Goal: Task Accomplishment & Management: Use online tool/utility

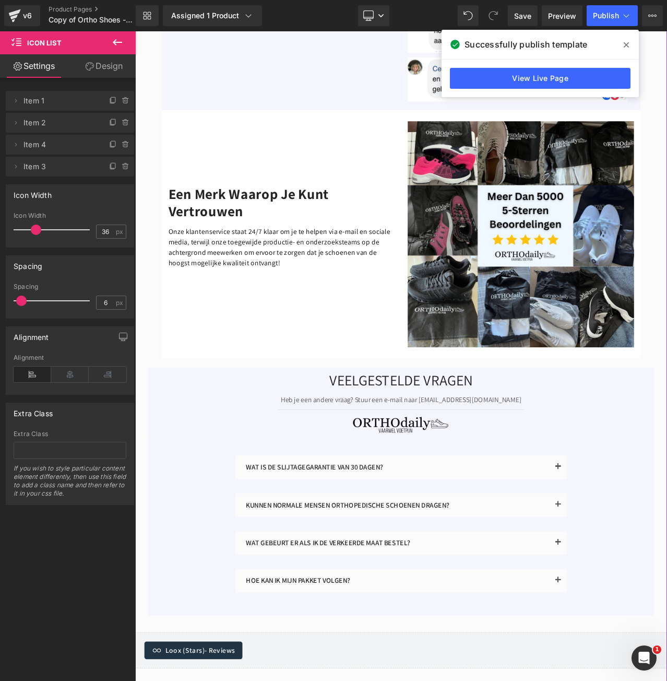
scroll to position [2871, 0]
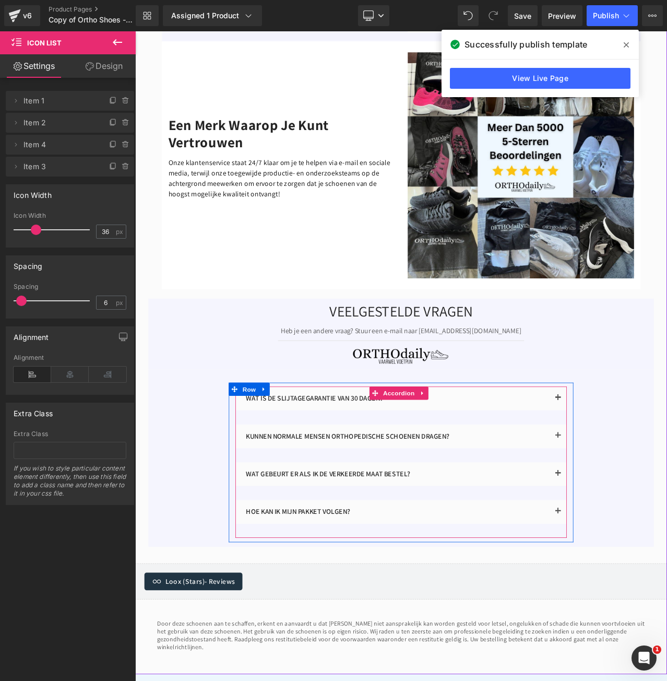
click at [562, 466] on div "WAT IS DE SLIJTAGEGARANTIE VAN 30 DAGEN? Text Block Wij geloven 100% in onze pr…" at bounding box center [451, 475] width 394 height 45
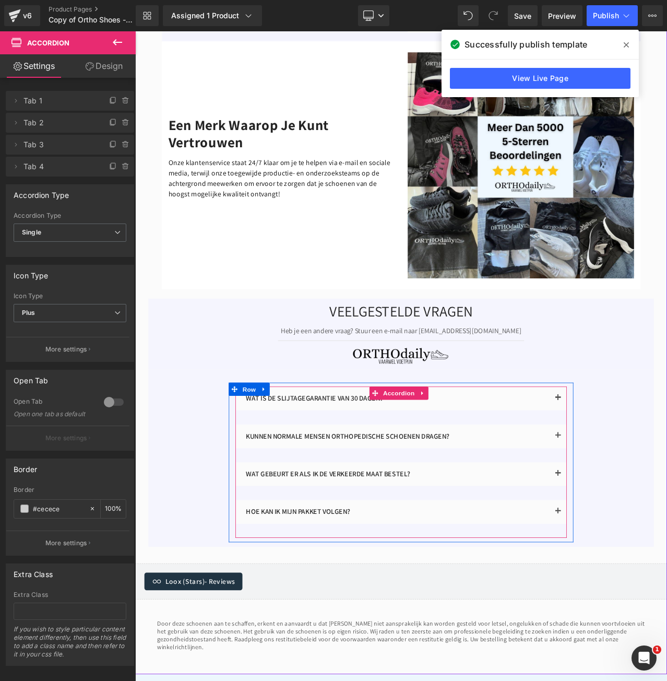
click at [633, 453] on button "button" at bounding box center [637, 467] width 21 height 28
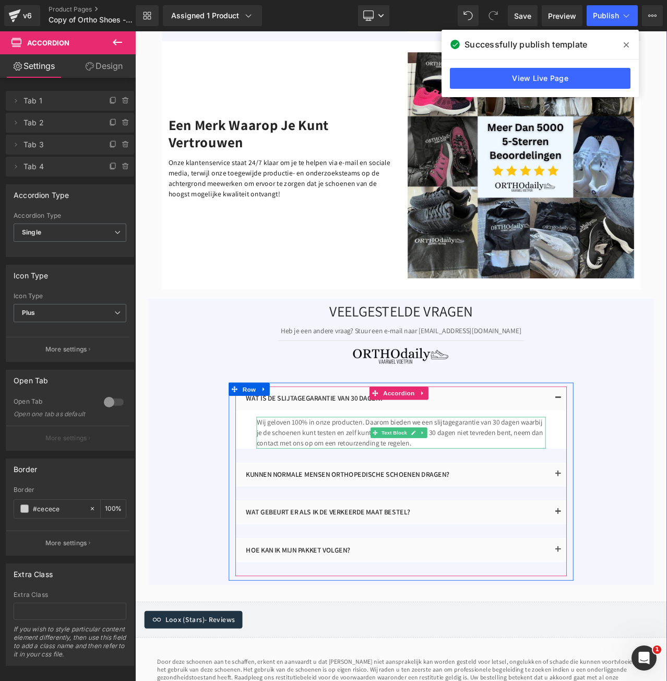
click at [540, 498] on p "Wij geloven 100% in onze producten. Daarom bieden we een slijtagegarantie van 3…" at bounding box center [450, 508] width 343 height 38
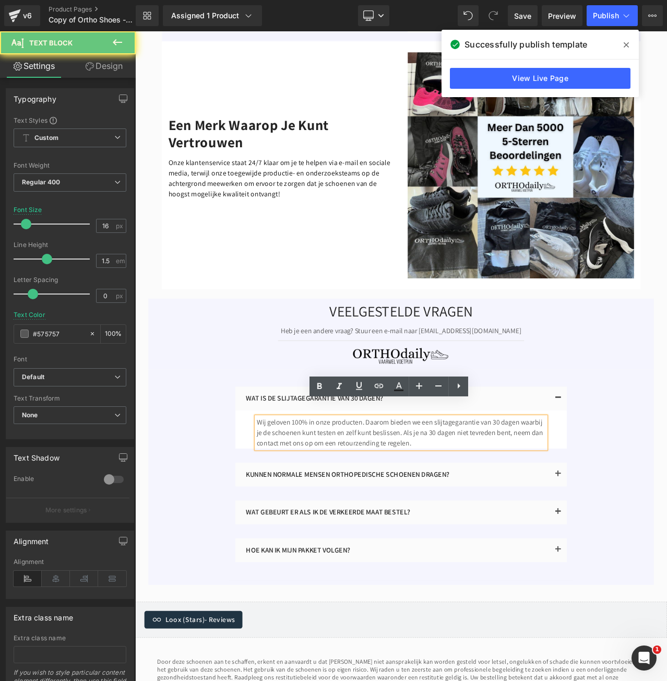
click at [558, 498] on p "Wij geloven 100% in onze producten. Daarom bieden we een slijtagegarantie van 3…" at bounding box center [450, 508] width 343 height 38
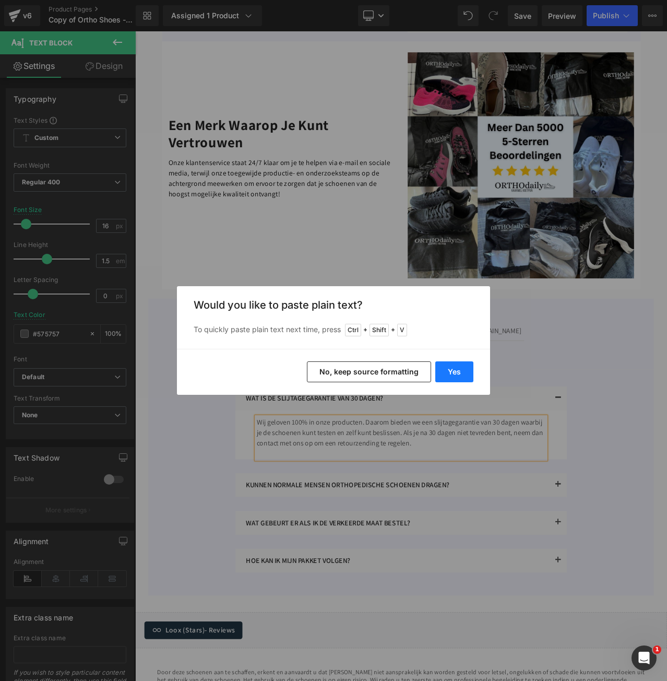
click at [455, 378] on button "Yes" at bounding box center [454, 371] width 38 height 21
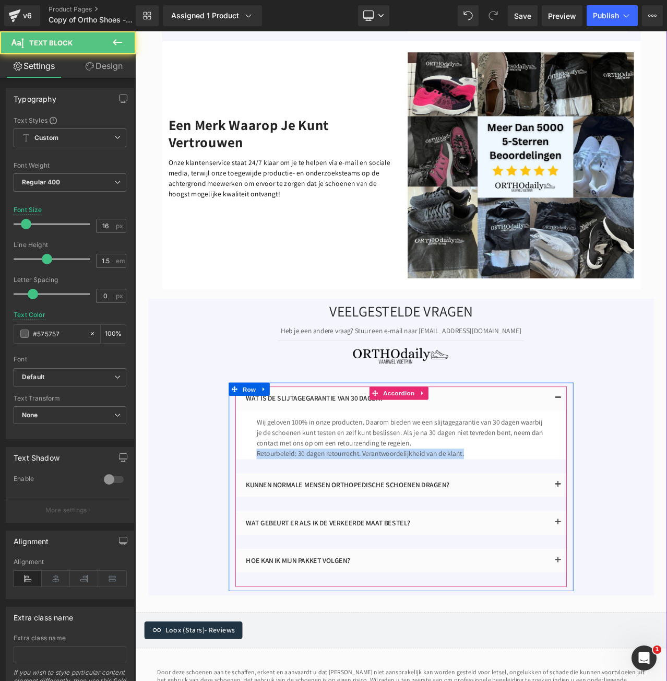
drag, startPoint x: 493, startPoint y: 514, endPoint x: 268, endPoint y: 515, distance: 225.0
click at [268, 515] on article "Wij geloven 100% in onze producten. Daarom bieden we een slijtagegarantie van 3…" at bounding box center [451, 510] width 394 height 58
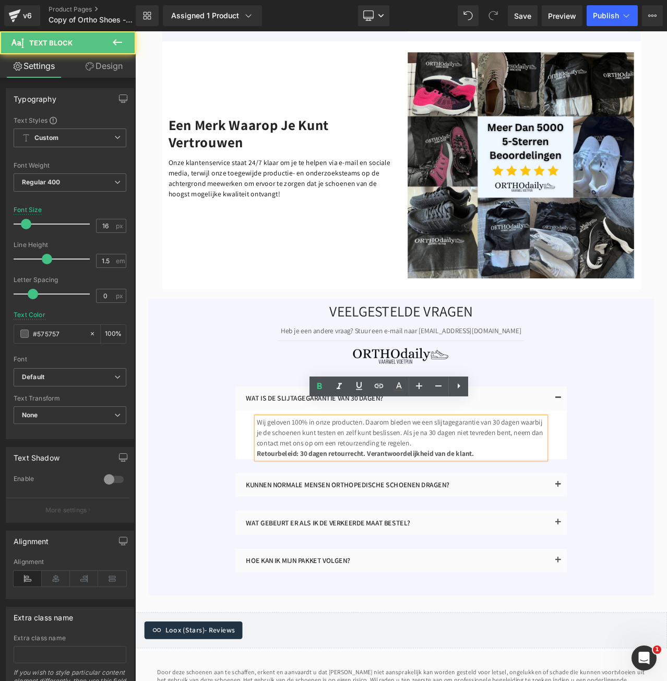
click at [542, 504] on p "Wij geloven 100% in onze producten. Daarom bieden we een slijtagegarantie van 3…" at bounding box center [450, 508] width 343 height 38
click at [621, 21] on button "Publish" at bounding box center [612, 15] width 51 height 21
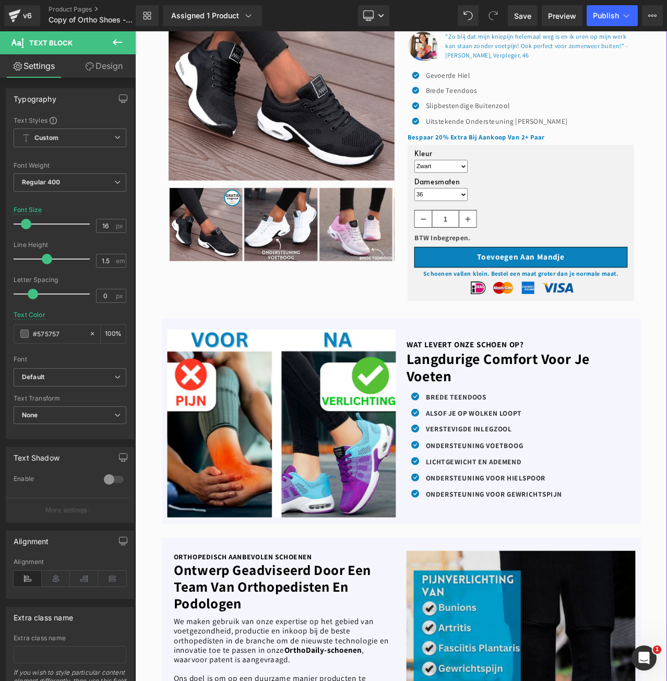
scroll to position [52, 0]
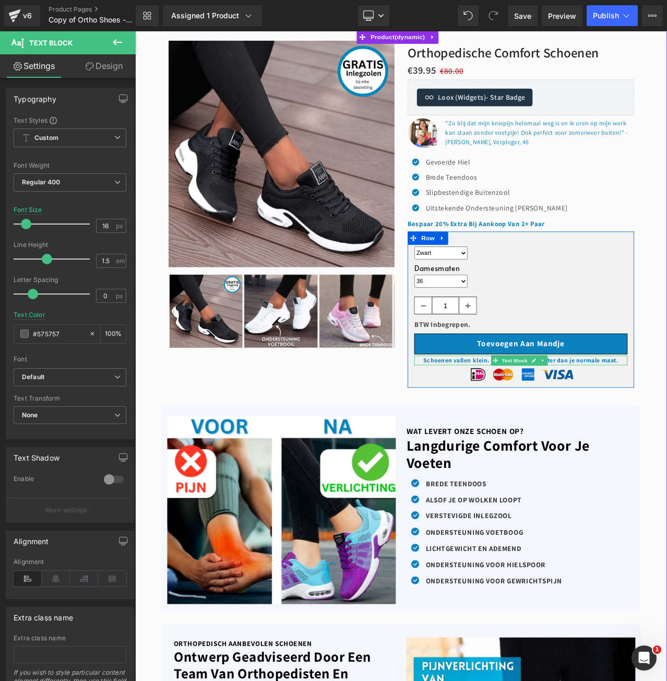
click at [532, 419] on b "Schoenen vallen klein. Bestel een maat groter dan je normale maat." at bounding box center [593, 421] width 231 height 9
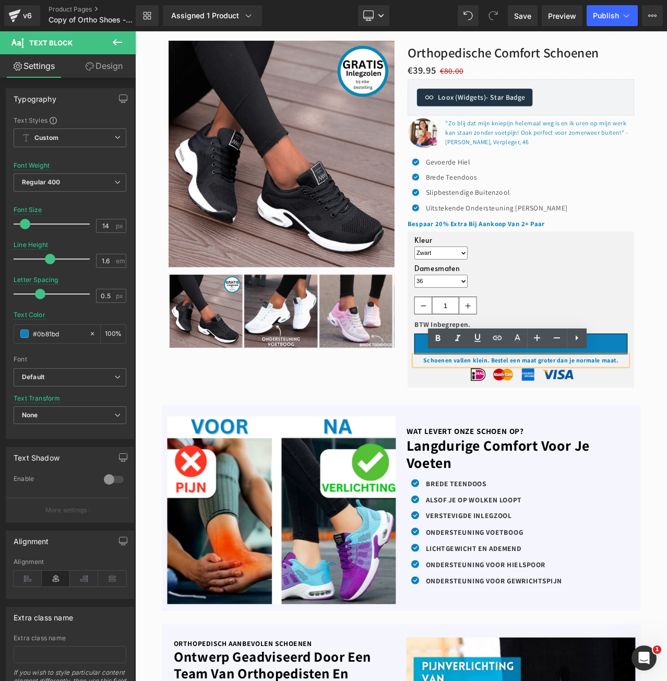
click at [667, 419] on b "Schoenen vallen klein. Bestel een maat groter dan je normale maat." at bounding box center [593, 421] width 231 height 9
click at [667, 418] on p "Schoenen vallen klein. Bestel een maat groter dan je normale maat." at bounding box center [593, 421] width 253 height 11
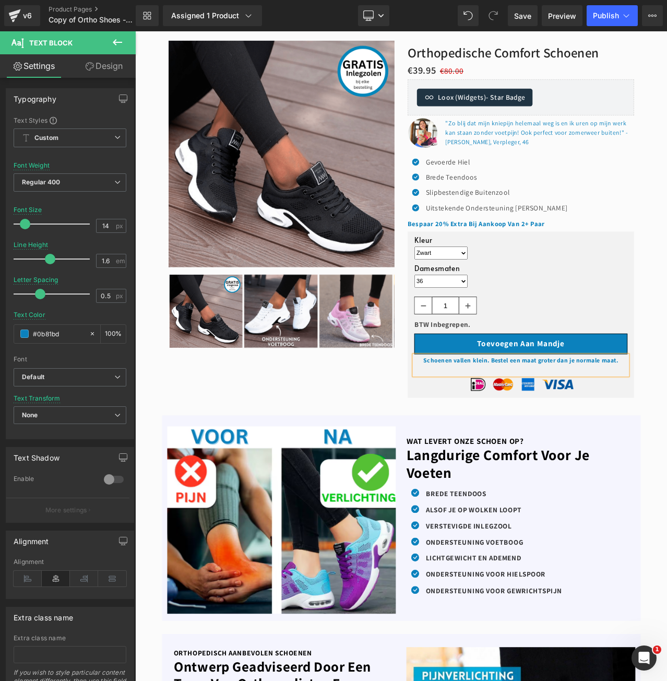
click at [628, 427] on p at bounding box center [593, 432] width 253 height 11
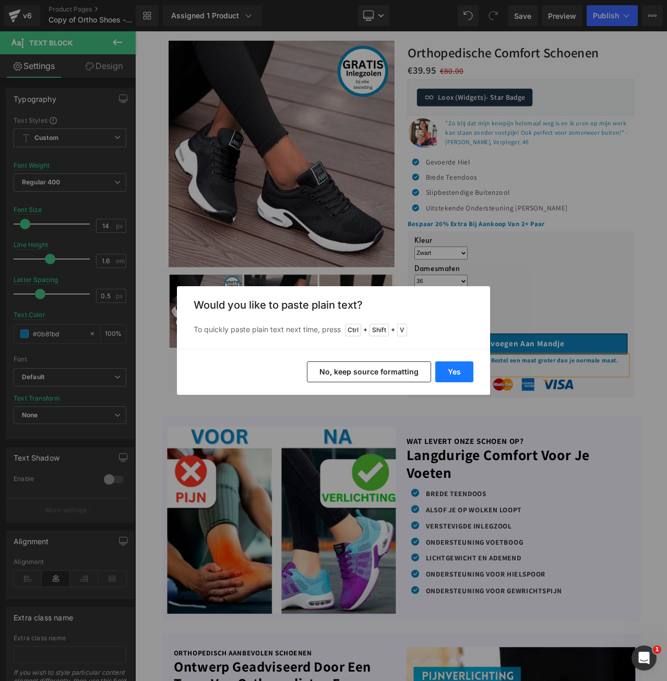
click at [442, 368] on button "Yes" at bounding box center [454, 371] width 38 height 21
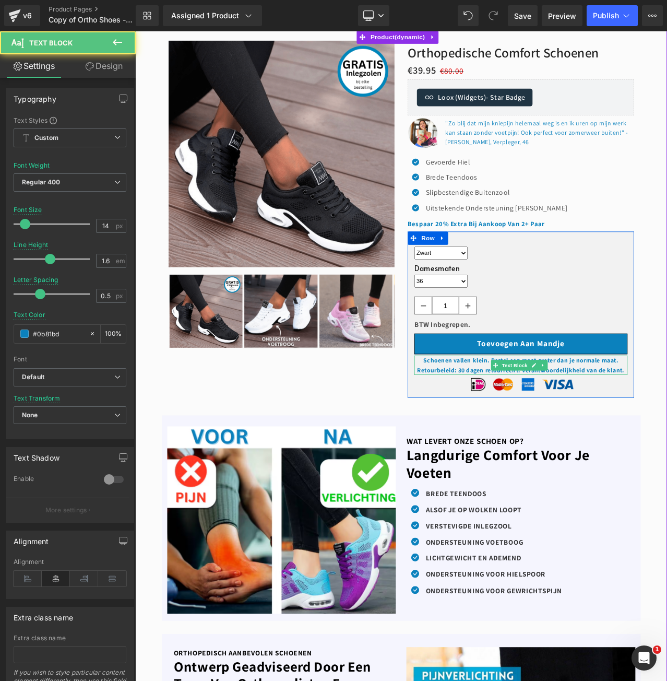
click at [667, 432] on strong "Retourbeleid: 30 dagen retourrecht. Verantwoordelijkheid van de klant." at bounding box center [593, 433] width 246 height 9
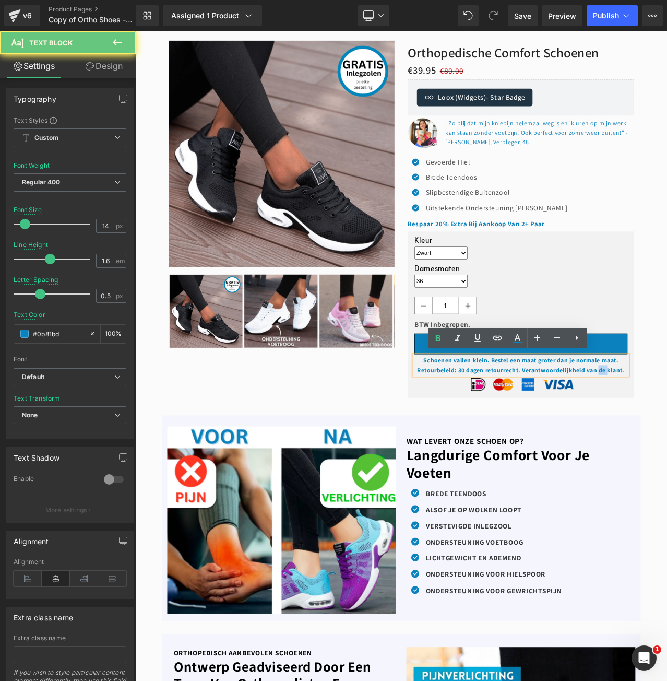
click at [667, 432] on strong "Retourbeleid: 30 dagen retourrecht. Verantwoordelijkheid van de klant." at bounding box center [593, 433] width 246 height 9
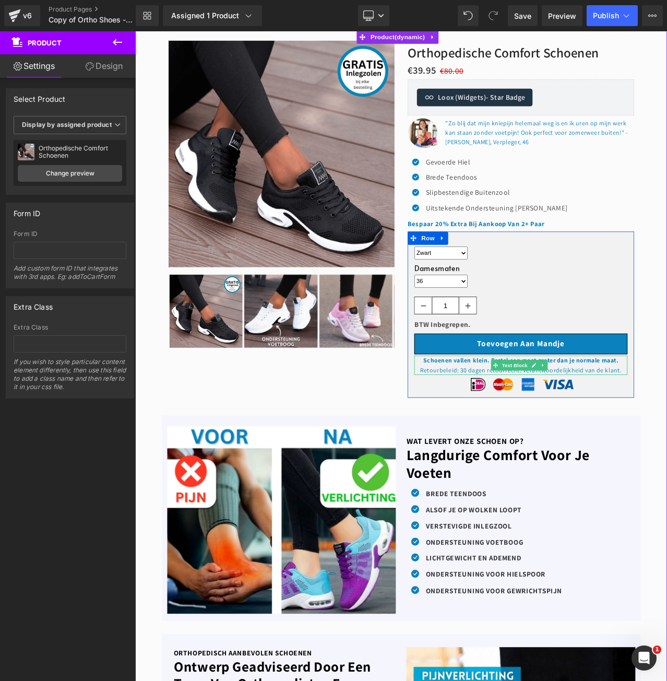
click at [667, 429] on p "Retourbeleid: 30 dagen retourrecht. Verantwoordelijkheid van de klant." at bounding box center [593, 432] width 253 height 11
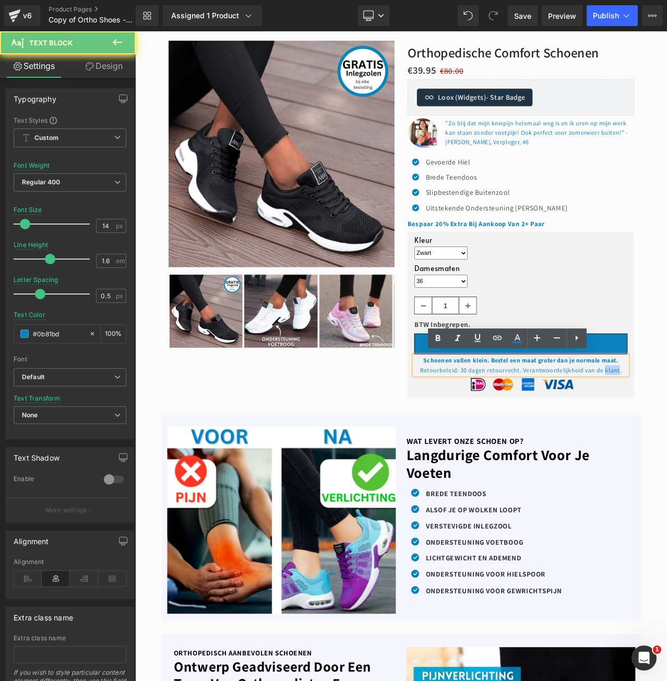
click at [667, 429] on p "Retourbeleid: 30 dagen retourrecht. Verantwoordelijkheid van de klant." at bounding box center [593, 432] width 253 height 11
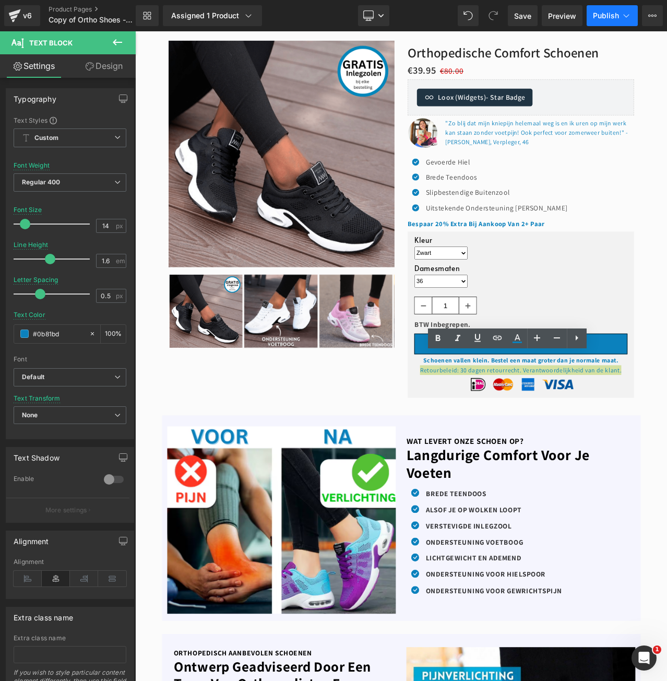
click at [616, 20] on button "Publish" at bounding box center [612, 15] width 51 height 21
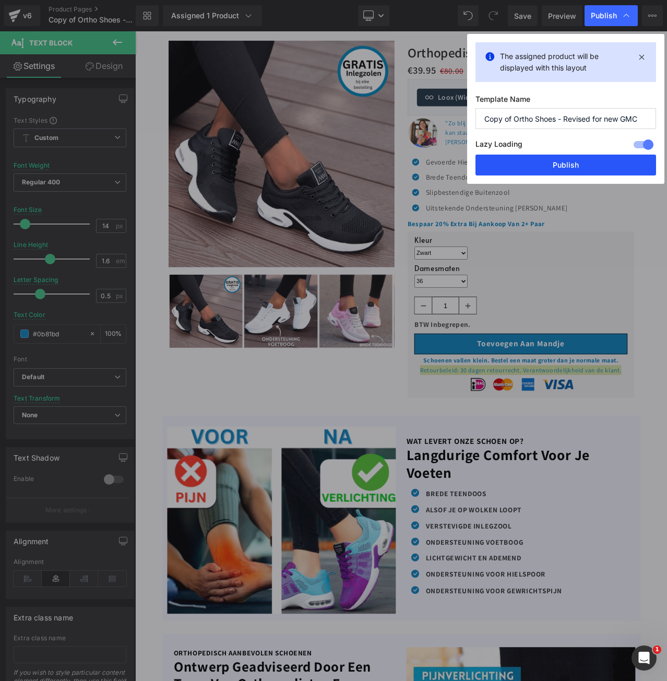
click at [577, 160] on button "Publish" at bounding box center [565, 164] width 181 height 21
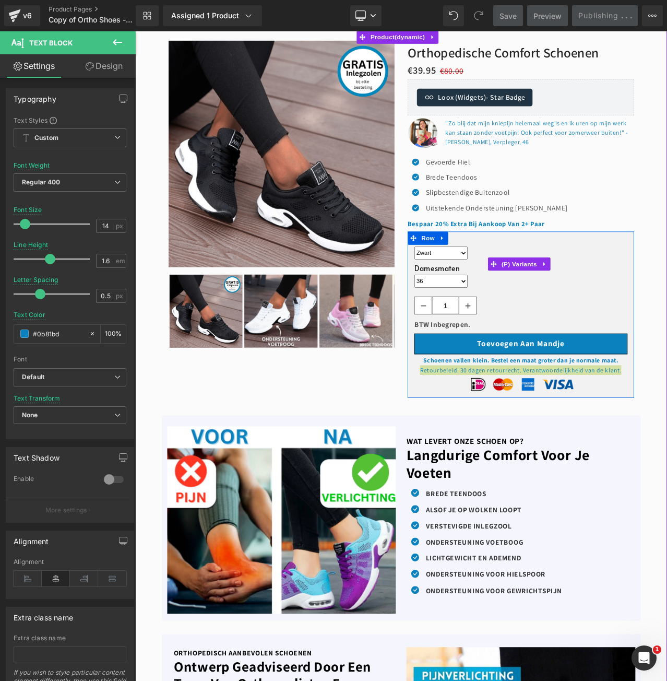
scroll to position [0, 0]
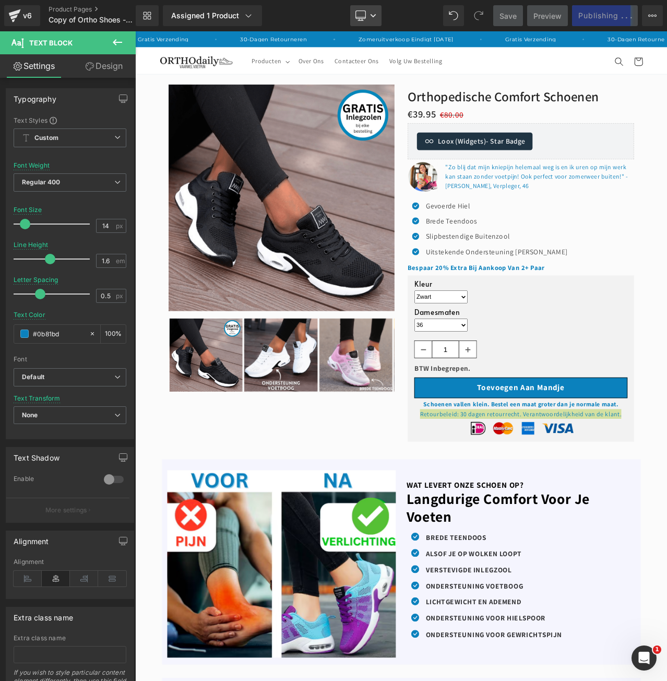
click at [374, 19] on link "Desktop" at bounding box center [365, 15] width 31 height 21
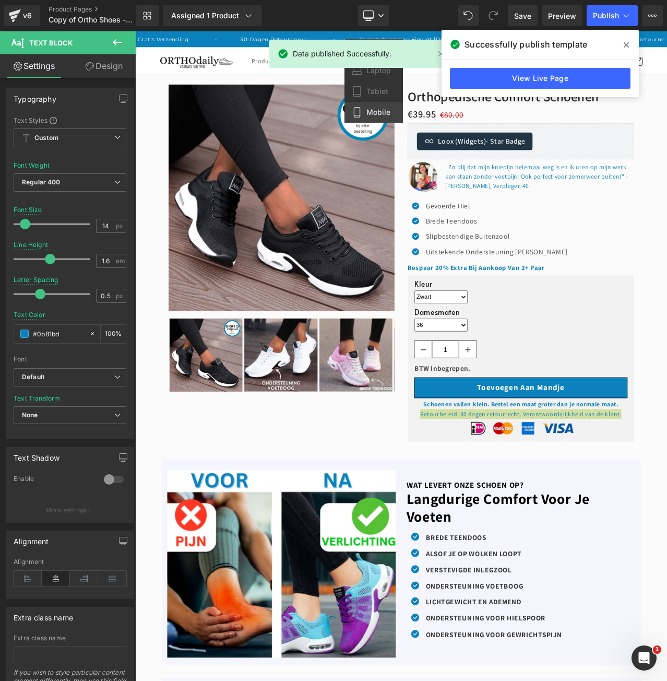
click at [368, 113] on span "Mobile" at bounding box center [378, 112] width 24 height 9
type input "13"
type input "1.3"
type input "0.3"
type input "100"
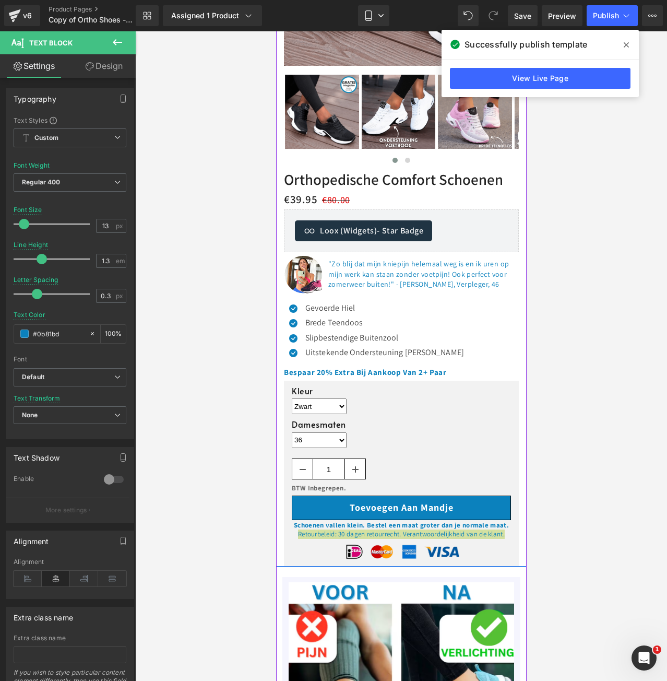
scroll to position [237, 0]
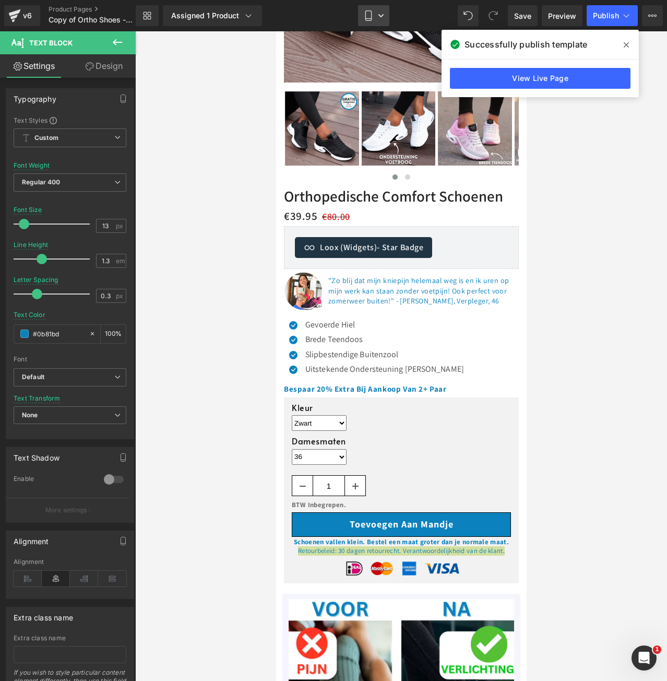
click at [371, 19] on icon at bounding box center [368, 16] width 6 height 10
click at [367, 47] on span "Desktop" at bounding box center [380, 49] width 29 height 9
type input "14"
type input "1.6"
type input "0.5"
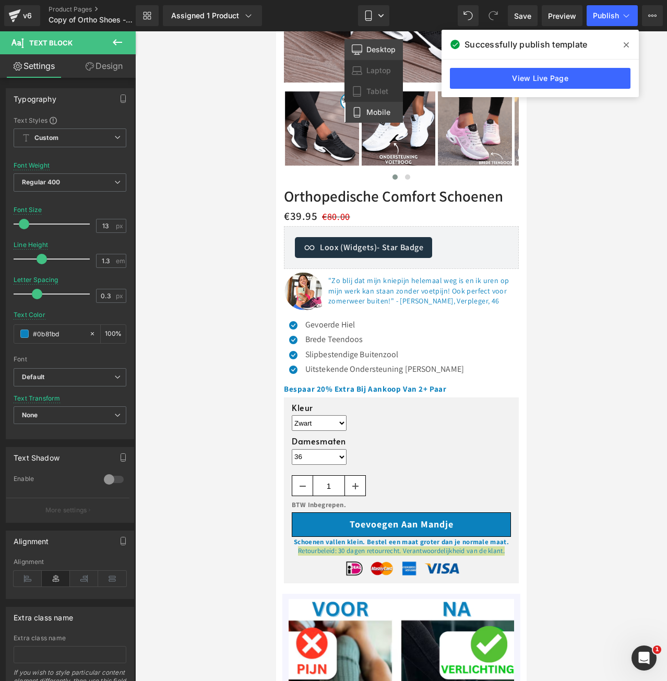
type input "100"
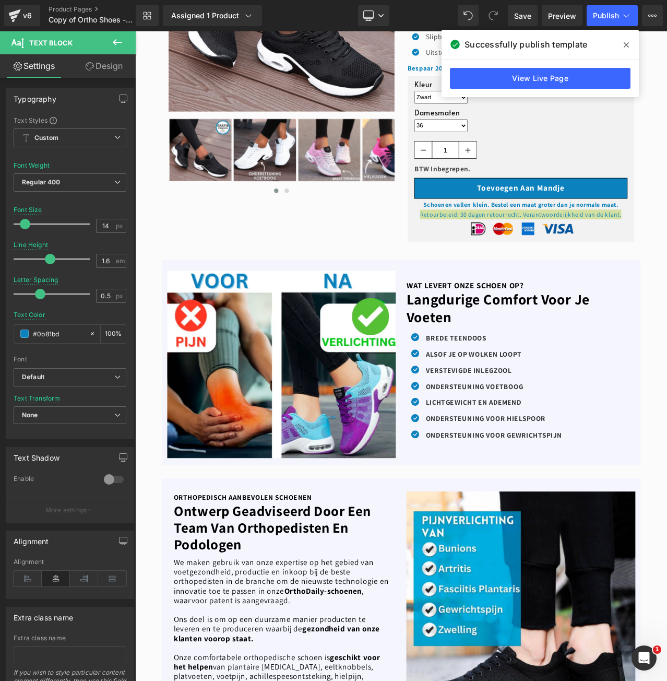
scroll to position [0, 0]
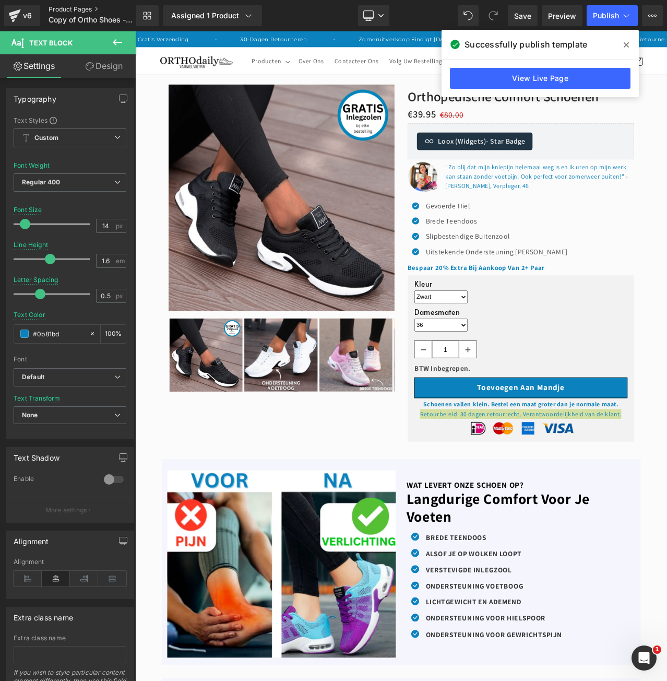
click at [85, 10] on link "Product Pages" at bounding box center [101, 9] width 104 height 8
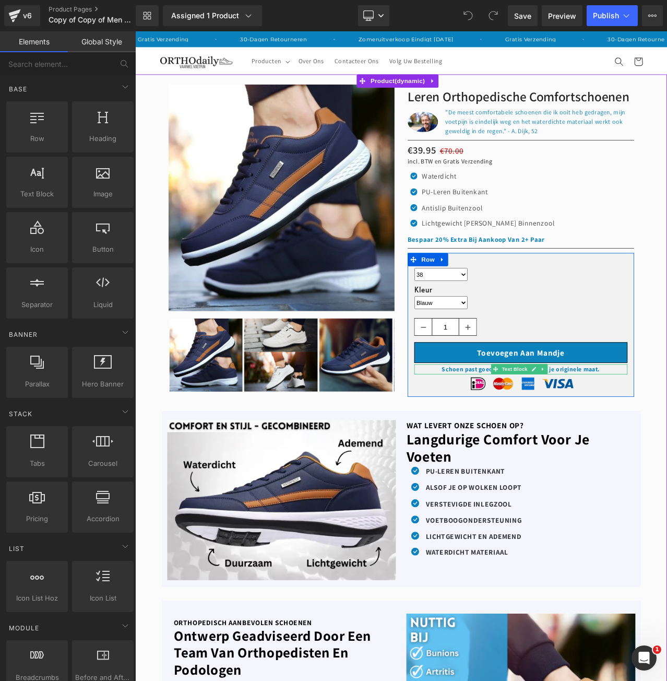
click at [547, 430] on b "Schoen past goed bij de maat. Bestel je originele maat." at bounding box center [593, 431] width 188 height 9
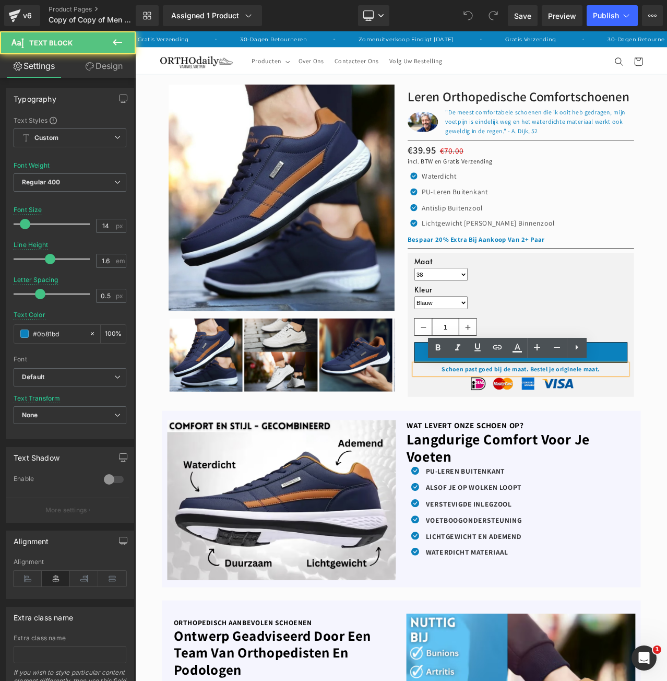
click at [550, 429] on b "Schoen past goed bij de maat. Bestel je originele maat." at bounding box center [593, 431] width 188 height 9
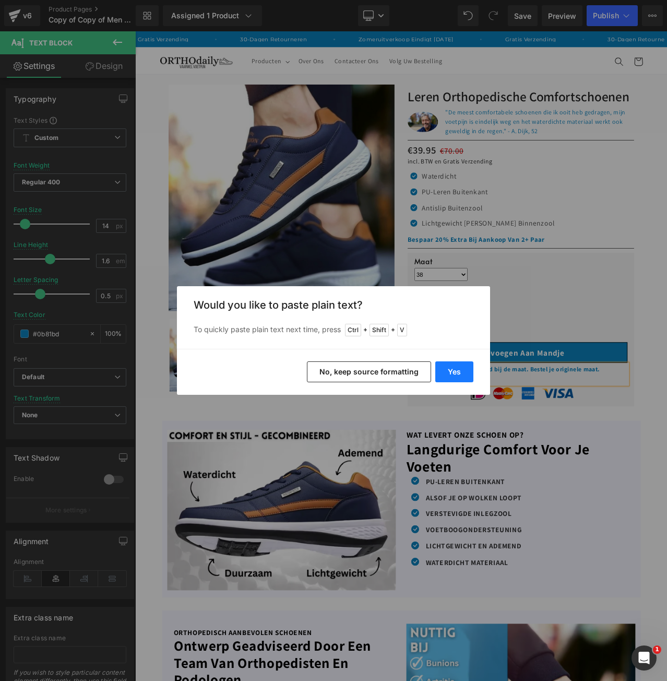
click at [452, 368] on button "Yes" at bounding box center [454, 371] width 38 height 21
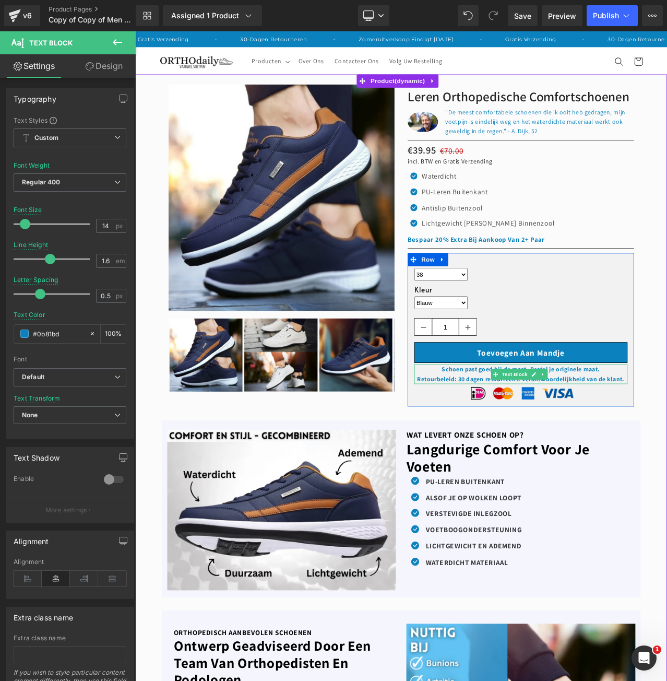
click at [557, 444] on b "Retourbeleid: 30 dagen retourrecht. Verantwoordelijkheid van de klant." at bounding box center [593, 443] width 246 height 9
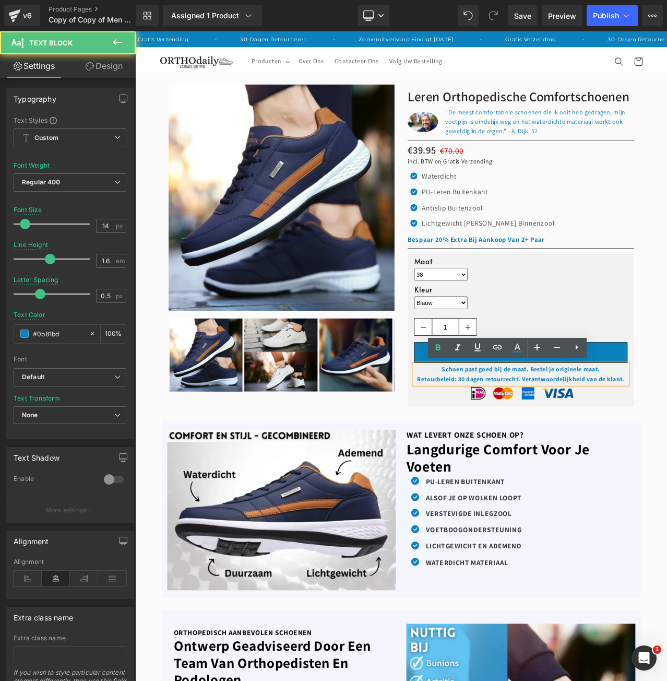
click at [539, 442] on b "Retourbeleid: 30 dagen retourrecht. Verantwoordelijkheid van de klant." at bounding box center [593, 443] width 246 height 9
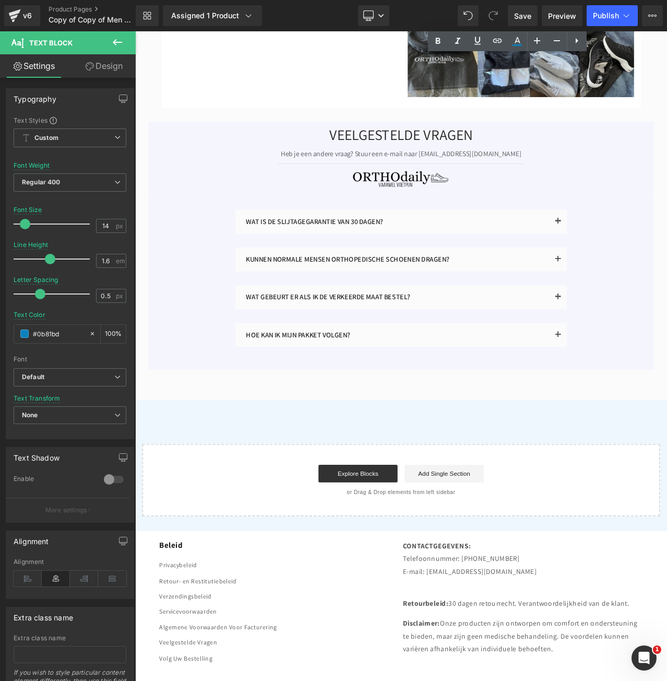
scroll to position [2564, 0]
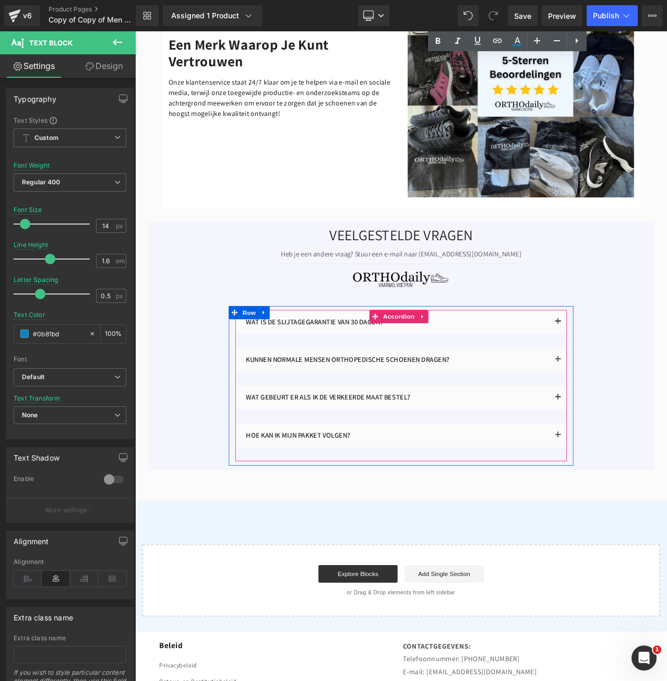
click at [634, 362] on button "button" at bounding box center [637, 376] width 21 height 28
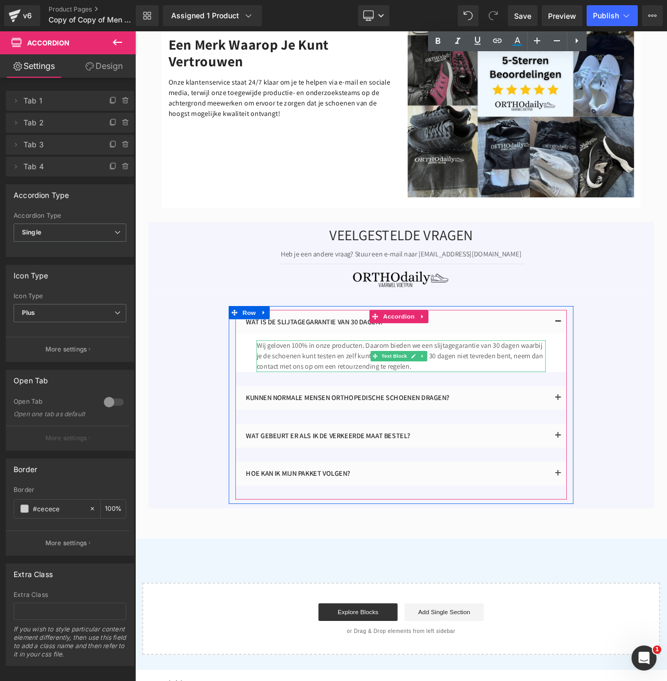
click at [514, 398] on p "Wij geloven 100% in onze producten. Daarom bieden we een slijtagegarantie van 3…" at bounding box center [450, 417] width 343 height 38
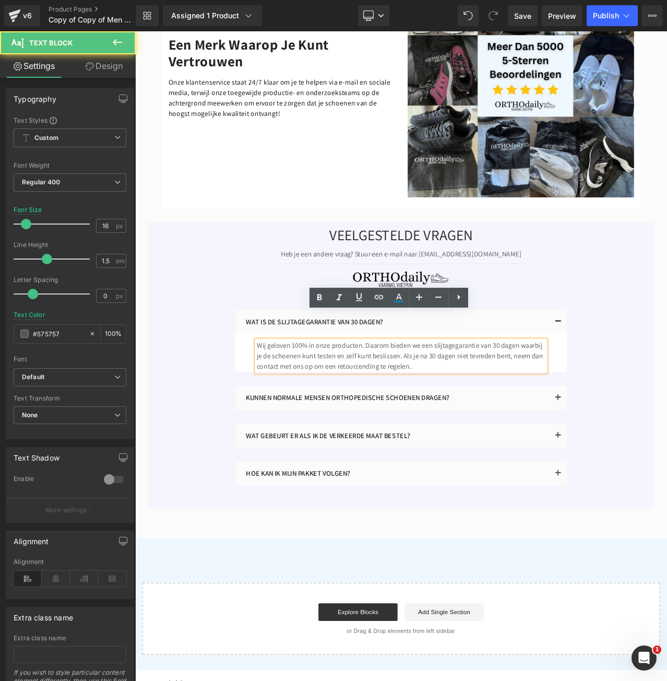
click at [517, 398] on p "Wij geloven 100% in onze producten. Daarom bieden we een slijtagegarantie van 3…" at bounding box center [450, 417] width 343 height 38
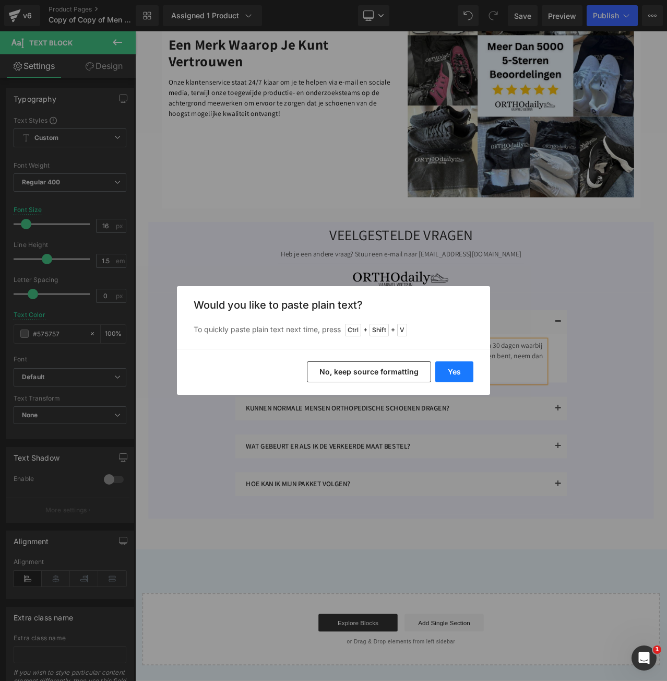
drag, startPoint x: 459, startPoint y: 364, endPoint x: 385, endPoint y: 395, distance: 80.7
click at [459, 364] on button "Yes" at bounding box center [454, 371] width 38 height 21
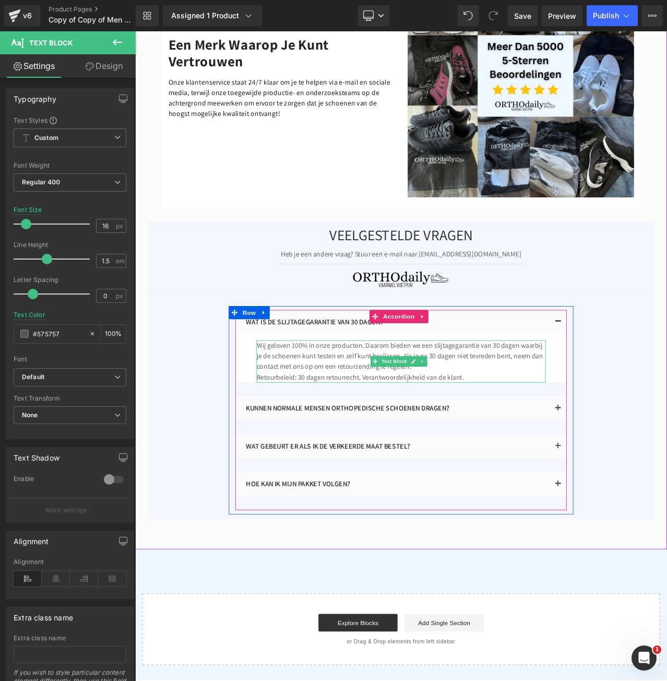
click at [472, 435] on p "Retourbeleid: 30 dagen retourrecht. Verantwoordelijkheid van de klant." at bounding box center [450, 441] width 343 height 13
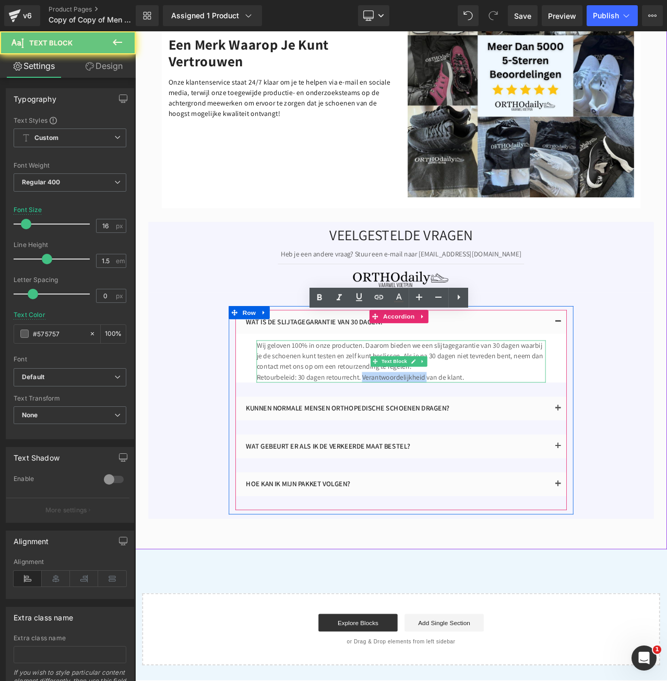
click at [472, 435] on p "Retourbeleid: 30 dagen retourrecht. Verantwoordelijkheid van de klant." at bounding box center [450, 441] width 343 height 13
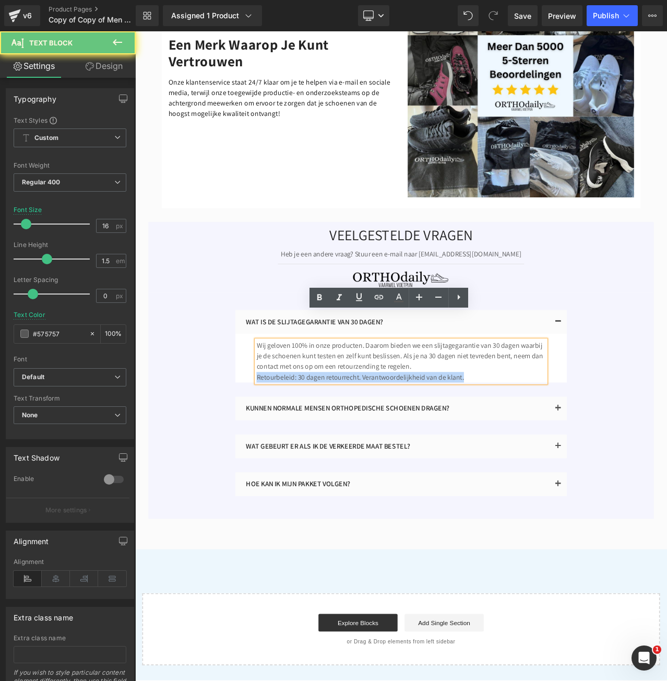
click at [472, 435] on p "Retourbeleid: 30 dagen retourrecht. Verantwoordelijkheid van de klant." at bounding box center [450, 441] width 343 height 13
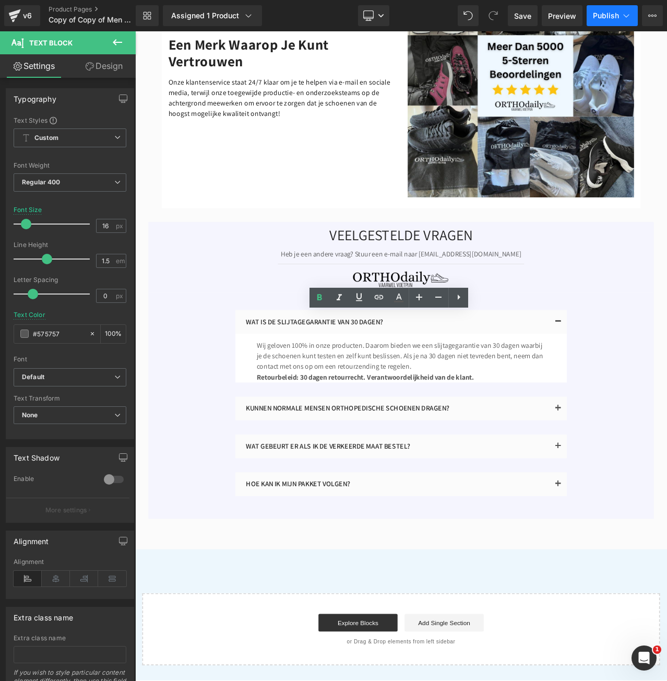
click at [623, 20] on icon at bounding box center [626, 15] width 10 height 10
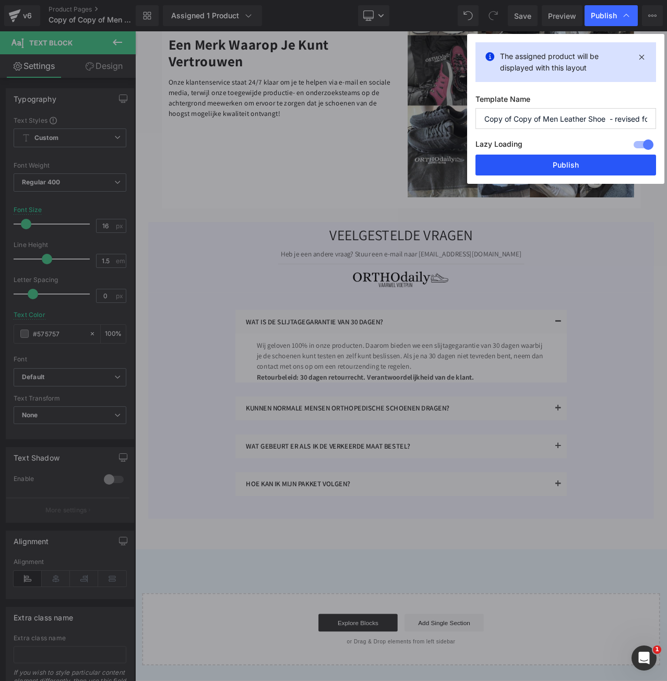
click at [580, 164] on button "Publish" at bounding box center [565, 164] width 181 height 21
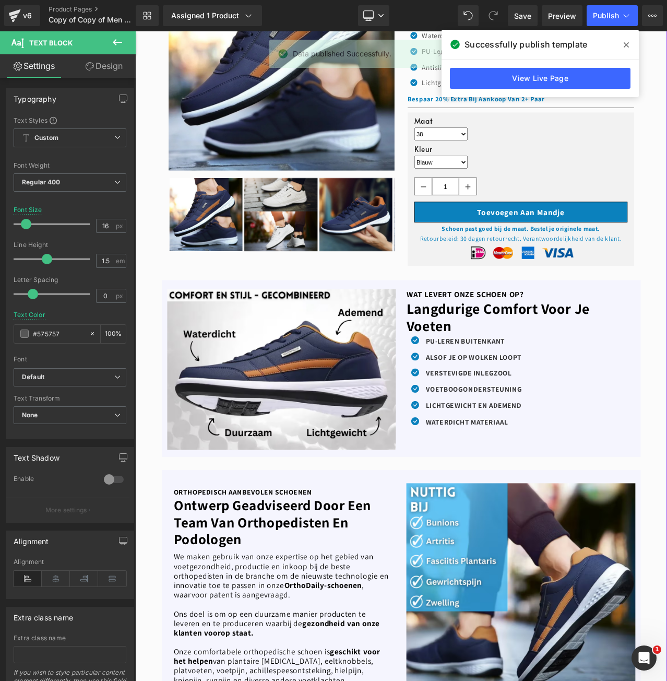
scroll to position [0, 0]
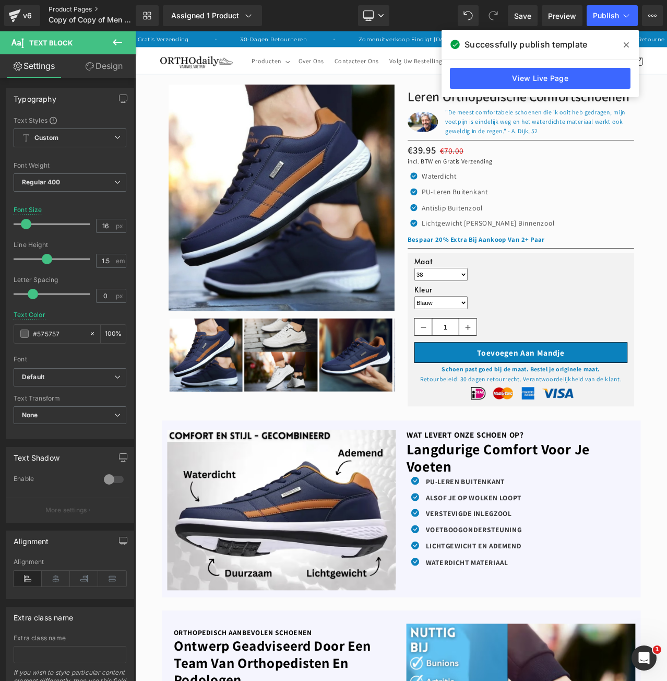
click at [58, 8] on link "Product Pages" at bounding box center [101, 9] width 104 height 8
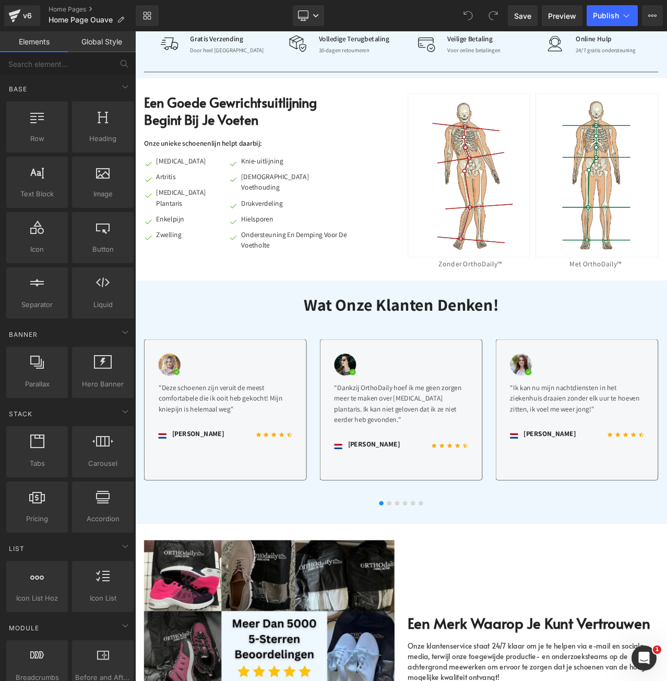
scroll to position [783, 0]
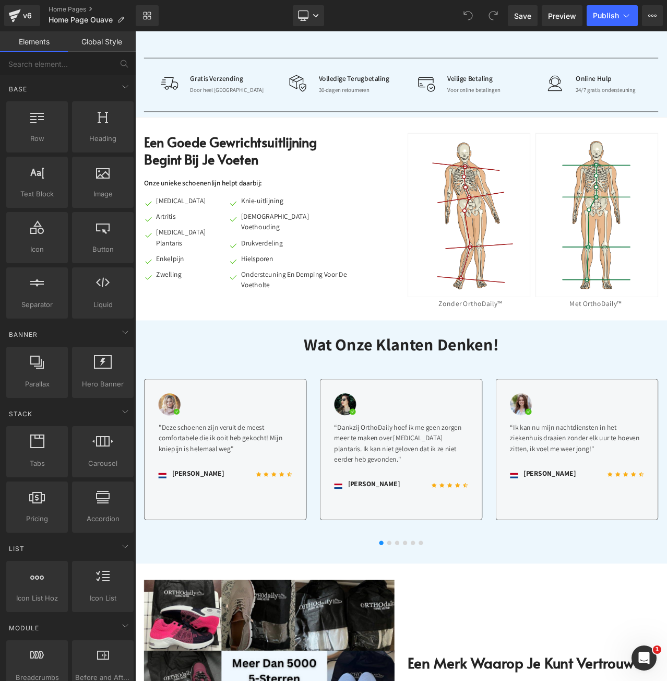
click at [303, 333] on div "Een Goede Gewrichtsuitlijning Begint Bij Je Voeten Heading Onze unieke schoenen…" at bounding box center [451, 251] width 626 height 231
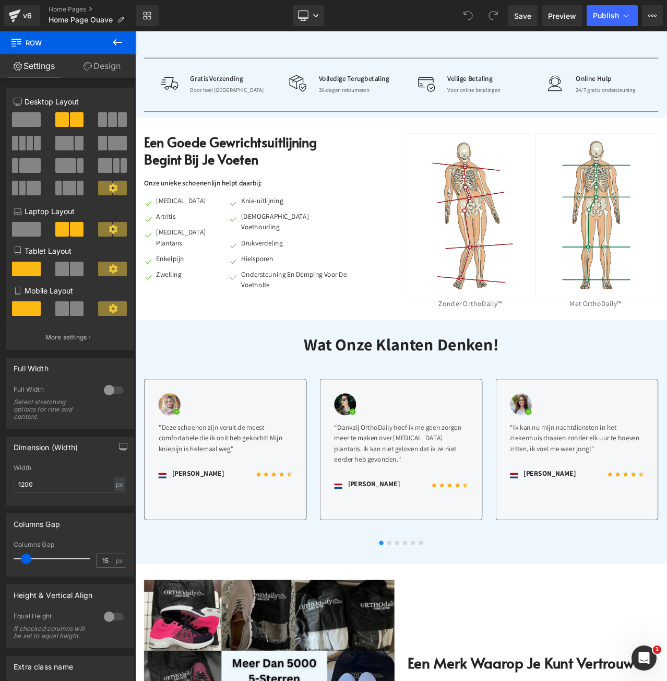
click at [116, 37] on icon at bounding box center [117, 42] width 13 height 13
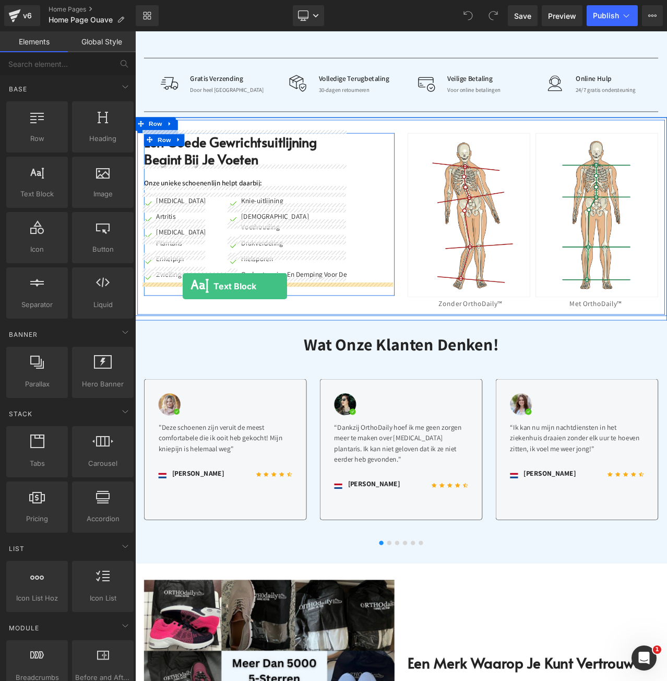
drag, startPoint x: 181, startPoint y: 202, endPoint x: 192, endPoint y: 334, distance: 131.9
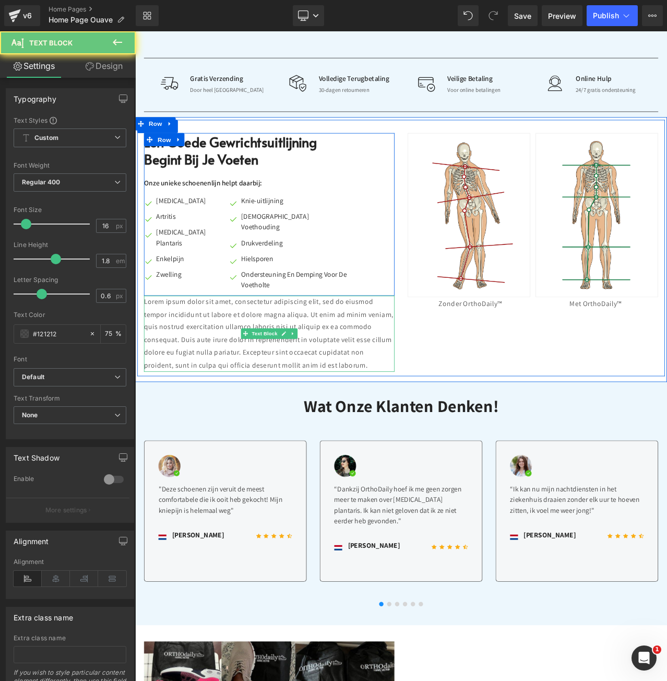
click at [230, 346] on p "Lorem ipsum dolor sit amet, consectetur adipiscing elit, sed do eiusmod tempor …" at bounding box center [294, 390] width 297 height 90
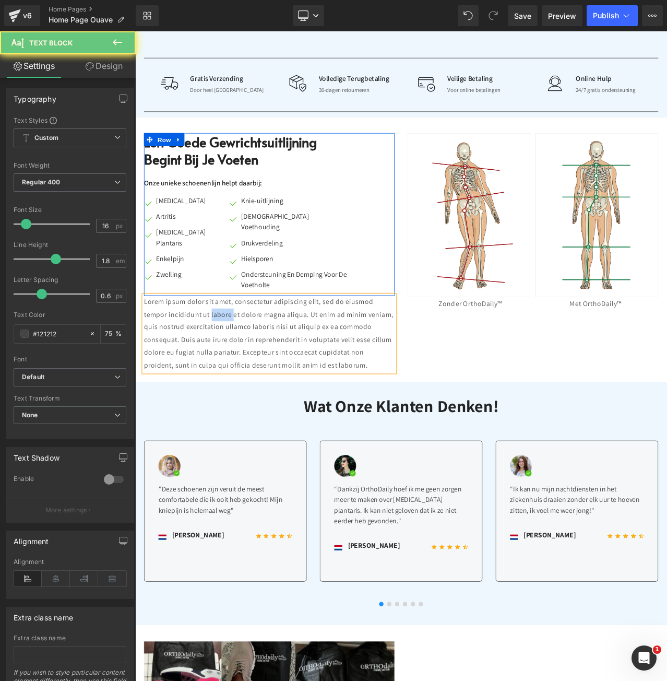
click at [230, 346] on p "Lorem ipsum dolor sit amet, consectetur adipiscing elit, sed do eiusmod tempor …" at bounding box center [294, 390] width 297 height 90
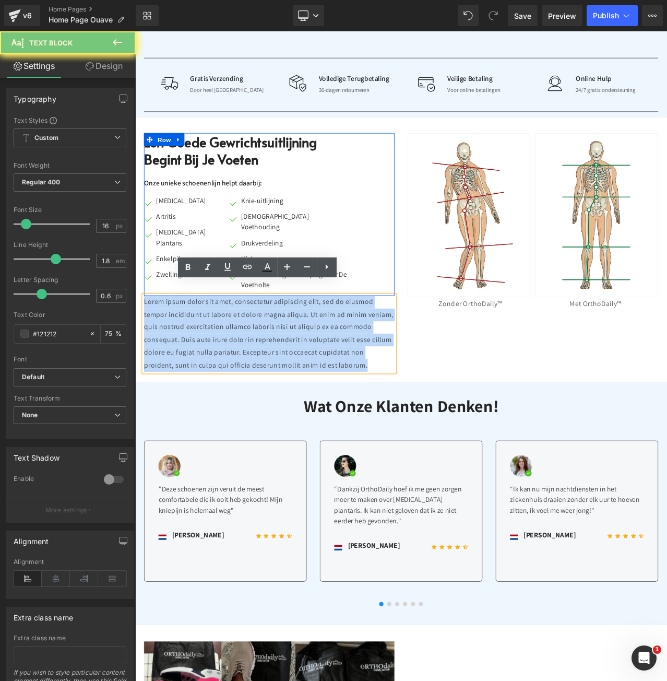
click at [230, 346] on p "Lorem ipsum dolor sit amet, consectetur adipiscing elit, sed do eiusmod tempor …" at bounding box center [294, 390] width 297 height 90
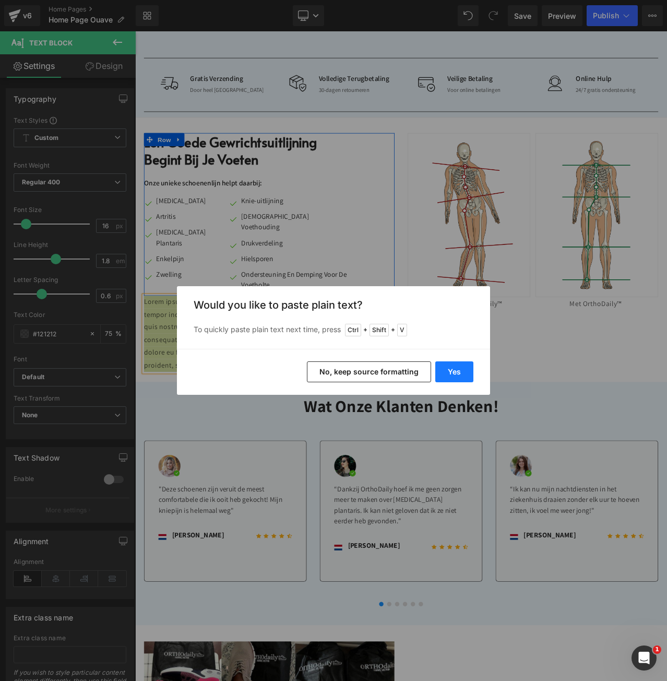
click at [449, 365] on button "Yes" at bounding box center [454, 371] width 38 height 21
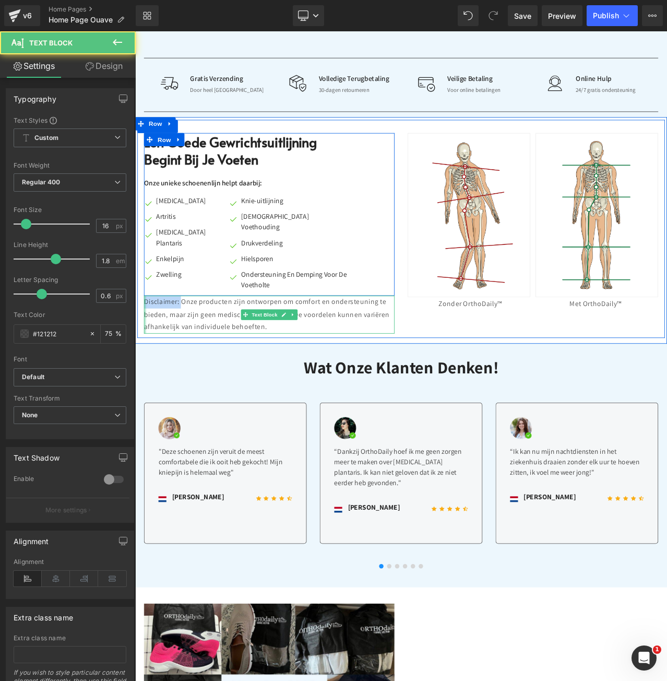
drag, startPoint x: 187, startPoint y: 339, endPoint x: 141, endPoint y: 336, distance: 46.1
click at [141, 336] on div "Een Goede Gewrichtsuitlijning Begint Bij [PERSON_NAME] Heading Onze unieke scho…" at bounding box center [294, 271] width 313 height 238
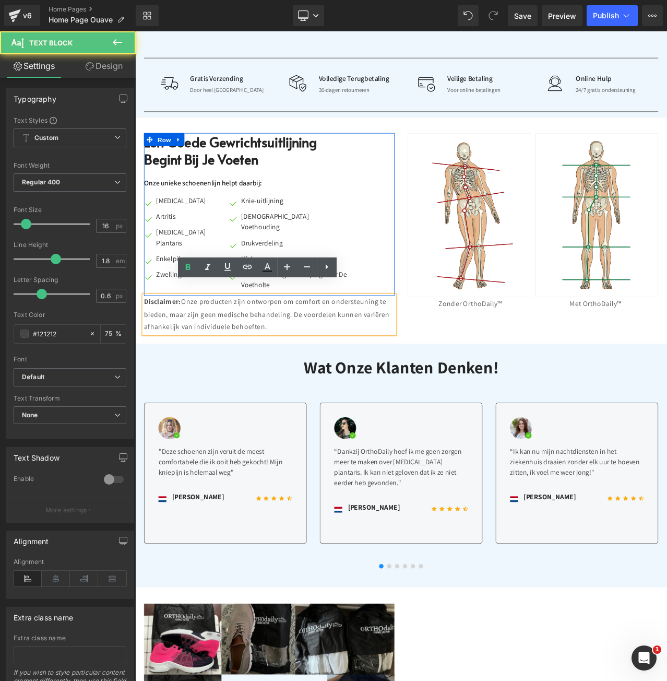
click at [337, 365] on p "Disclaimer: Onze producten zijn ontworpen om comfort en ondersteuning te bieden…" at bounding box center [294, 367] width 297 height 45
click at [487, 382] on div "Een Goede Gewrichtsuitlijning Begint Bij [PERSON_NAME] Heading Onze unieke scho…" at bounding box center [451, 267] width 632 height 269
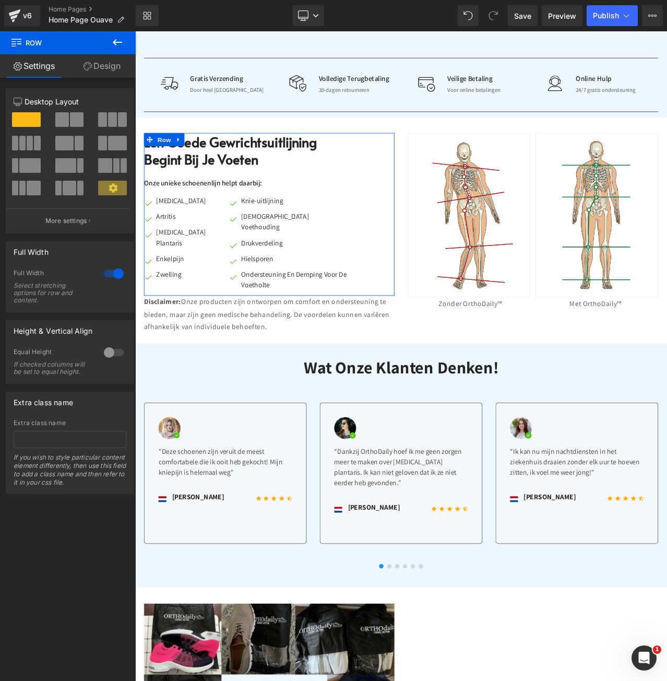
scroll to position [731, 0]
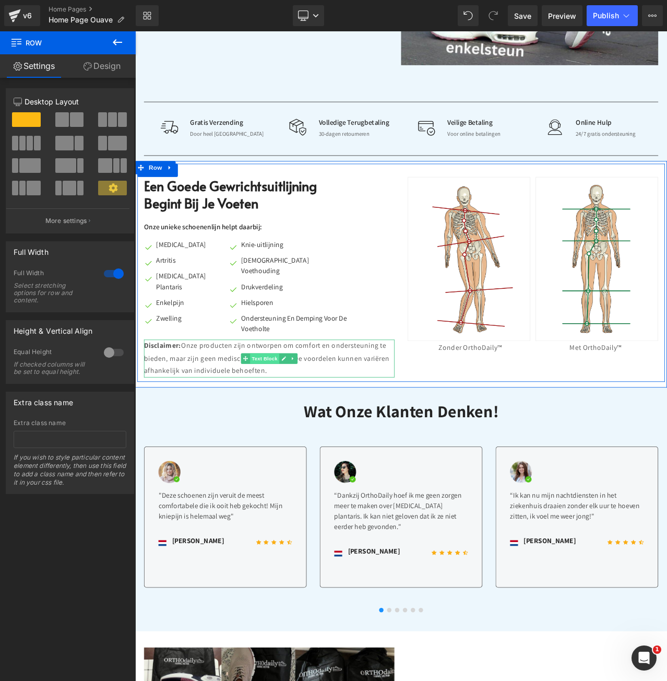
click at [280, 413] on span "Text Block" at bounding box center [288, 419] width 34 height 13
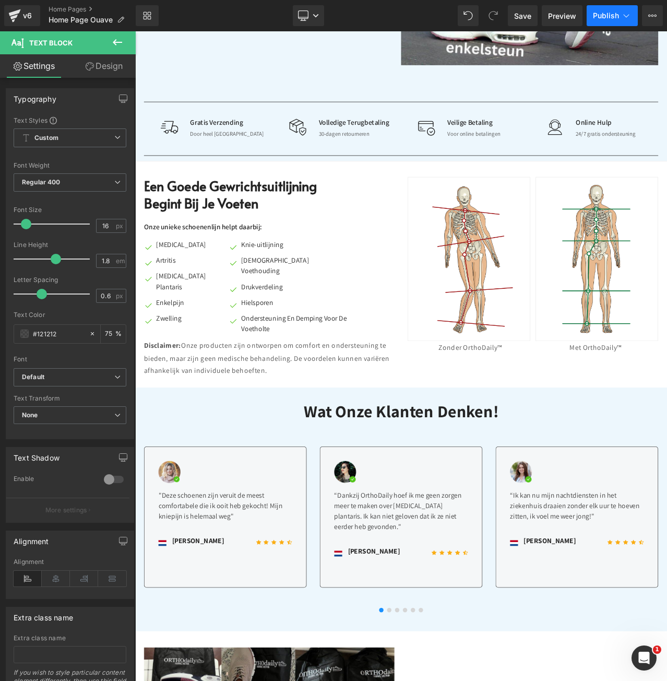
click at [612, 14] on span "Publish" at bounding box center [606, 15] width 26 height 8
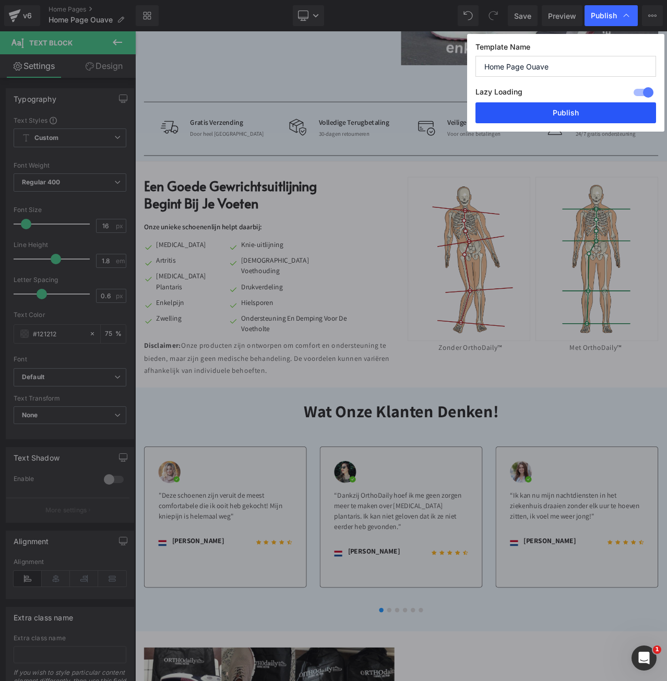
click at [605, 112] on button "Publish" at bounding box center [565, 112] width 181 height 21
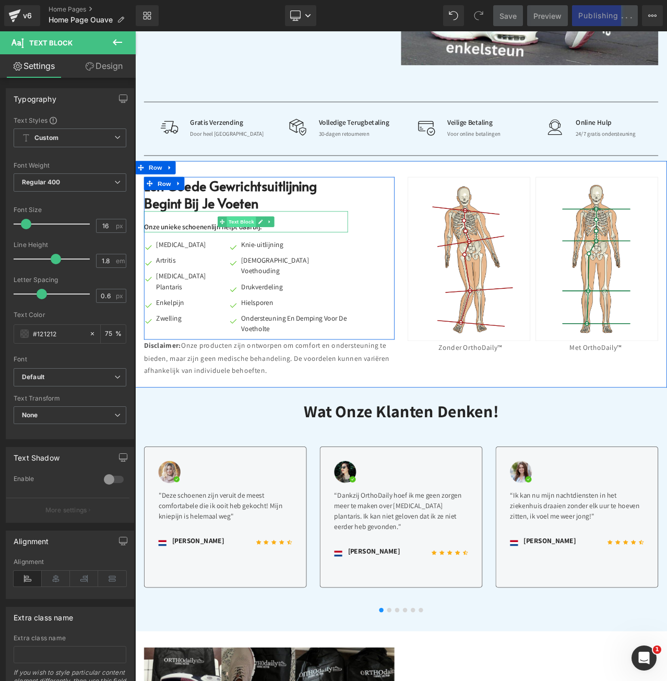
click at [244, 254] on span "Text Block" at bounding box center [261, 257] width 34 height 13
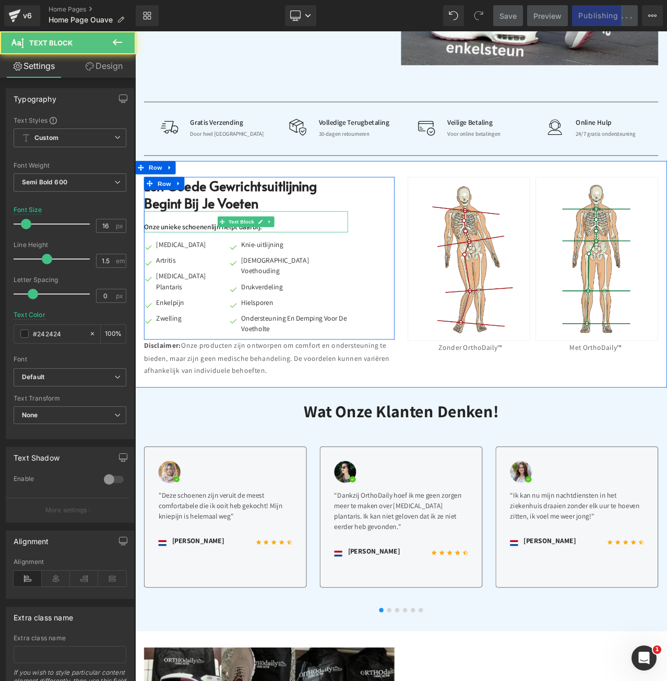
click at [243, 261] on p "Onze unieke schoenenlijn helpt daarbij:" at bounding box center [267, 263] width 242 height 13
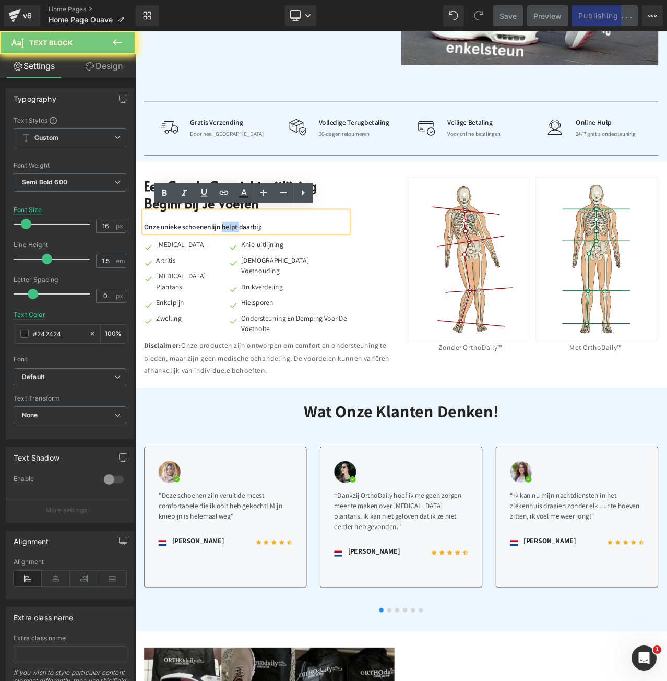
click at [243, 261] on p "Onze unieke schoenenlijn helpt daarbij:" at bounding box center [267, 263] width 242 height 13
click at [244, 263] on span "helpt" at bounding box center [245, 263] width 18 height 11
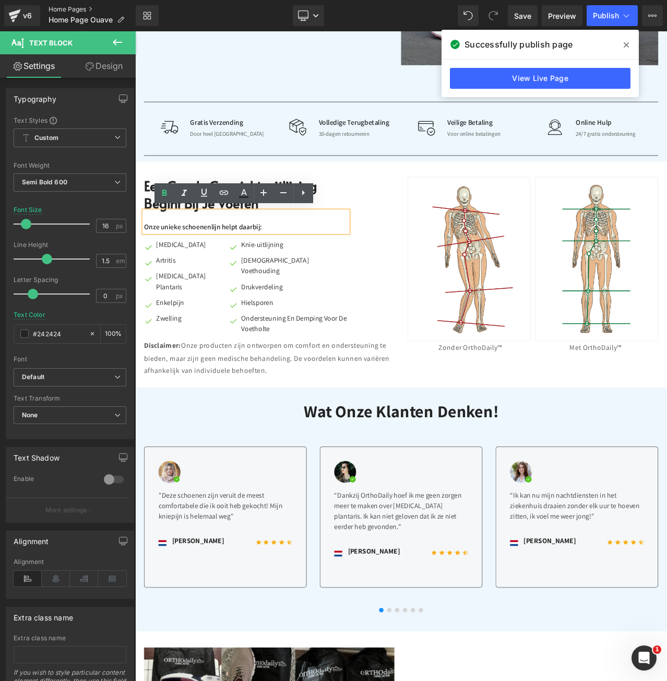
click at [82, 10] on link "Home Pages" at bounding box center [92, 9] width 87 height 8
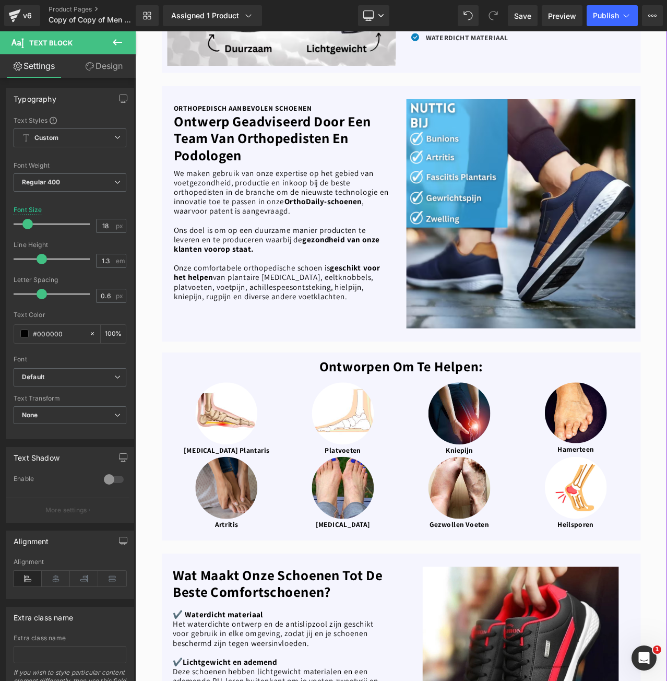
scroll to position [679, 0]
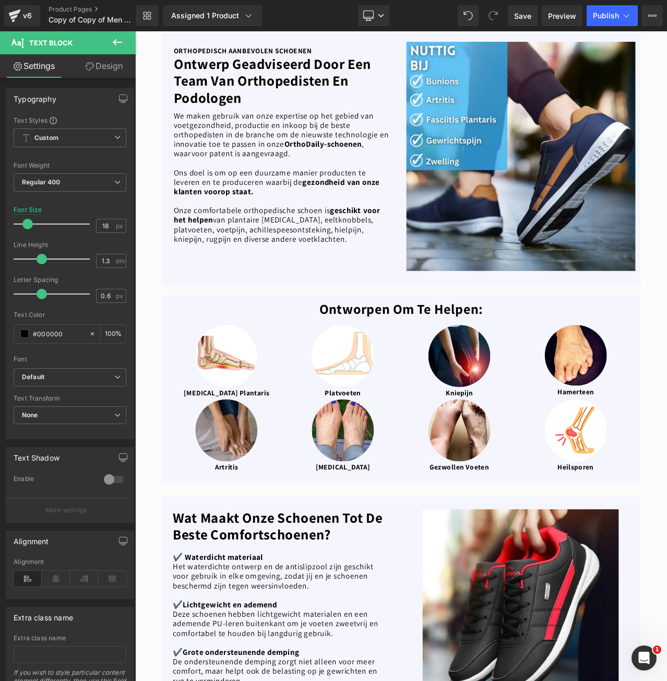
click at [122, 42] on icon at bounding box center [117, 42] width 9 height 6
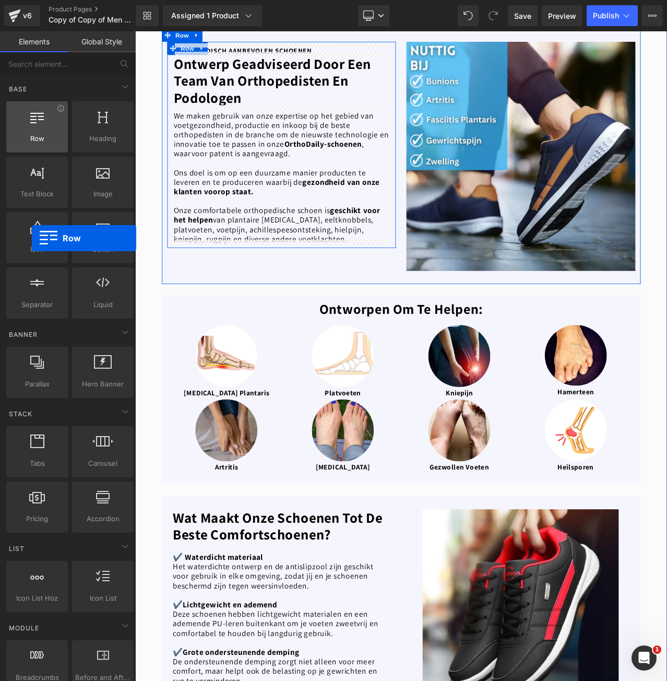
drag, startPoint x: 42, startPoint y: 132, endPoint x: 32, endPoint y: 131, distance: 10.0
click at [32, 131] on div at bounding box center [36, 121] width 55 height 23
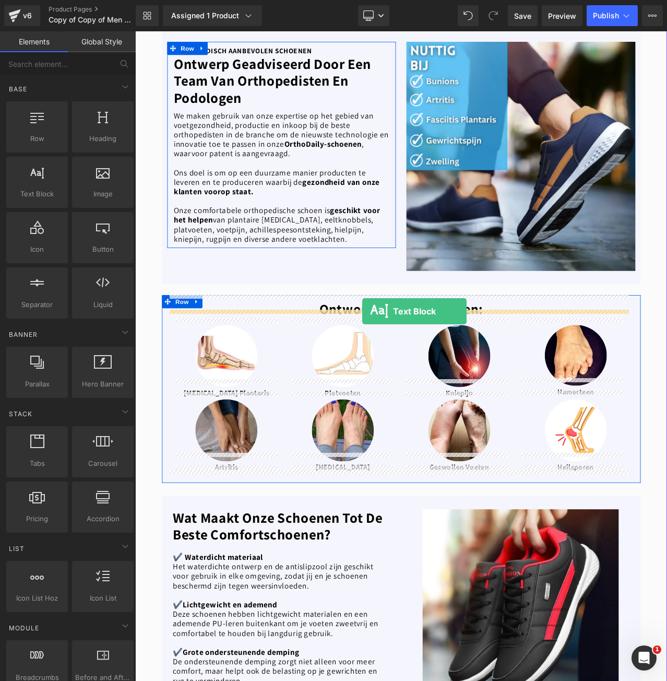
drag, startPoint x: 176, startPoint y: 212, endPoint x: 404, endPoint y: 363, distance: 274.2
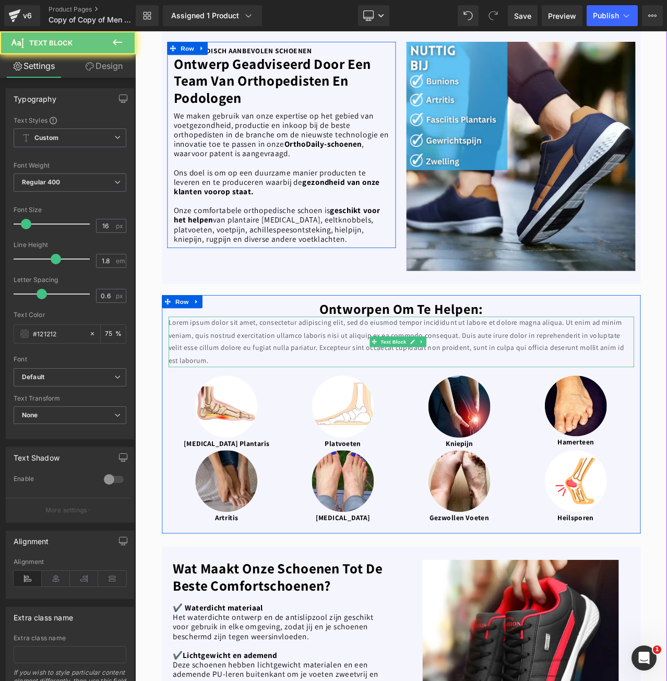
click at [398, 371] on p "Lorem ipsum dolor sit amet, consectetur adipiscing elit, sed do eiusmod tempor …" at bounding box center [451, 400] width 553 height 60
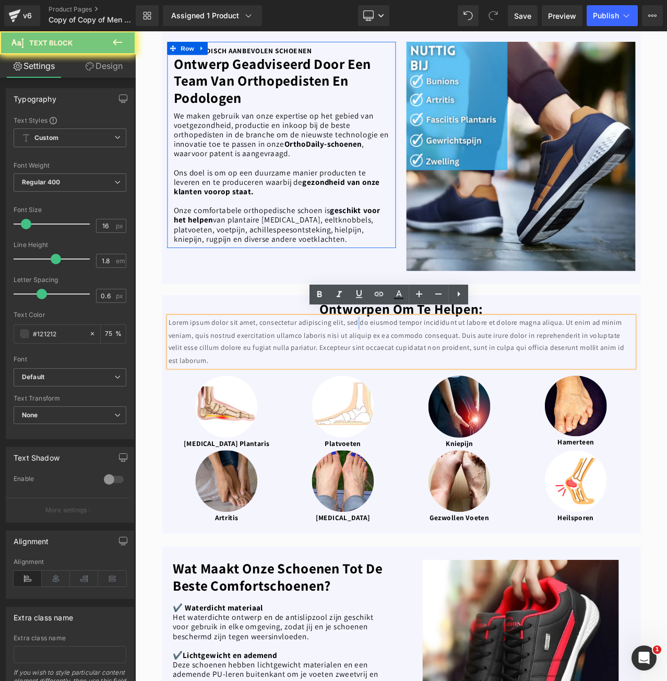
click at [398, 372] on p "Lorem ipsum dolor sit amet, consectetur adipiscing elit, sed do eiusmod tempor …" at bounding box center [451, 400] width 553 height 60
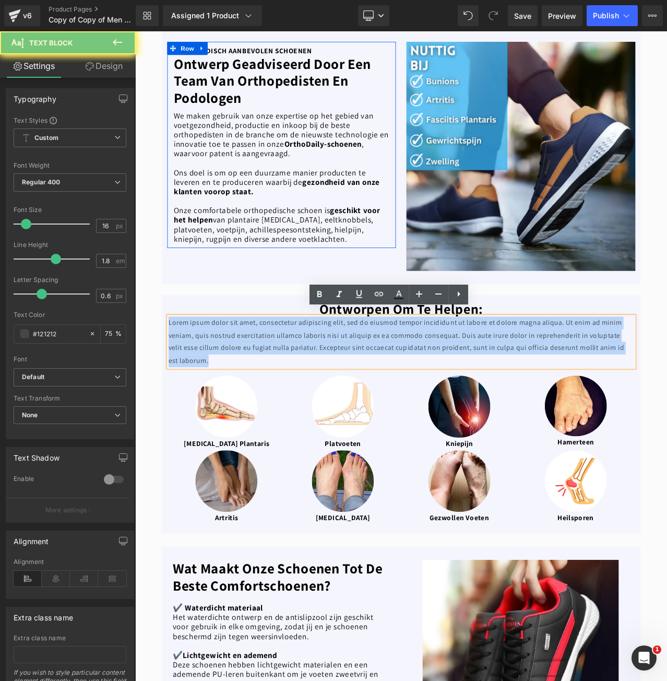
click at [398, 372] on p "Lorem ipsum dolor sit amet, consectetur adipiscing elit, sed do eiusmod tempor …" at bounding box center [451, 400] width 553 height 60
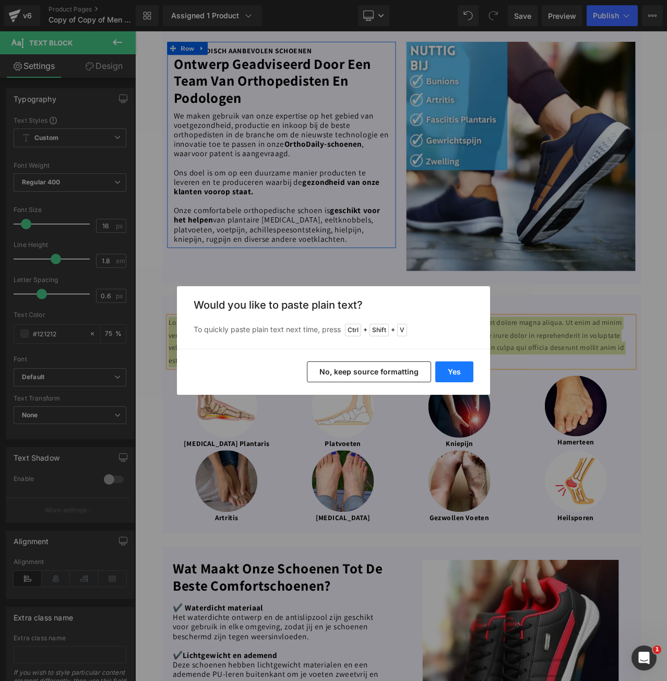
click at [447, 368] on button "Yes" at bounding box center [454, 371] width 38 height 21
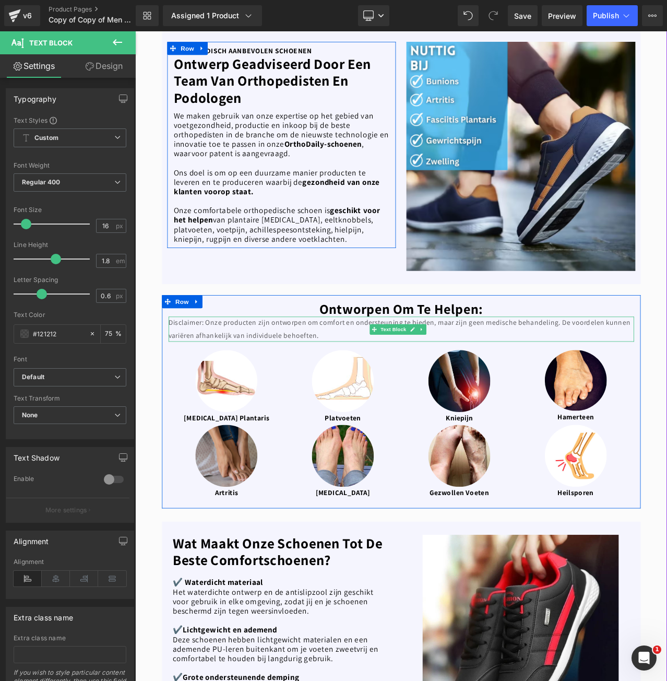
click at [295, 375] on p "Disclaimer: Onze producten zijn ontworpen om comfort en ondersteuning te bieden…" at bounding box center [451, 385] width 553 height 30
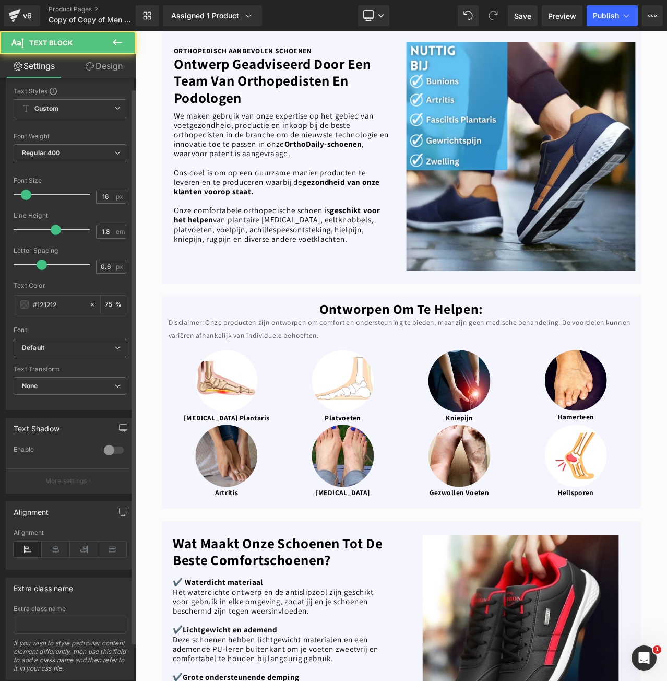
scroll to position [54, 0]
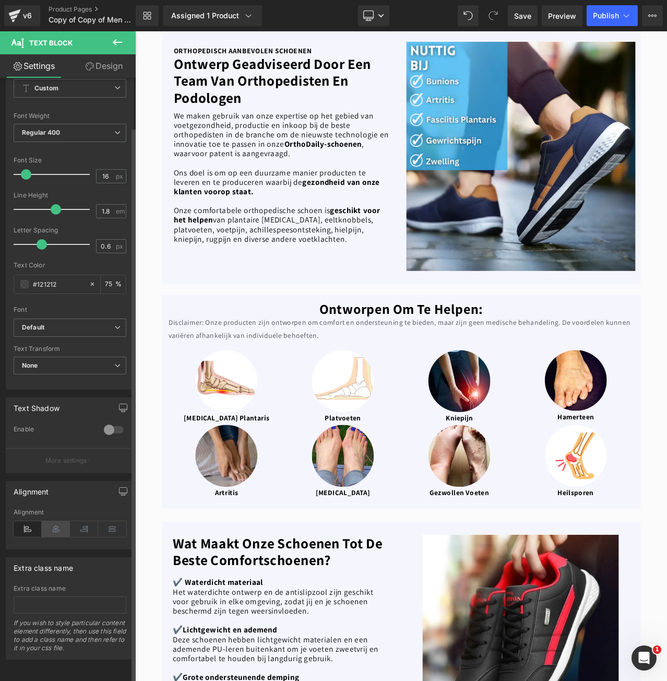
click at [59, 521] on icon at bounding box center [56, 529] width 28 height 16
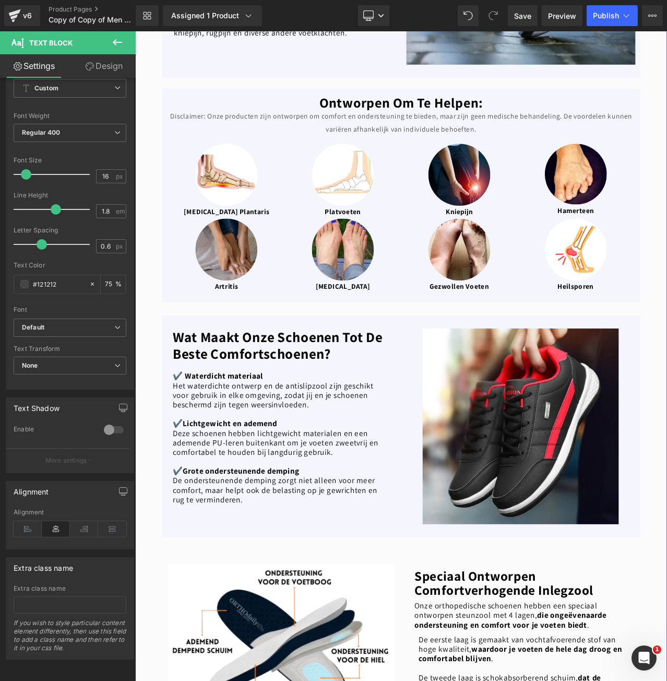
scroll to position [313, 0]
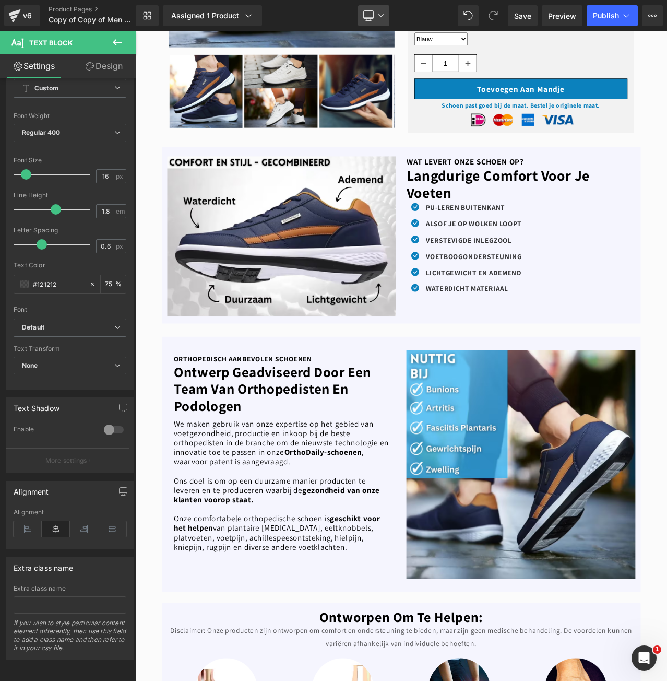
click at [371, 22] on link "Desktop" at bounding box center [373, 15] width 31 height 21
click at [369, 109] on span "Mobile" at bounding box center [378, 112] width 24 height 9
type input "75"
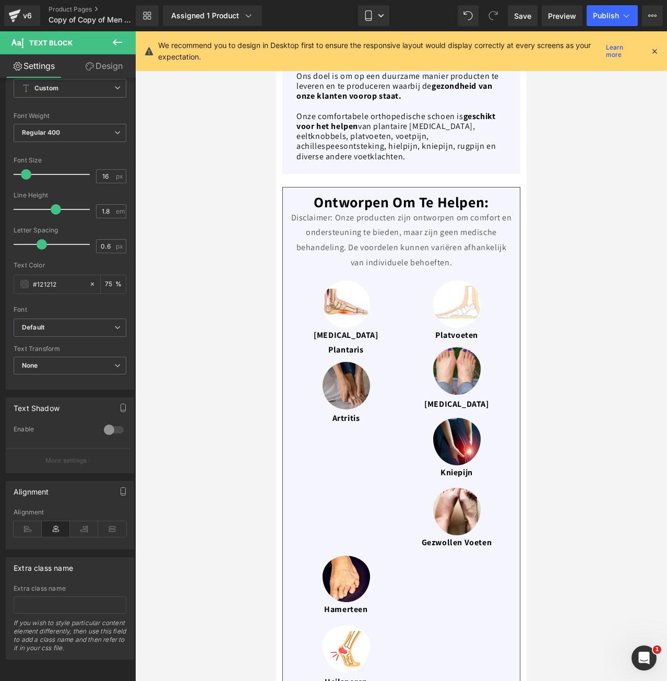
scroll to position [1432, 0]
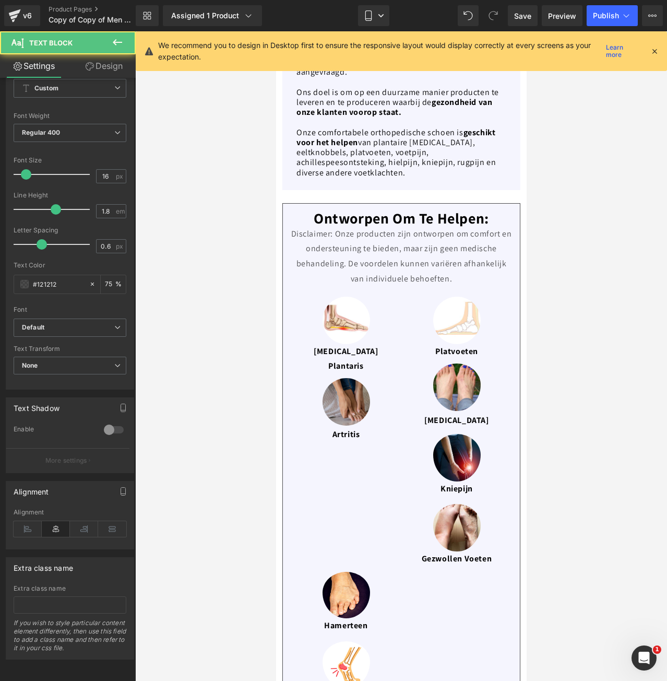
click at [353, 227] on p "Disclaimer: Onze producten zijn ontworpen om comfort en ondersteuning te bieden…" at bounding box center [400, 257] width 221 height 60
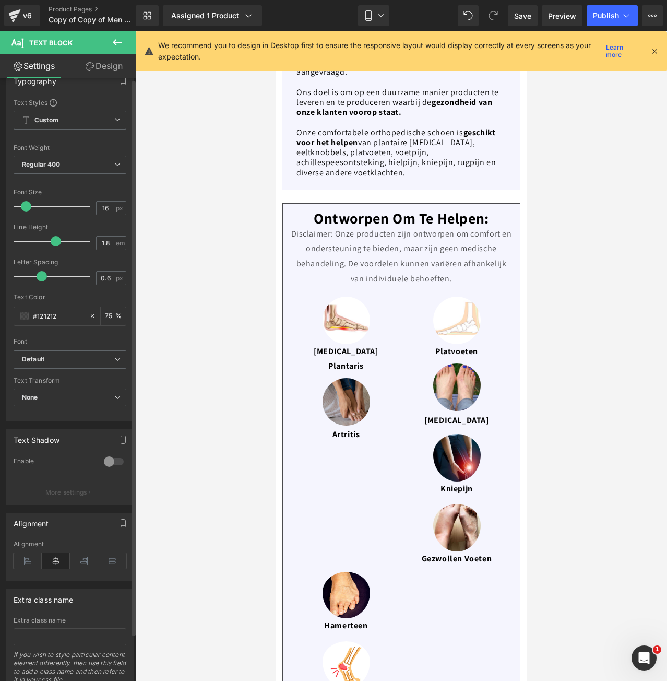
scroll to position [2, 0]
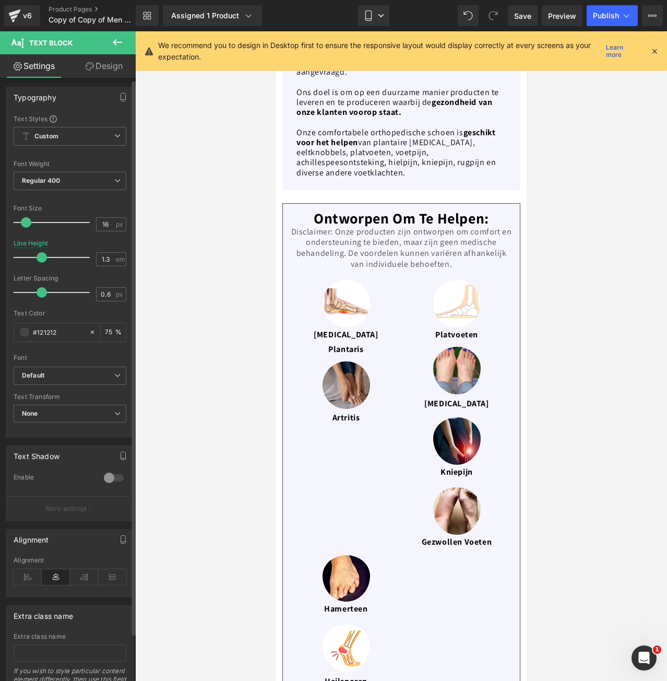
type input "1.4"
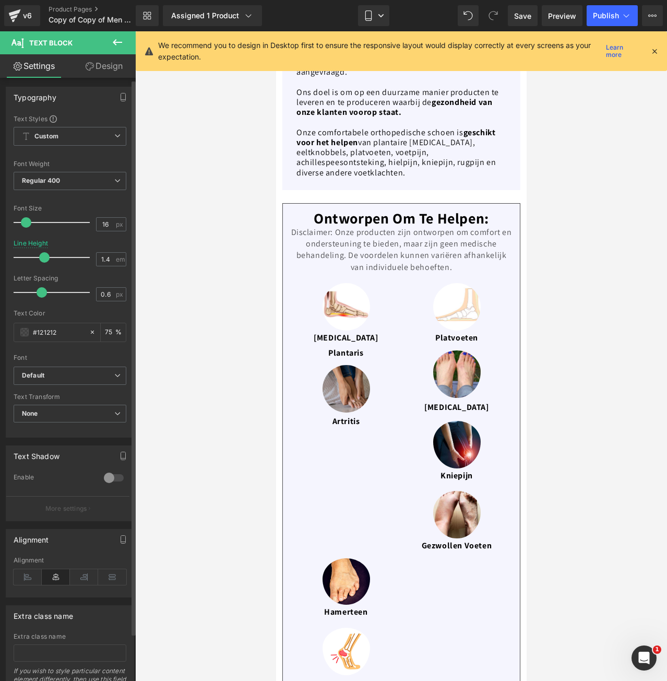
click at [43, 256] on div at bounding box center [54, 257] width 71 height 21
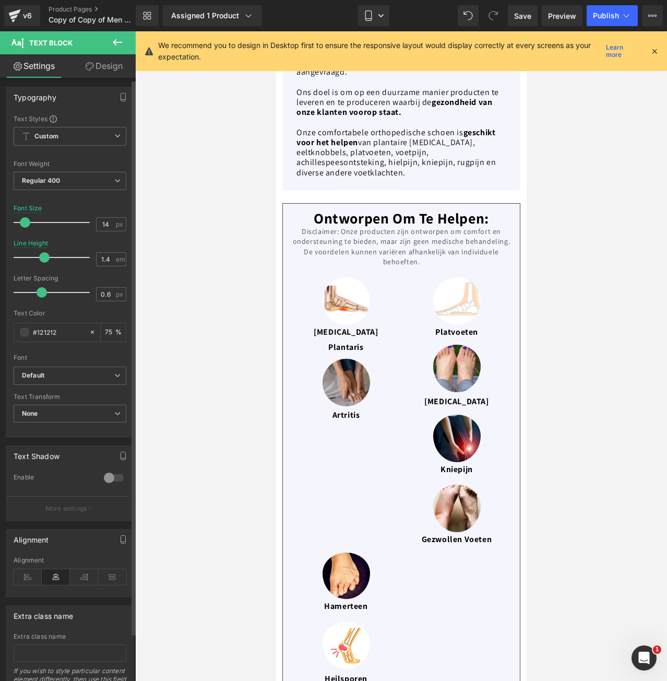
drag, startPoint x: 19, startPoint y: 222, endPoint x: 25, endPoint y: 223, distance: 5.8
click at [25, 223] on div at bounding box center [54, 222] width 71 height 21
click at [377, 16] on link "Mobile" at bounding box center [373, 15] width 31 height 21
click at [650, 53] on icon at bounding box center [654, 50] width 9 height 9
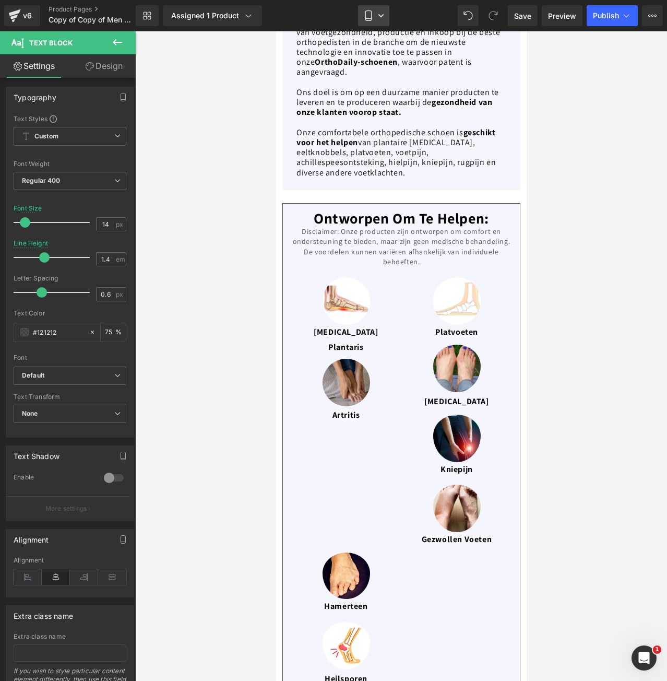
click at [378, 9] on link "Mobile" at bounding box center [373, 15] width 31 height 21
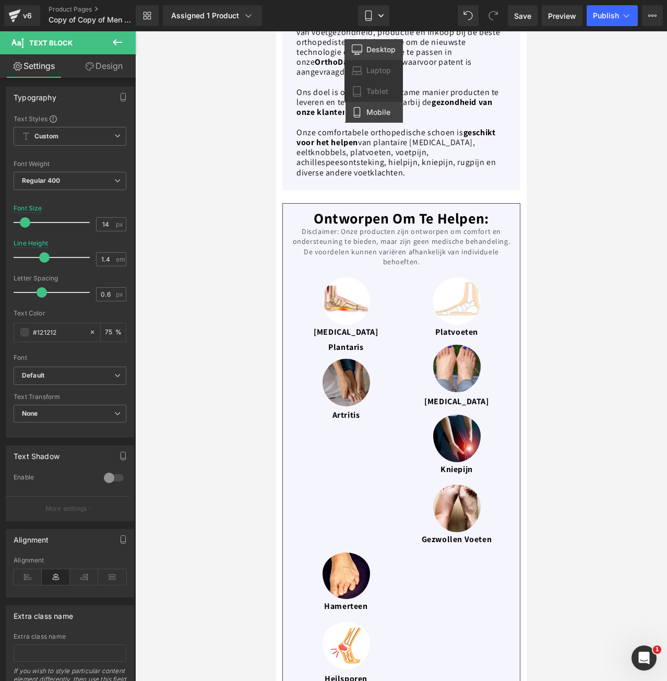
click at [374, 45] on span "Desktop" at bounding box center [380, 49] width 29 height 9
type input "16"
type input "1.8"
type input "75"
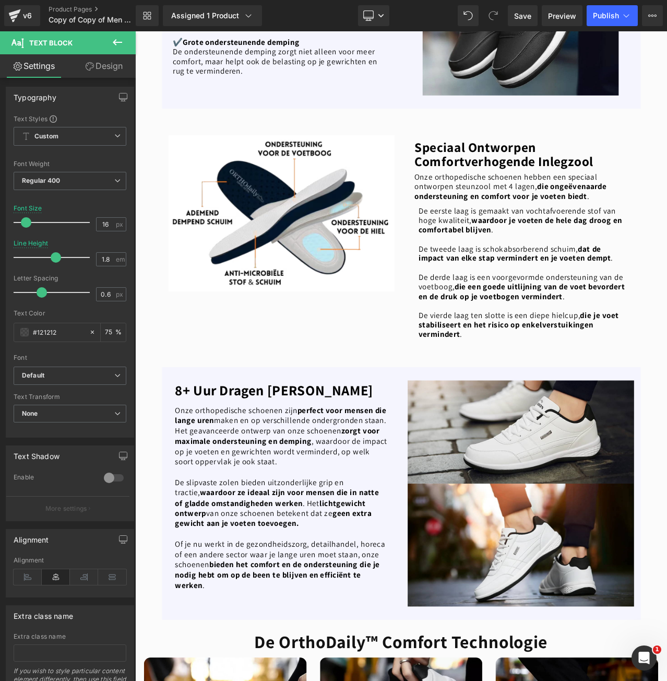
scroll to position [832, 0]
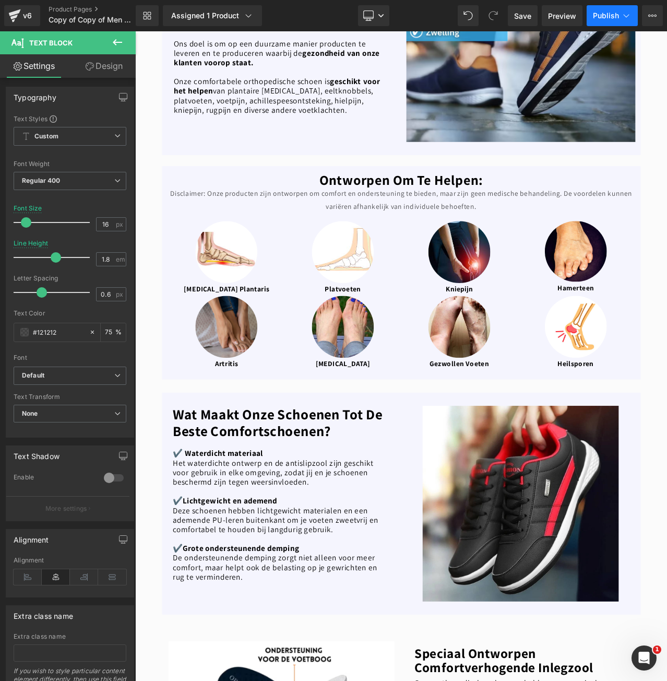
click at [613, 16] on span "Publish" at bounding box center [606, 15] width 26 height 8
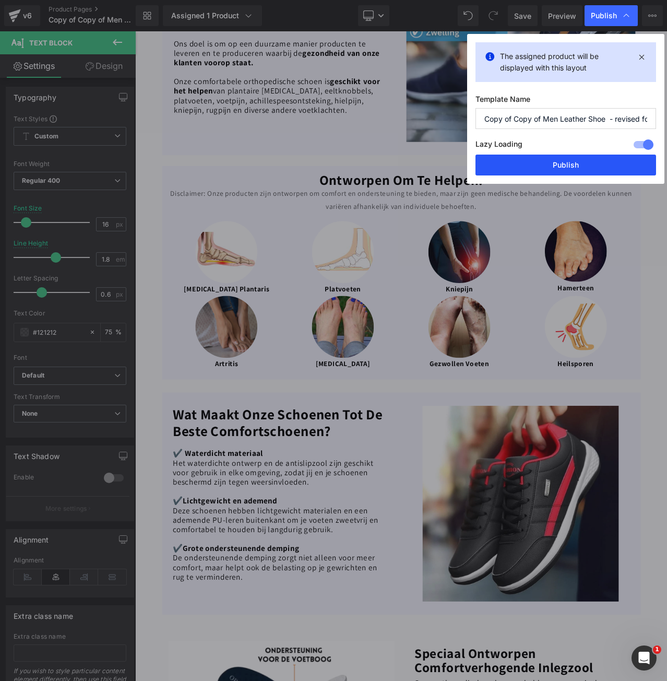
click at [552, 164] on button "Publish" at bounding box center [565, 164] width 181 height 21
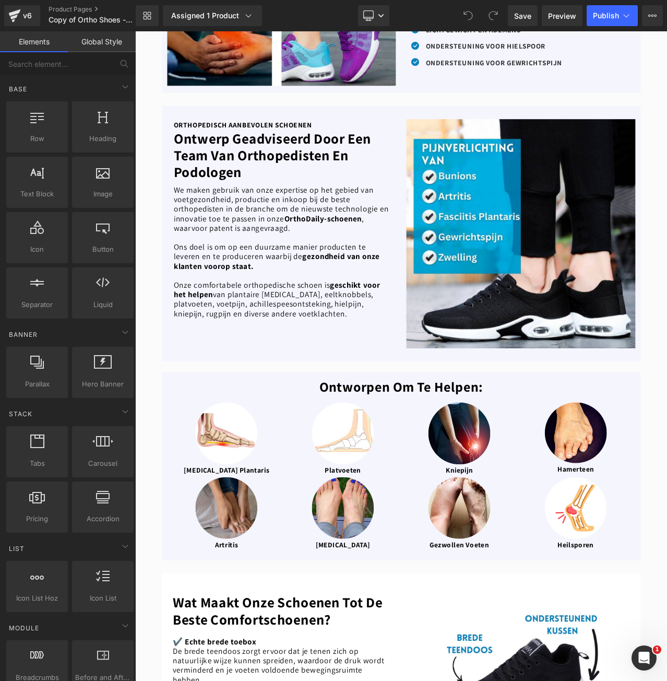
scroll to position [887, 0]
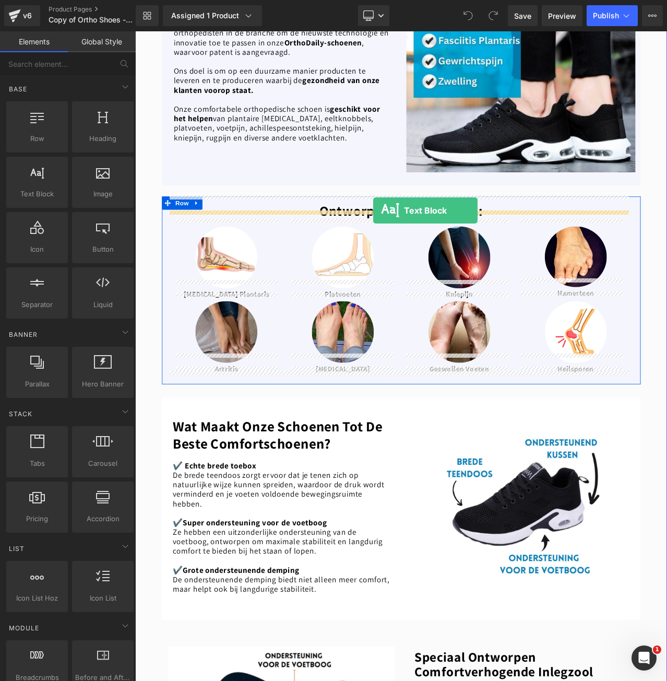
drag, startPoint x: 183, startPoint y: 207, endPoint x: 418, endPoint y: 244, distance: 237.2
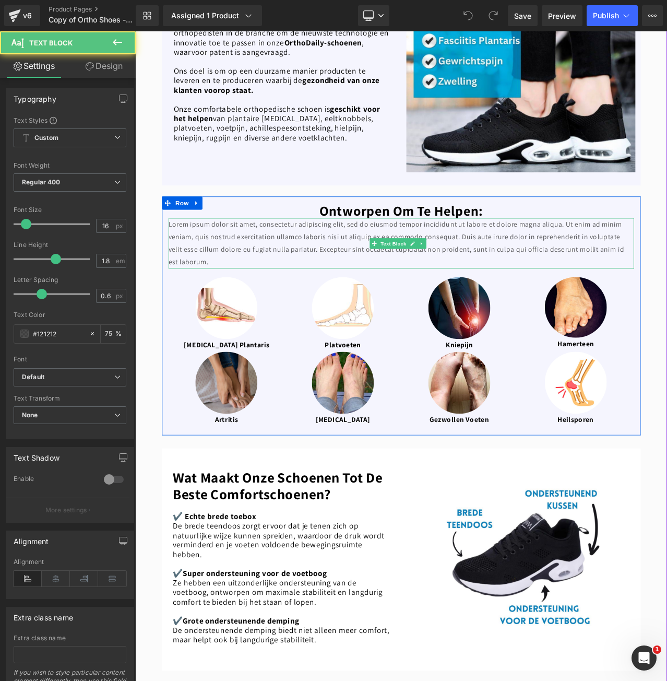
click at [376, 256] on p "Lorem ipsum dolor sit amet, consectetur adipiscing elit, sed do eiusmod tempor …" at bounding box center [451, 283] width 553 height 60
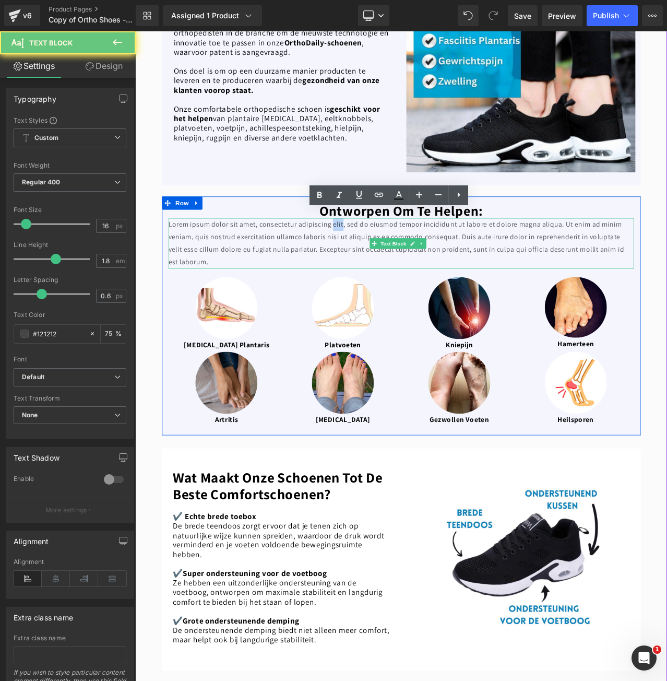
click at [376, 256] on p "Lorem ipsum dolor sit amet, consectetur adipiscing elit, sed do eiusmod tempor …" at bounding box center [451, 283] width 553 height 60
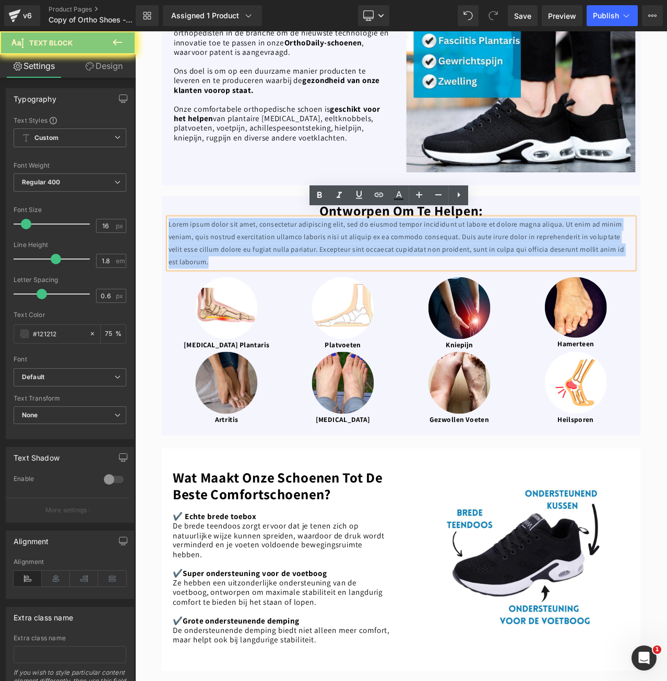
click at [376, 256] on p "Lorem ipsum dolor sit amet, consectetur adipiscing elit, sed do eiusmod tempor …" at bounding box center [451, 283] width 553 height 60
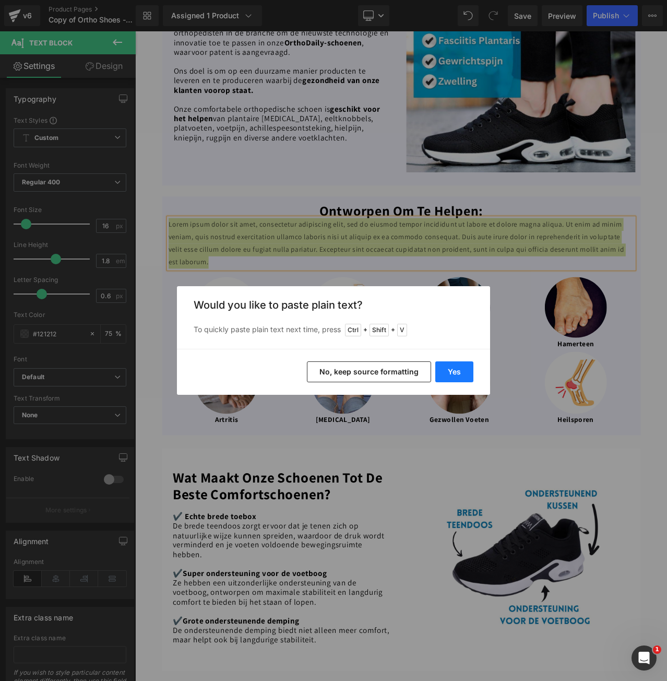
click at [449, 375] on button "Yes" at bounding box center [454, 371] width 38 height 21
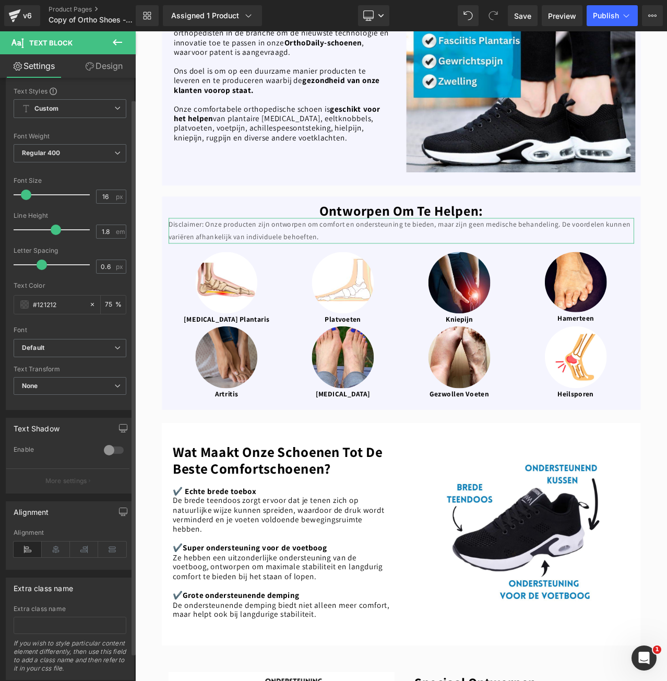
scroll to position [54, 0]
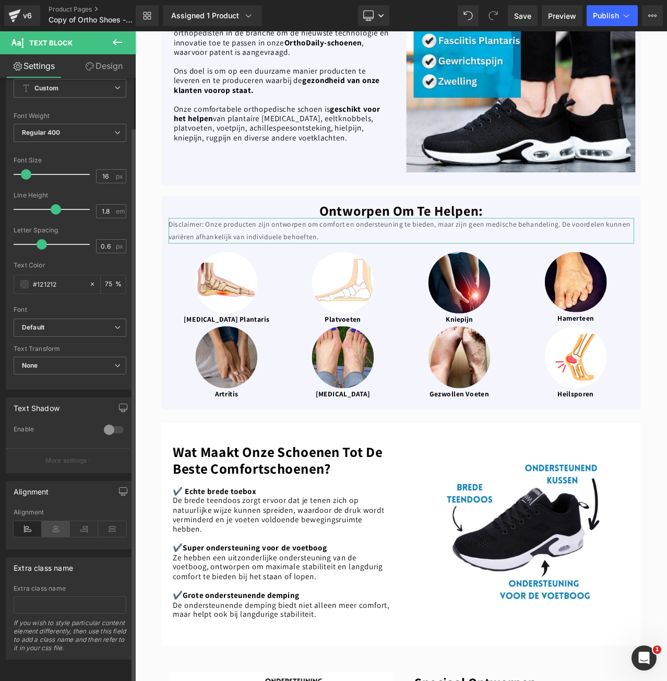
click at [57, 521] on icon at bounding box center [56, 529] width 28 height 16
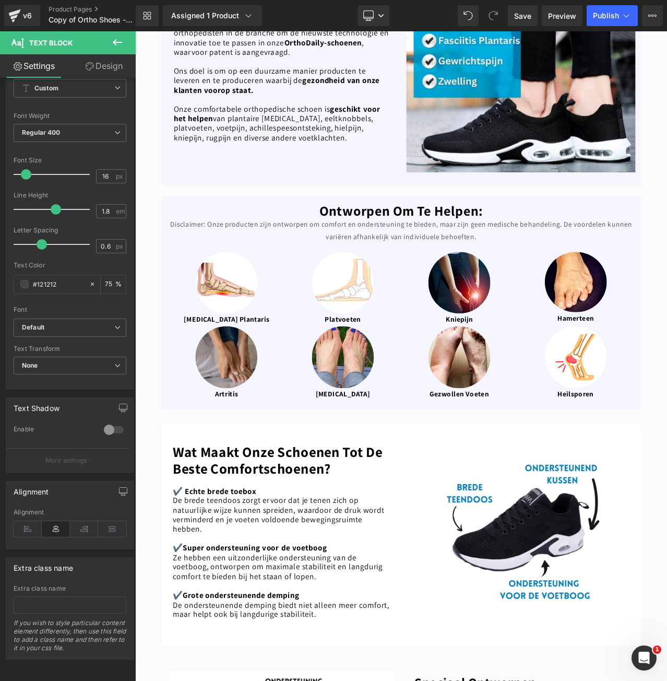
click at [373, 14] on icon at bounding box center [368, 15] width 10 height 8
click at [369, 108] on span "Mobile" at bounding box center [378, 112] width 24 height 9
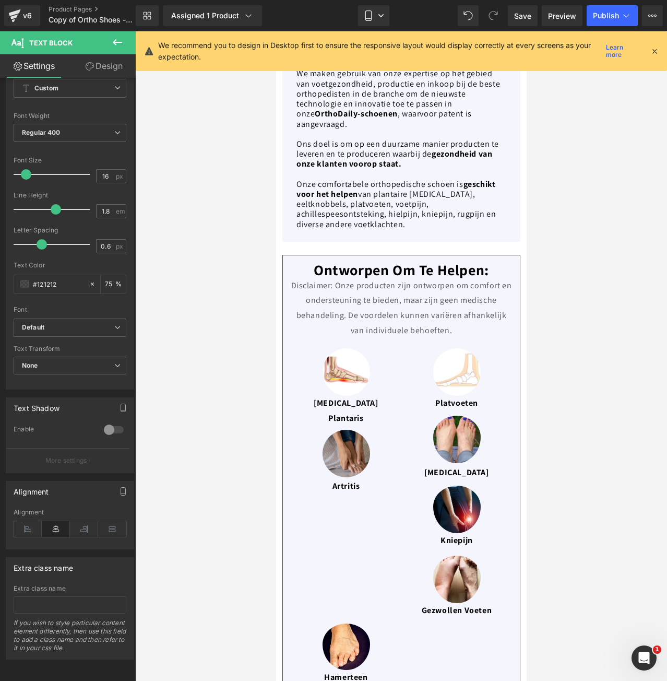
scroll to position [1451, 0]
click at [367, 278] on p "Disclaimer: Onze producten zijn ontworpen om comfort en ondersteuning te bieden…" at bounding box center [400, 308] width 221 height 60
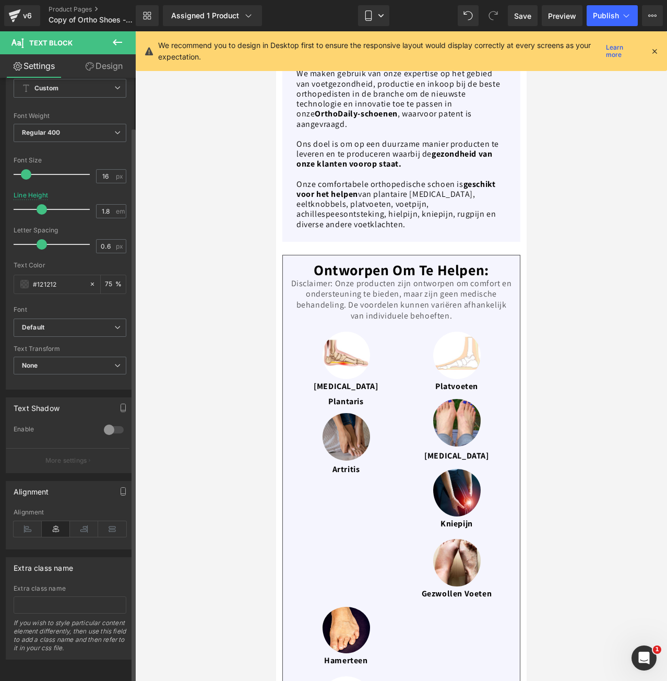
click at [40, 203] on div at bounding box center [54, 209] width 71 height 21
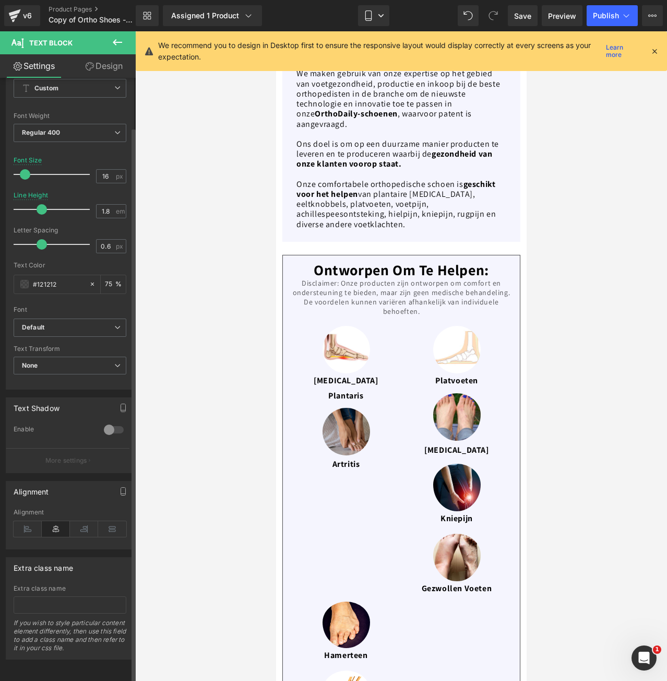
click at [23, 173] on span at bounding box center [25, 174] width 10 height 10
click at [627, 10] on icon at bounding box center [626, 15] width 10 height 10
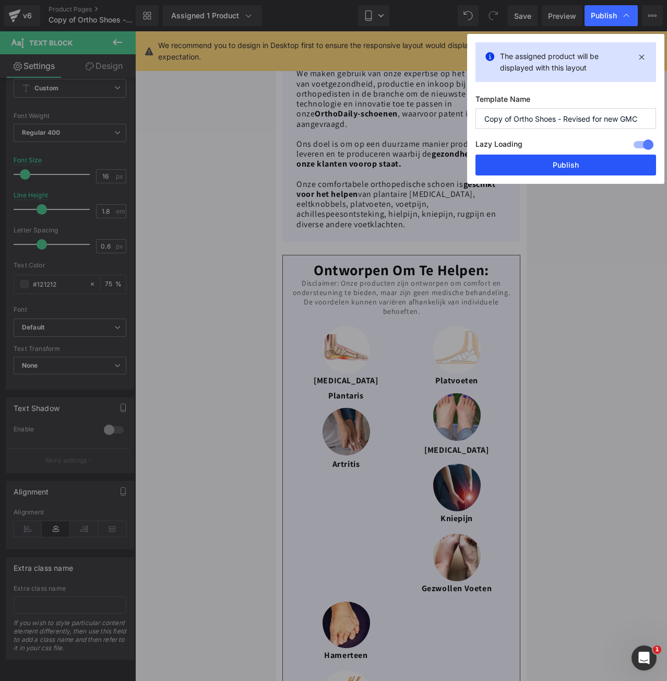
click at [594, 165] on button "Publish" at bounding box center [565, 164] width 181 height 21
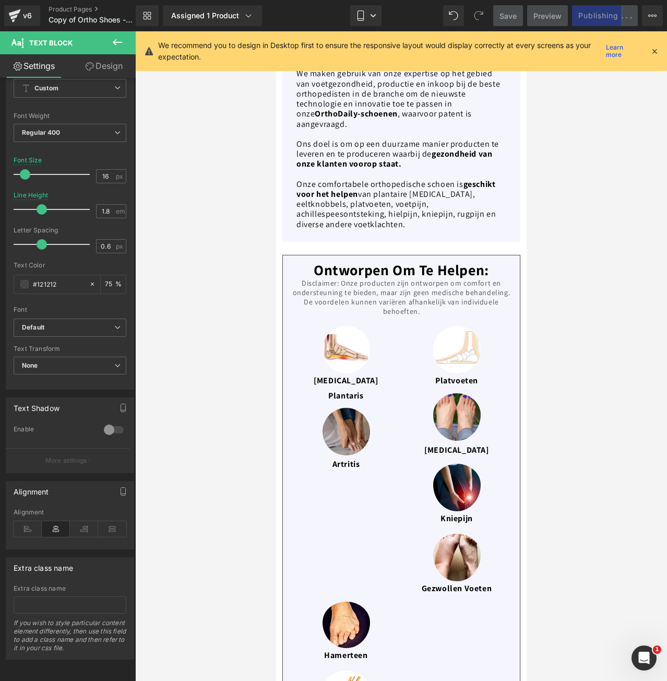
click at [652, 50] on icon at bounding box center [654, 50] width 9 height 9
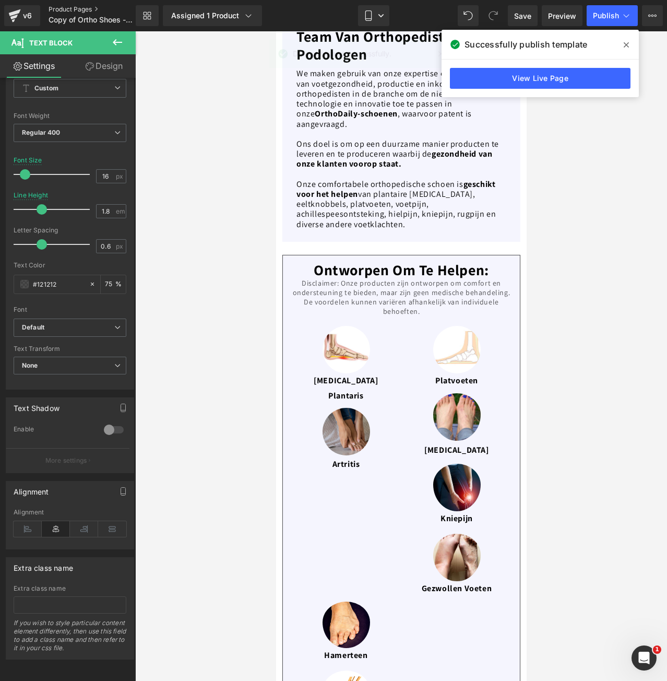
click at [64, 10] on link "Product Pages" at bounding box center [101, 9] width 104 height 8
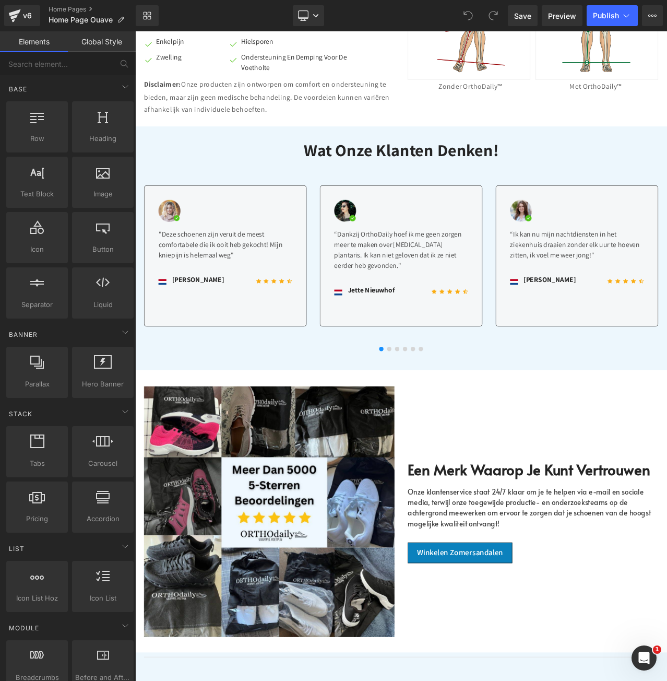
scroll to position [939, 0]
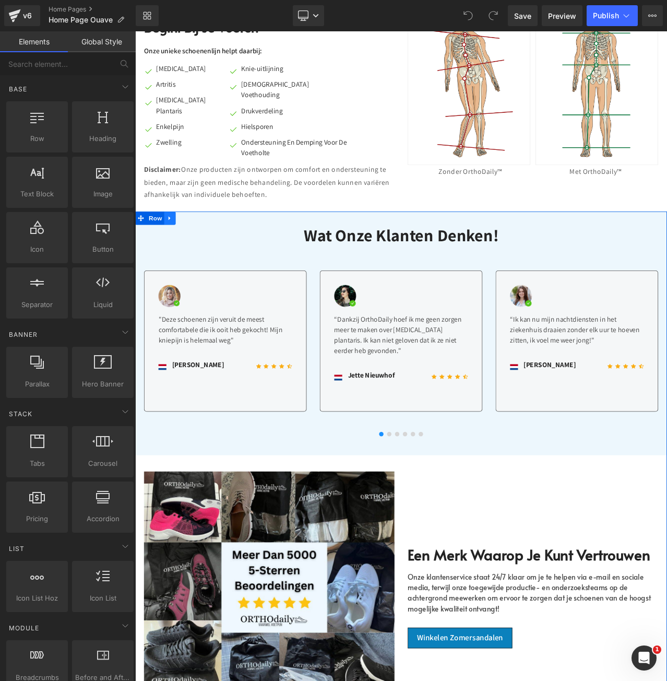
click at [175, 249] on icon at bounding box center [176, 253] width 7 height 8
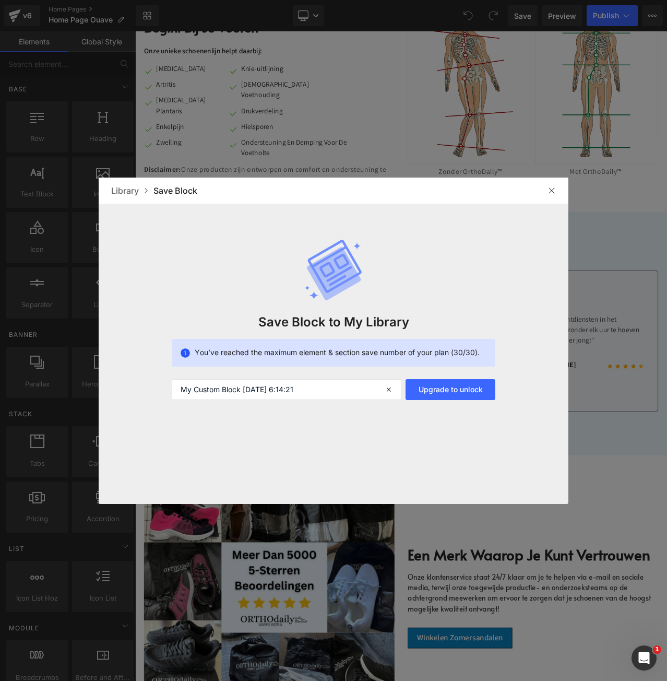
drag, startPoint x: 320, startPoint y: 384, endPoint x: 48, endPoint y: 364, distance: 273.2
click at [48, 364] on div "Library Save Block Save Block to My Library You’ve reached the maximum element …" at bounding box center [333, 340] width 667 height 681
type input "Homepage reviews"
click at [551, 185] on div at bounding box center [551, 190] width 17 height 17
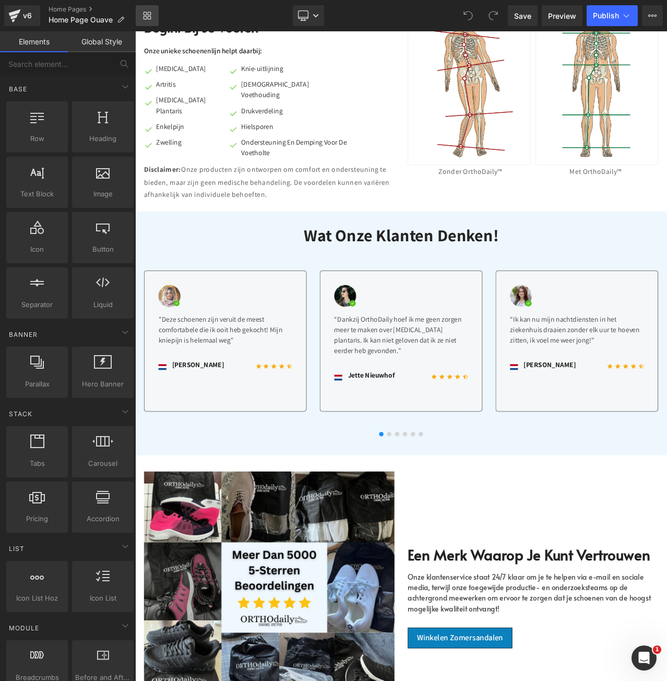
click at [148, 13] on icon at bounding box center [147, 15] width 8 height 8
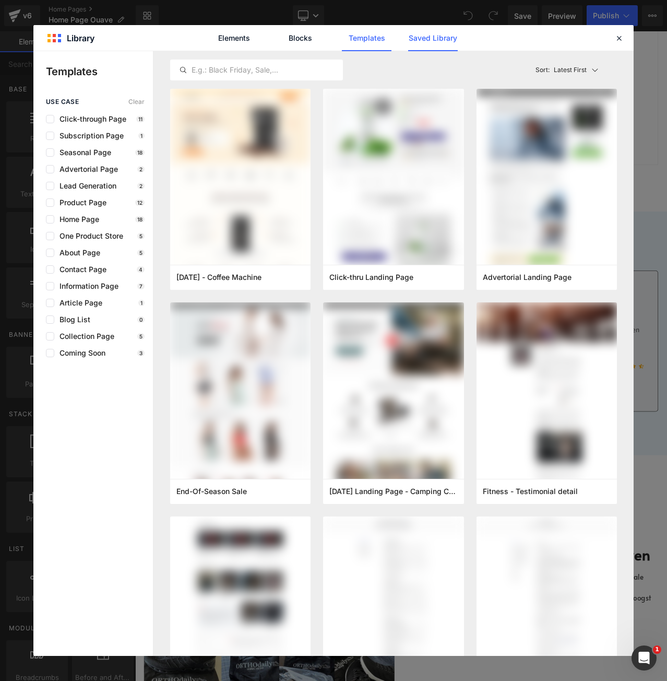
click at [437, 44] on link "Saved Library" at bounding box center [433, 38] width 50 height 26
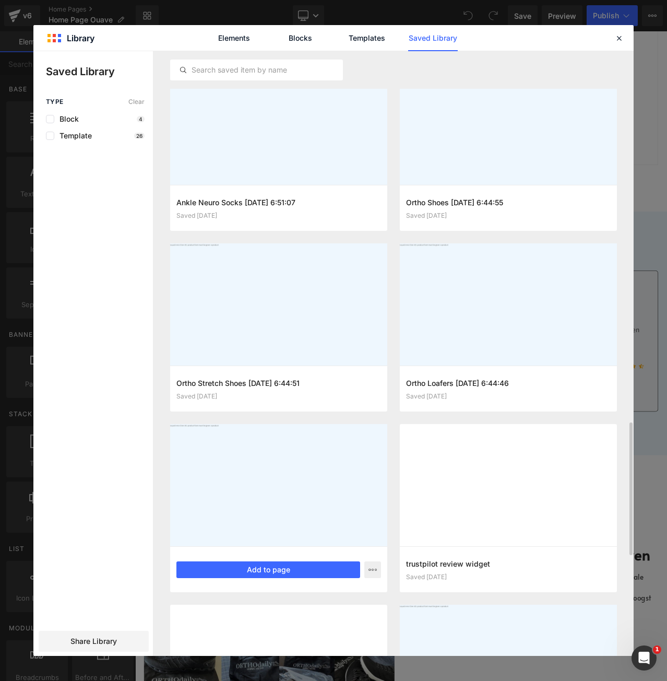
scroll to position [1806, 0]
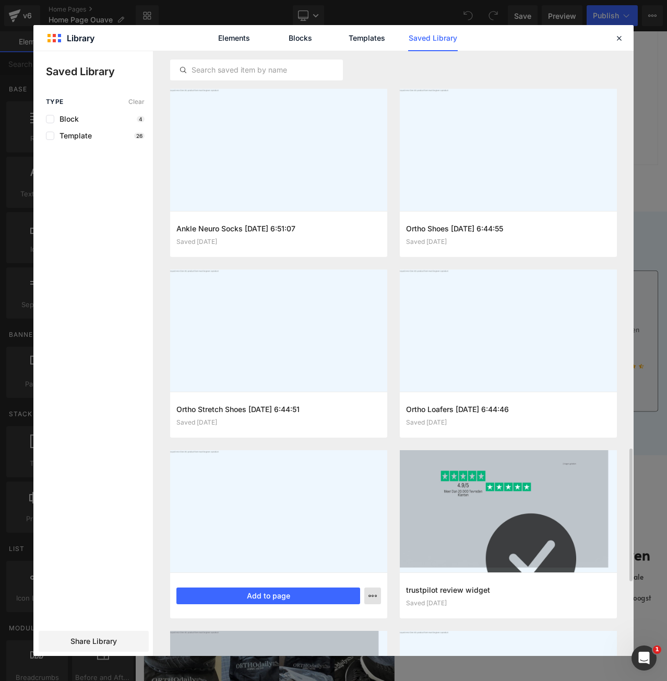
click at [374, 592] on icon "button" at bounding box center [372, 595] width 8 height 8
click at [330, 569] on div "Delete" at bounding box center [321, 572] width 119 height 22
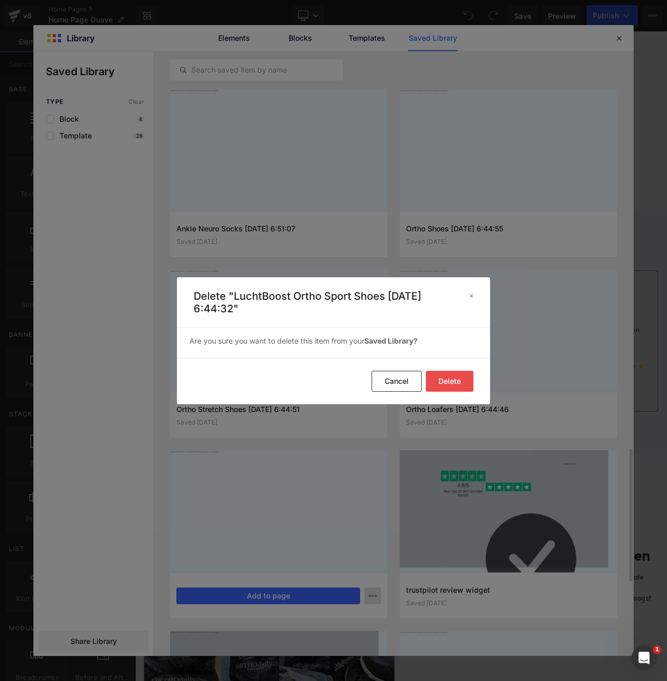
click at [455, 380] on button "Delete" at bounding box center [449, 381] width 47 height 21
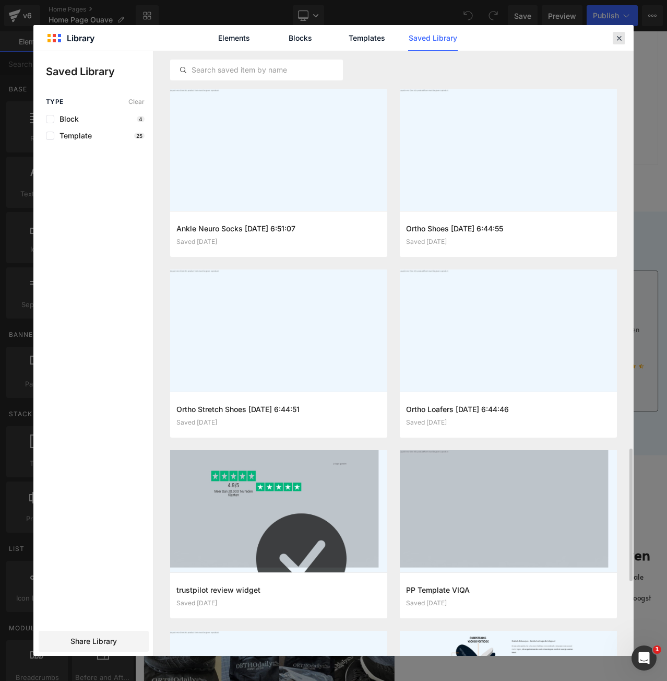
click at [613, 36] on div at bounding box center [619, 38] width 13 height 13
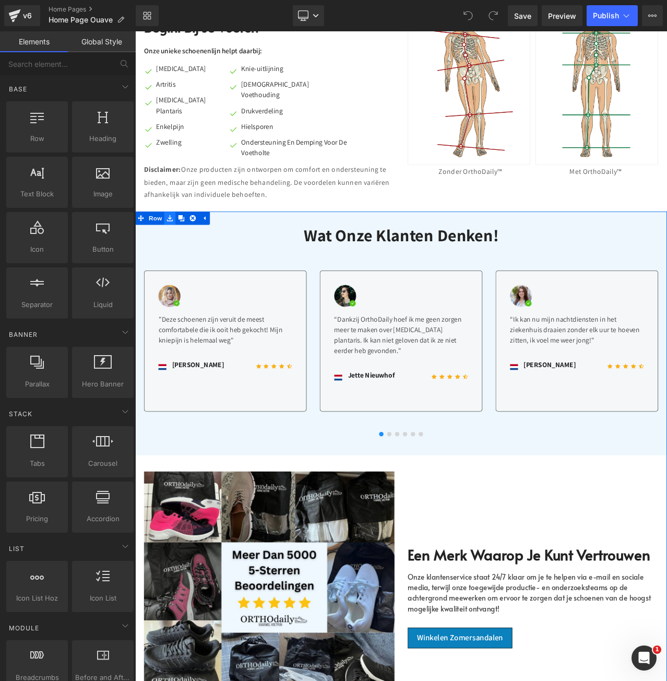
click at [173, 249] on icon at bounding box center [176, 252] width 7 height 7
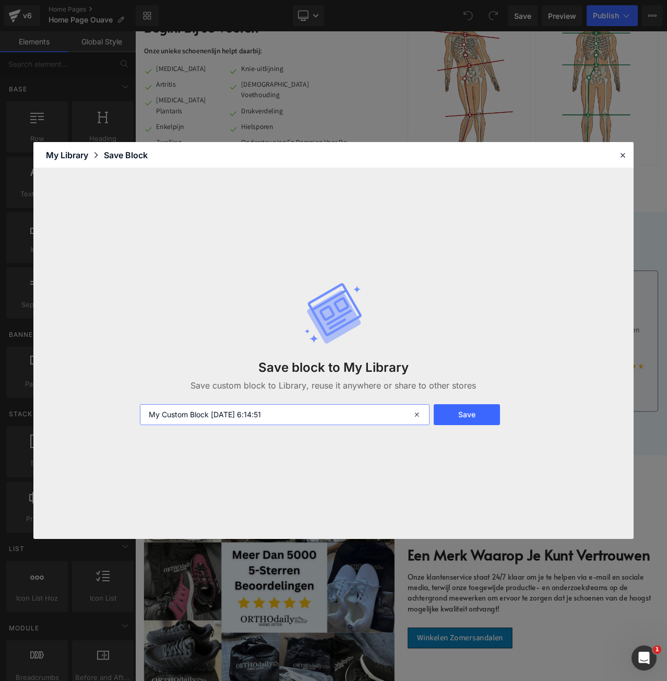
drag, startPoint x: 130, startPoint y: 399, endPoint x: 49, endPoint y: 401, distance: 81.4
click at [49, 401] on div "Save block to My Library Save custom block to Library, reuse it anywhere or sha…" at bounding box center [333, 353] width 600 height 371
type input "Homepage Review Row"
click at [487, 407] on button "Save" at bounding box center [467, 414] width 67 height 21
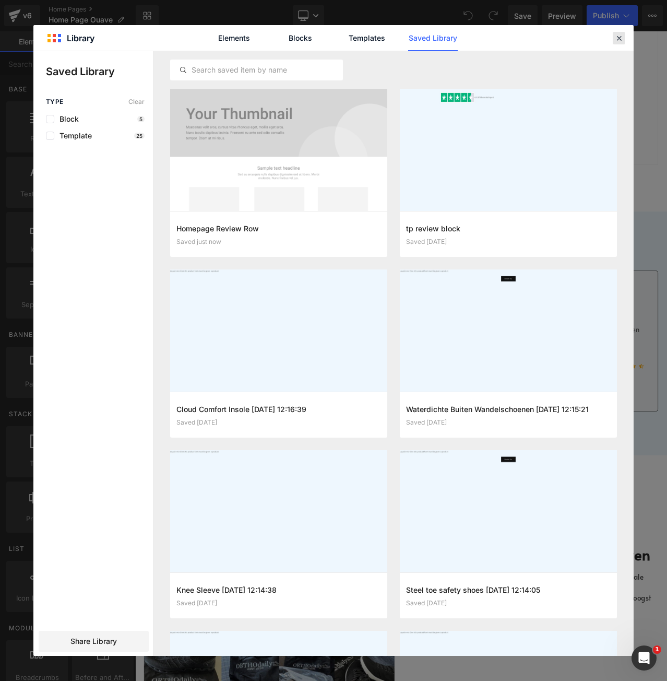
click at [622, 35] on icon at bounding box center [618, 37] width 9 height 9
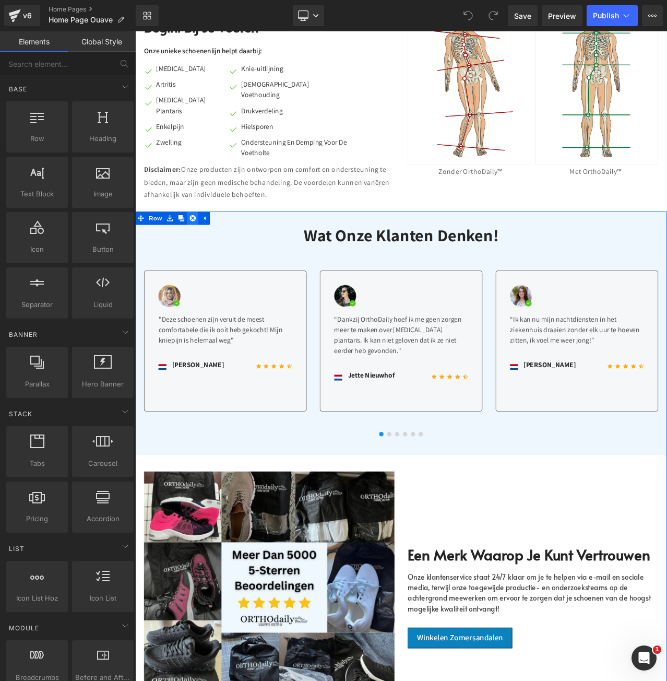
click at [205, 245] on link at bounding box center [204, 253] width 14 height 16
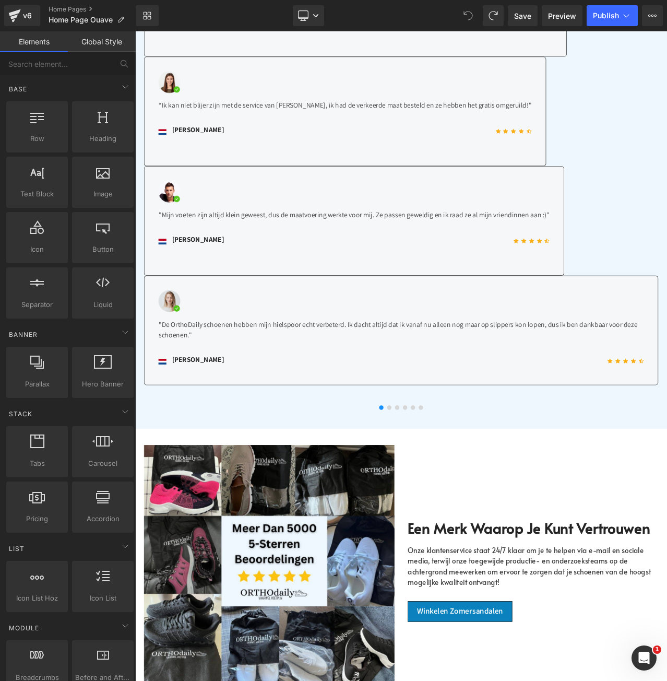
click at [356, 503] on div "Image Een merk waarop je kunt vertrouwen Heading Onze klantenservice staat 24/7…" at bounding box center [451, 670] width 632 height 335
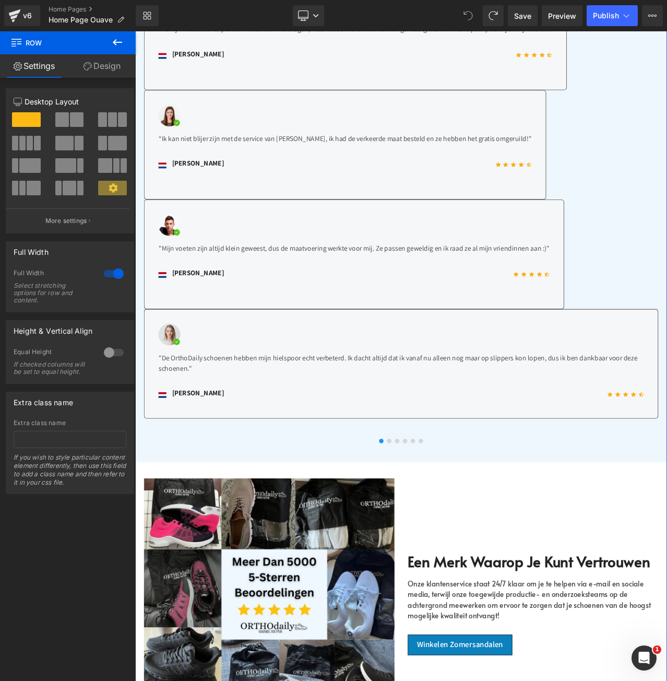
click at [218, 510] on div at bounding box center [451, 517] width 611 height 15
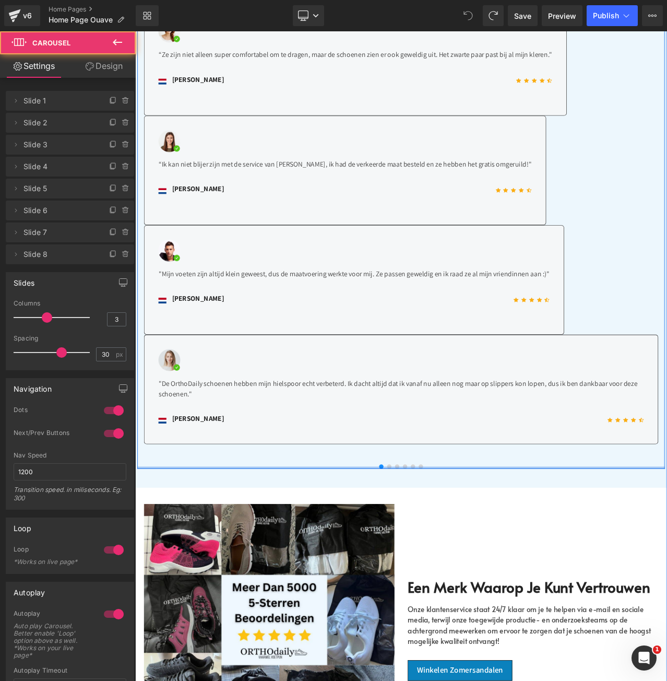
click at [240, 523] on div "Image "Deze schoenen zijn veruit de meest comfortabele die ik ooit heb gekocht!…" at bounding box center [451, 16] width 611 height 1069
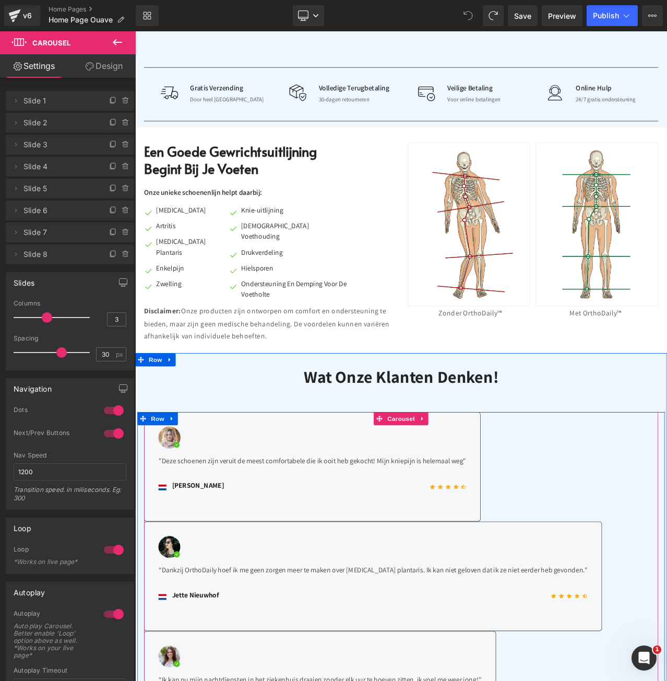
scroll to position [756, 0]
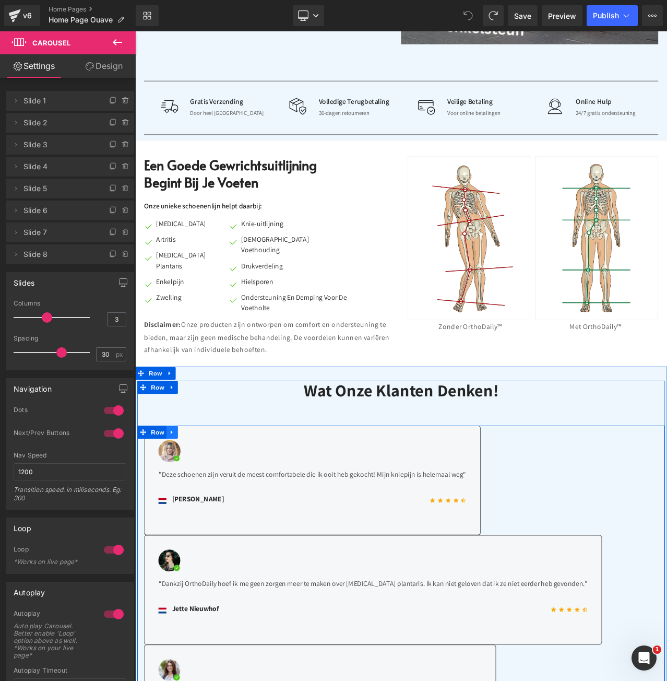
click at [177, 503] on icon at bounding box center [178, 507] width 7 height 8
click at [175, 450] on icon at bounding box center [178, 454] width 7 height 8
click at [199, 446] on link at bounding box center [206, 454] width 14 height 16
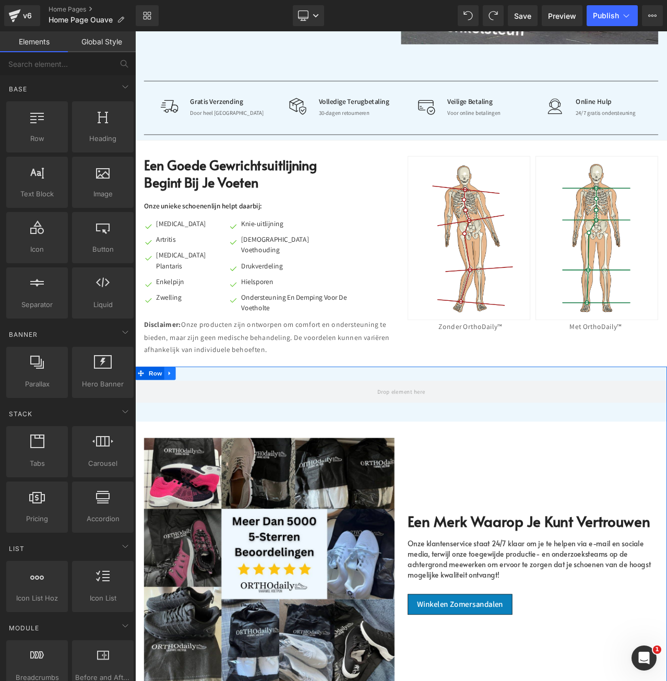
click at [175, 433] on icon at bounding box center [176, 437] width 7 height 8
click at [203, 433] on icon at bounding box center [203, 437] width 7 height 8
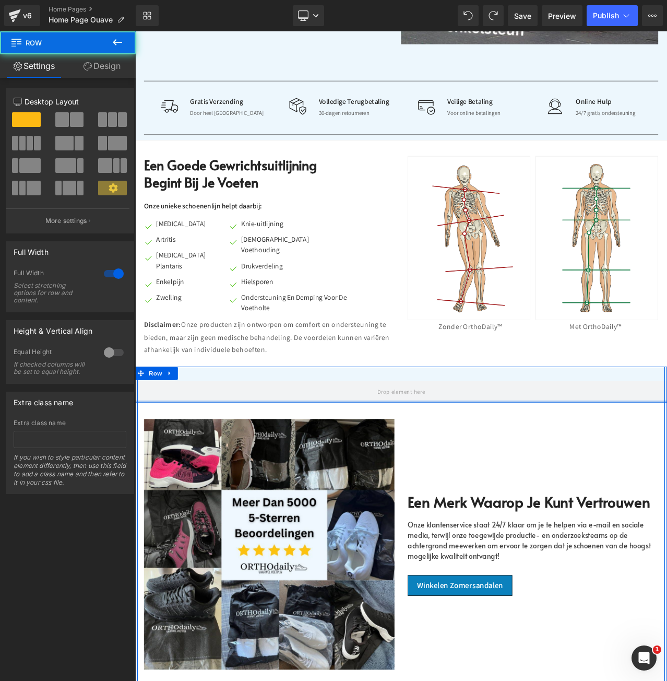
drag, startPoint x: 269, startPoint y: 476, endPoint x: 289, endPoint y: 429, distance: 51.7
click at [289, 429] on div "Row" at bounding box center [451, 450] width 632 height 43
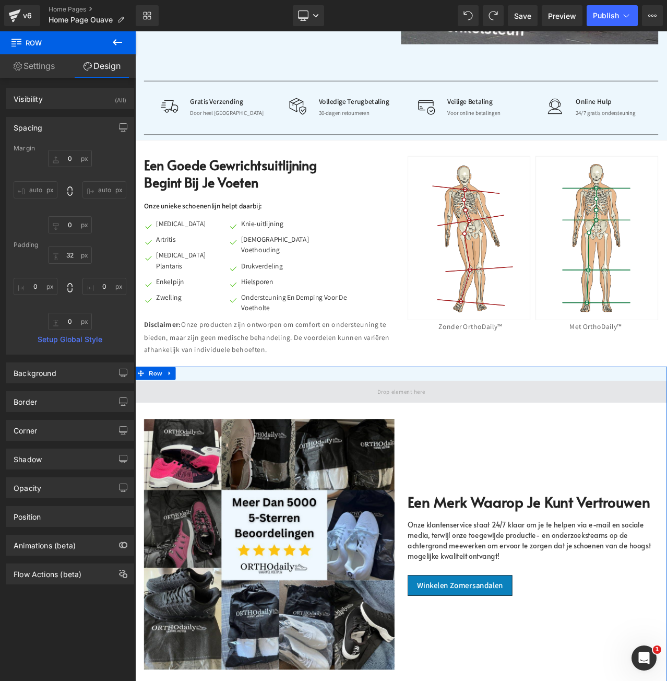
click at [340, 446] on span at bounding box center [451, 459] width 632 height 26
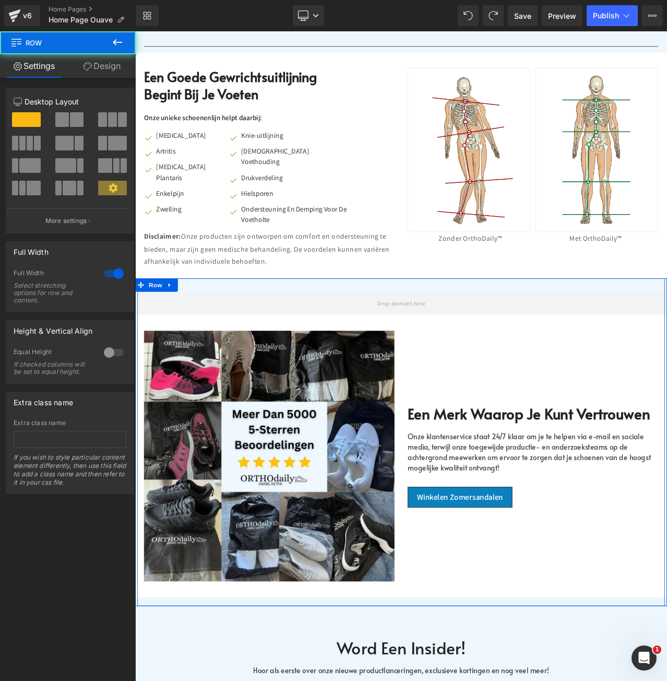
scroll to position [860, 0]
click at [219, 374] on div "Image Een merk waarop je kunt vertrouwen Heading Onze klantenservice staat 24/7…" at bounding box center [451, 536] width 626 height 324
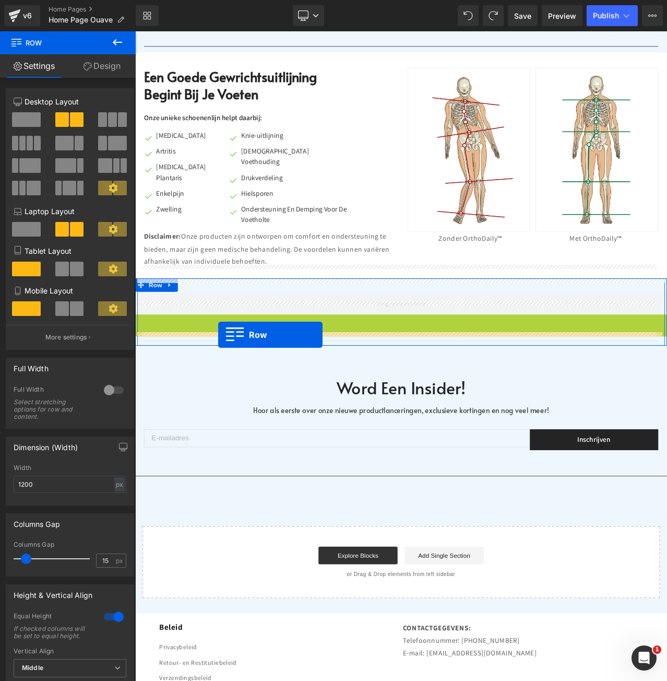
drag, startPoint x: 141, startPoint y: 359, endPoint x: 234, endPoint y: 391, distance: 98.2
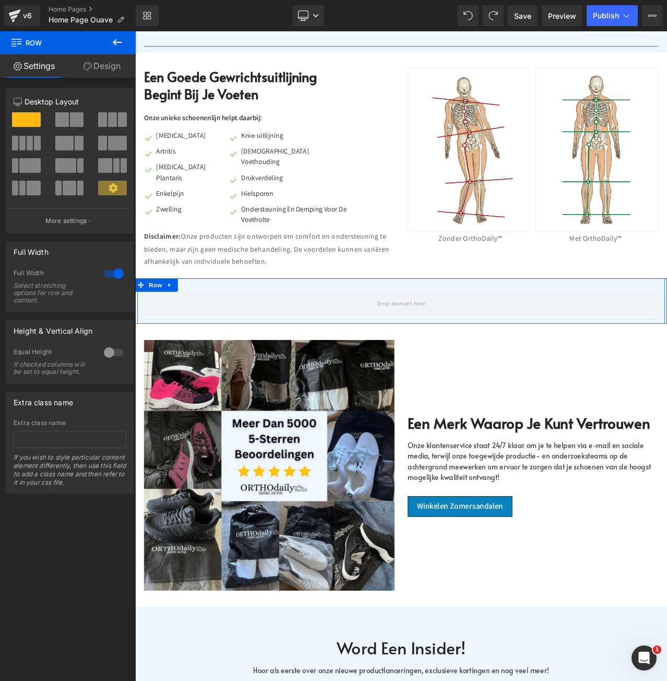
click at [182, 325] on link at bounding box center [179, 333] width 14 height 16
click at [206, 329] on icon at bounding box center [206, 332] width 7 height 7
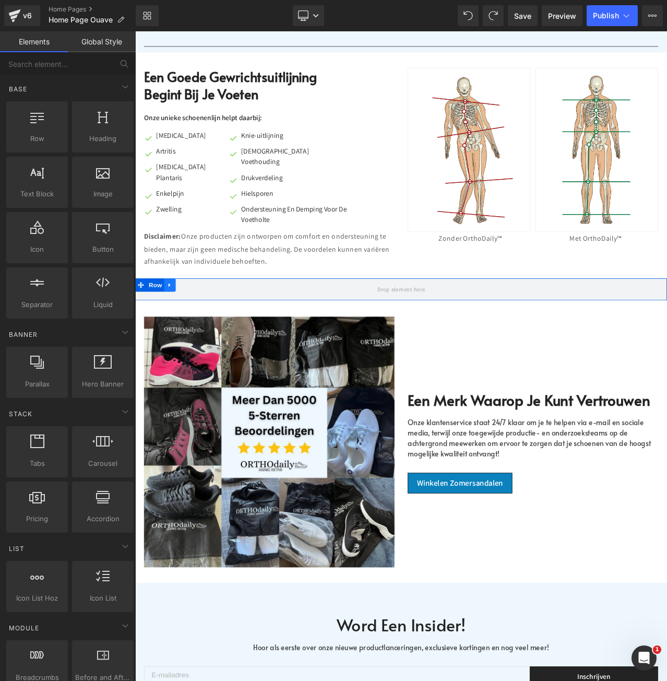
click at [175, 330] on icon at bounding box center [176, 332] width 2 height 5
click at [200, 329] on icon at bounding box center [203, 332] width 7 height 7
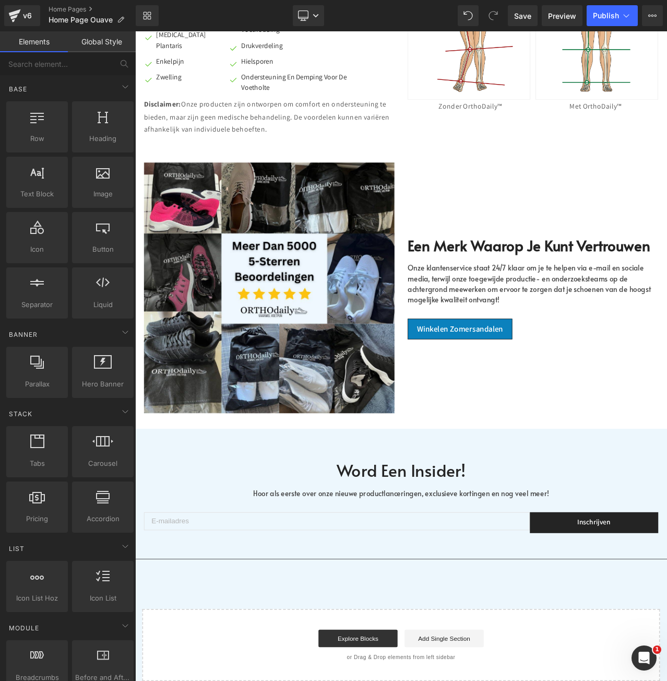
scroll to position [965, 0]
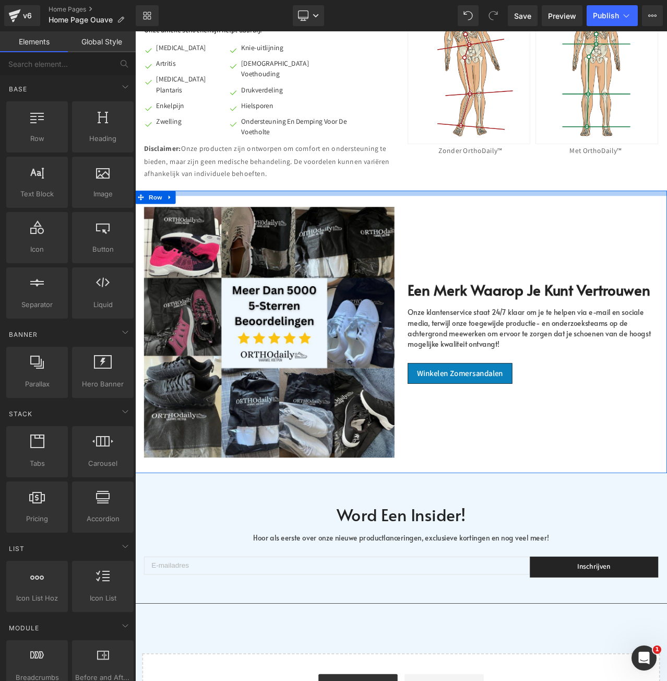
click at [388, 220] on div at bounding box center [451, 223] width 632 height 6
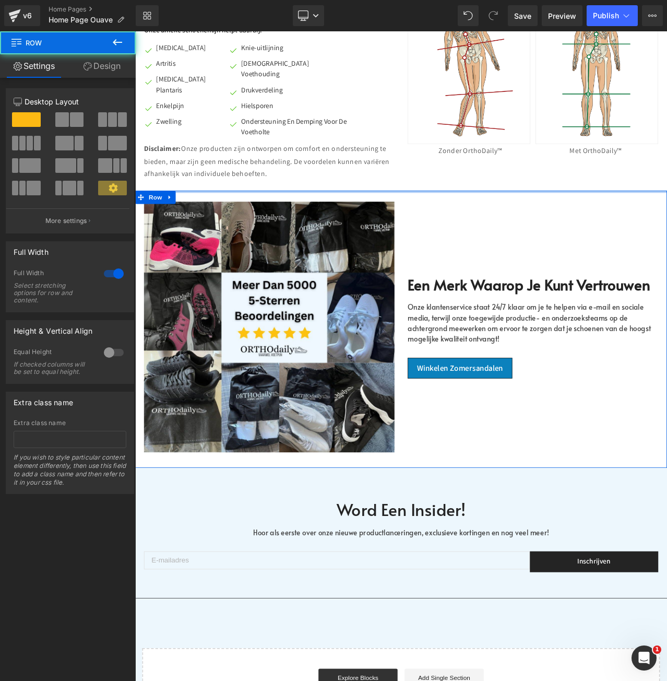
drag, startPoint x: 388, startPoint y: 205, endPoint x: 393, endPoint y: 198, distance: 9.0
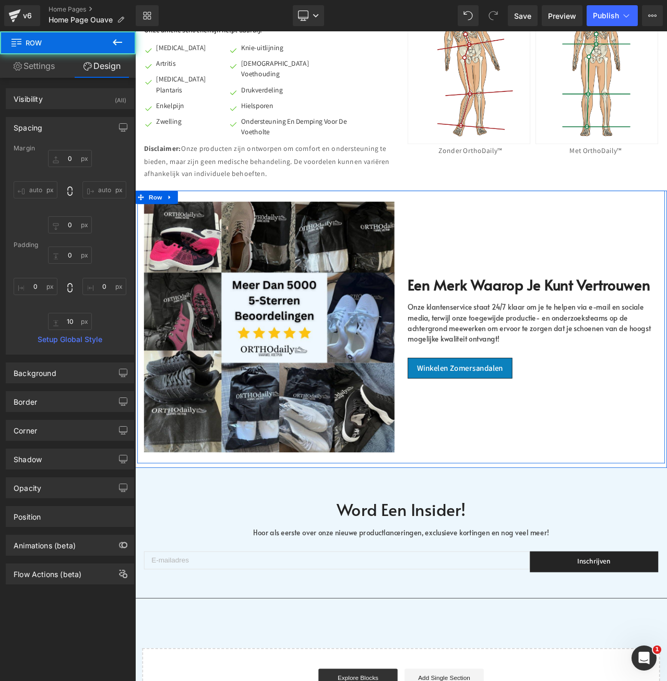
click at [628, 248] on div "Een merk waarop je kunt vertrouwen Heading Onze klantenservice staat 24/7 klaar…" at bounding box center [607, 381] width 313 height 297
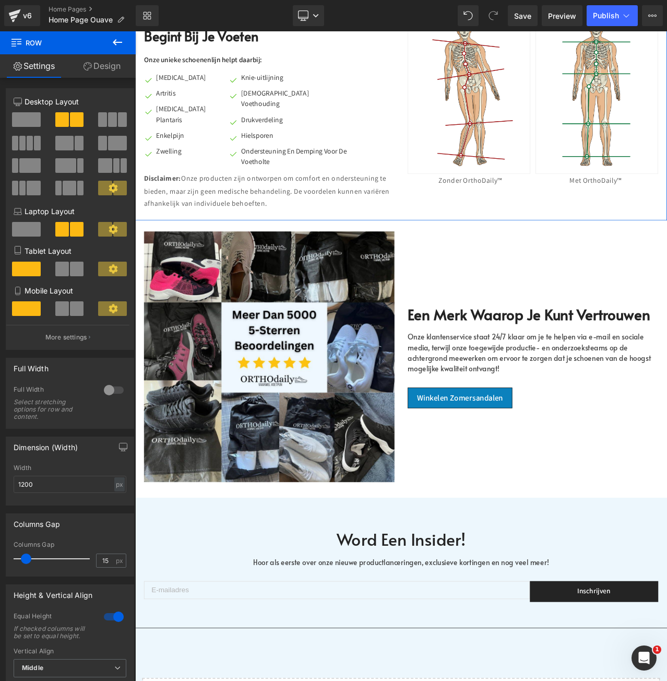
scroll to position [912, 0]
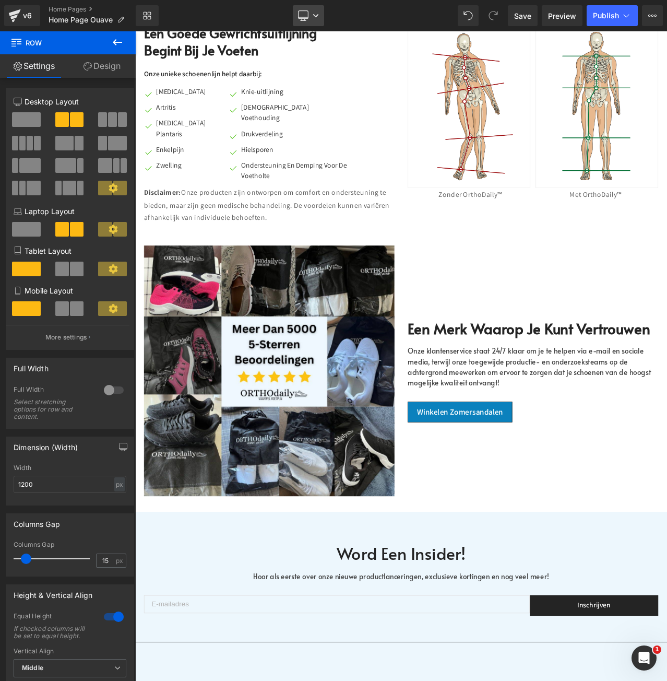
click at [315, 11] on link "Desktop" at bounding box center [308, 15] width 31 height 21
click at [313, 109] on span "Mobile" at bounding box center [313, 112] width 24 height 9
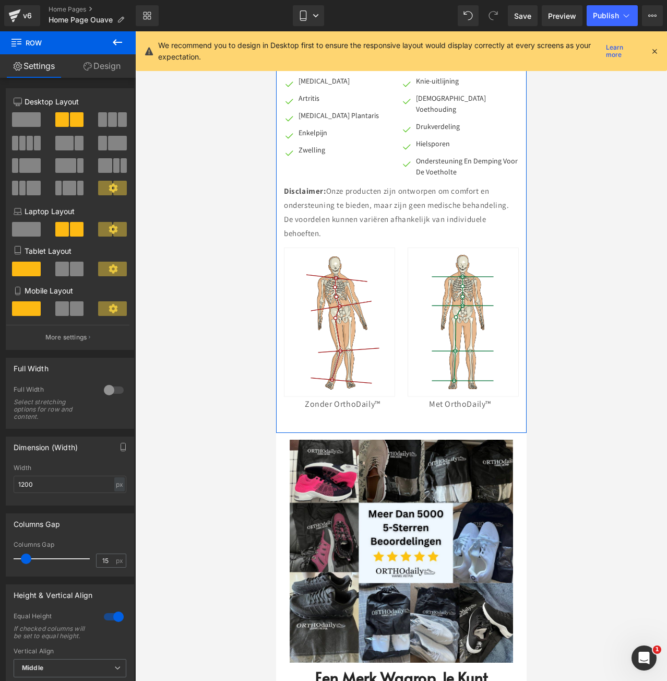
scroll to position [941, 0]
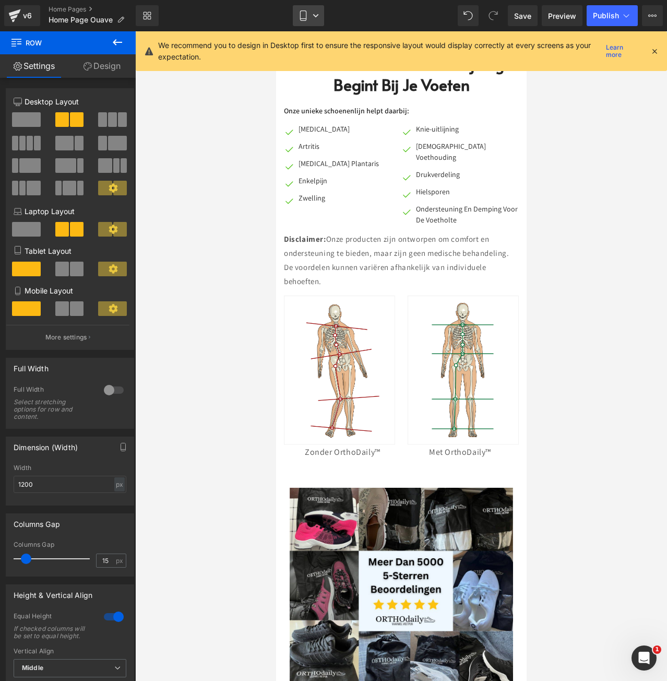
click at [314, 18] on icon at bounding box center [316, 16] width 6 height 6
click at [654, 49] on icon at bounding box center [654, 50] width 9 height 9
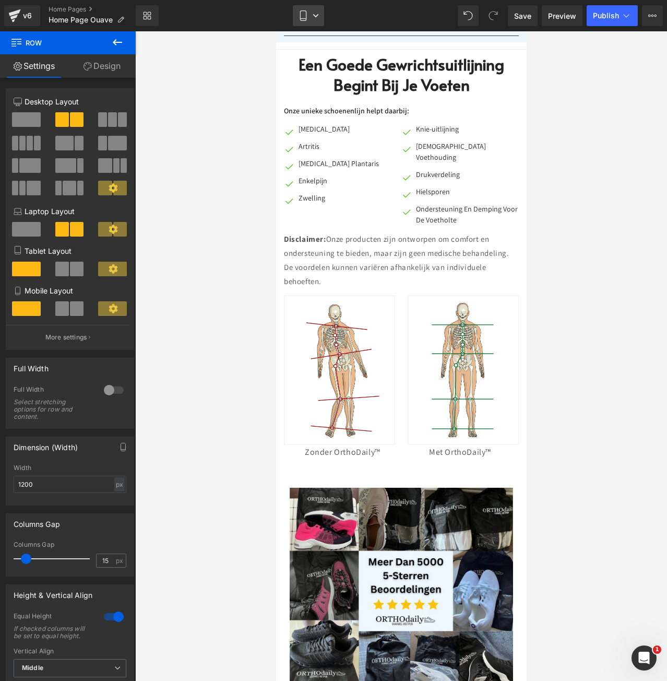
click at [311, 15] on link "Mobile" at bounding box center [308, 15] width 31 height 21
click at [308, 46] on span "Desktop" at bounding box center [315, 49] width 29 height 9
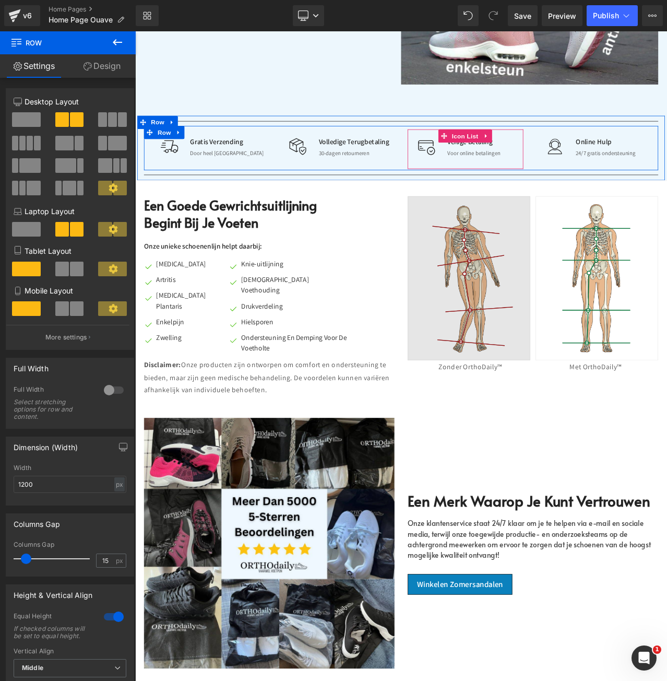
scroll to position [812, 0]
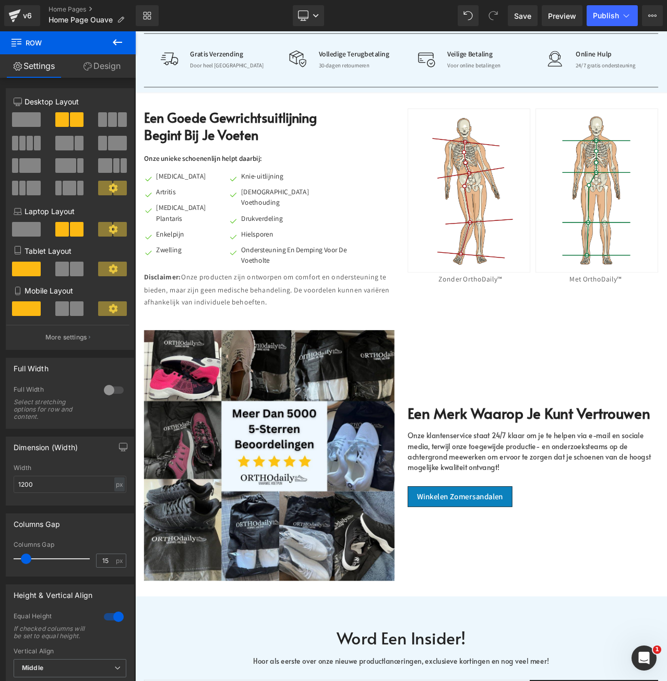
click at [123, 44] on icon at bounding box center [117, 42] width 13 height 13
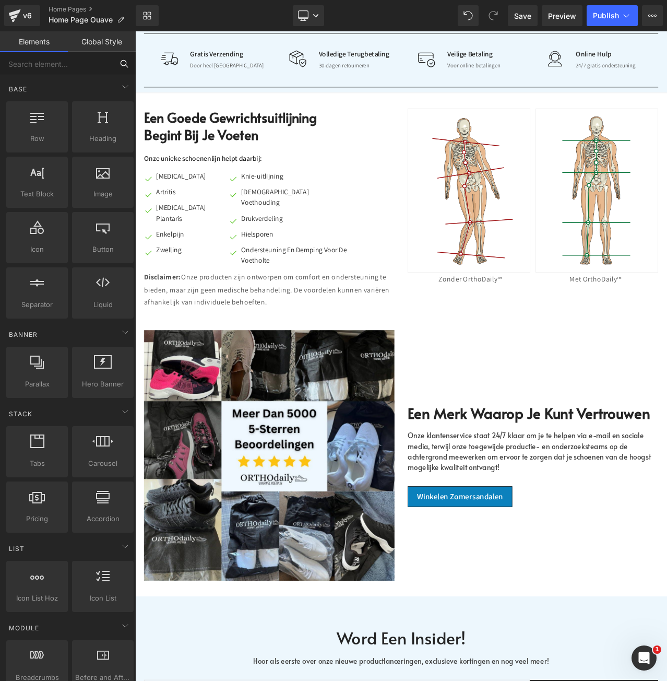
click at [63, 64] on input "text" at bounding box center [56, 63] width 113 height 23
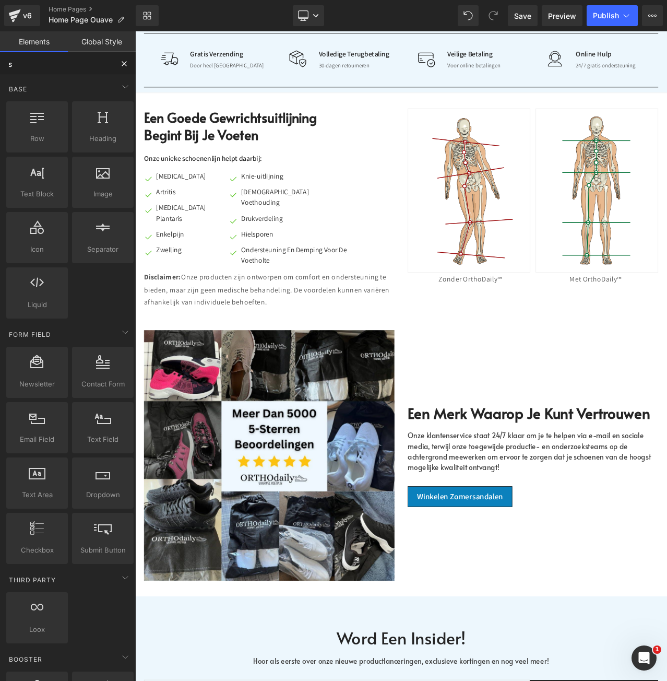
type input "se"
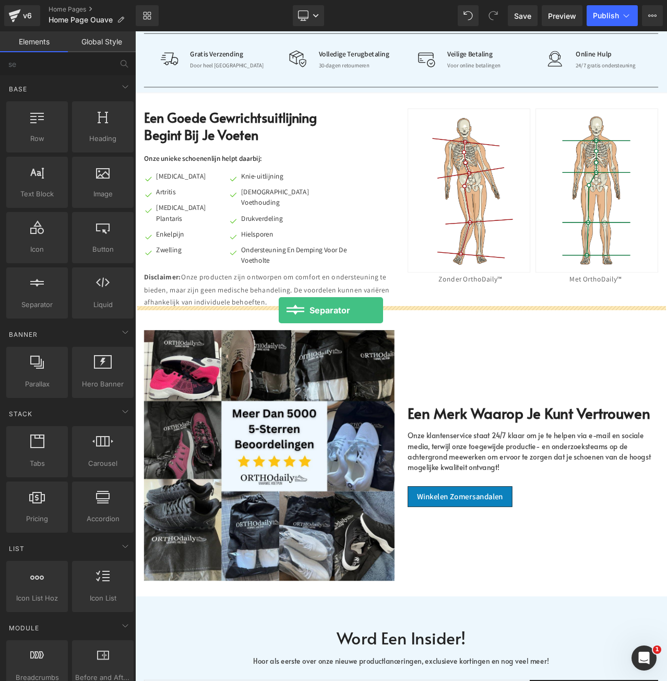
drag, startPoint x: 179, startPoint y: 326, endPoint x: 305, endPoint y: 362, distance: 131.3
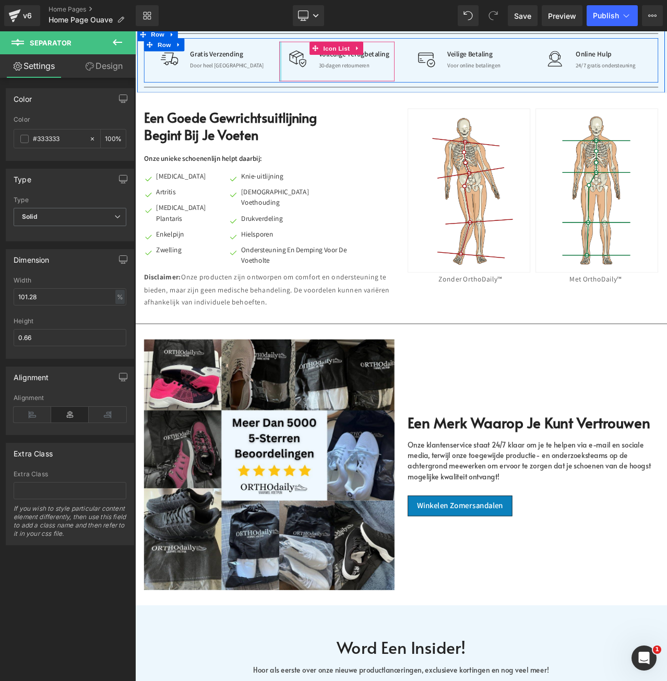
scroll to position [864, 0]
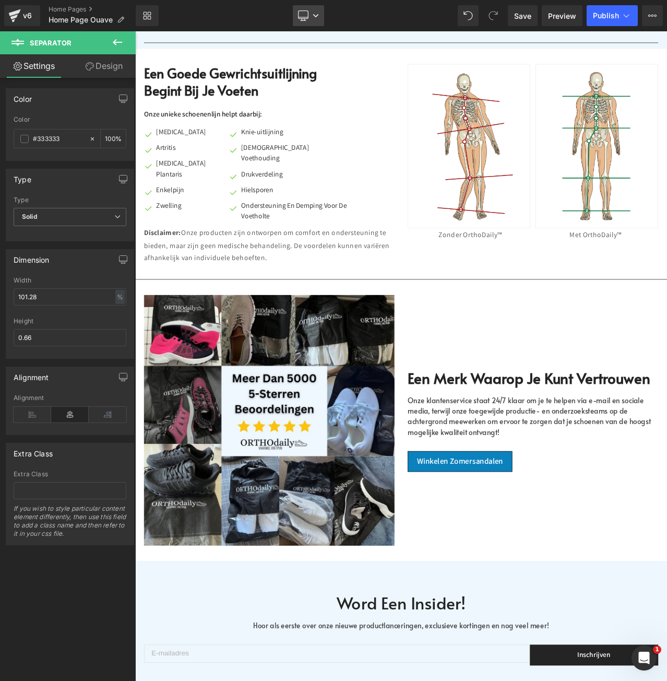
click at [313, 21] on link "Desktop" at bounding box center [308, 15] width 31 height 21
click at [312, 111] on span "Mobile" at bounding box center [313, 112] width 24 height 9
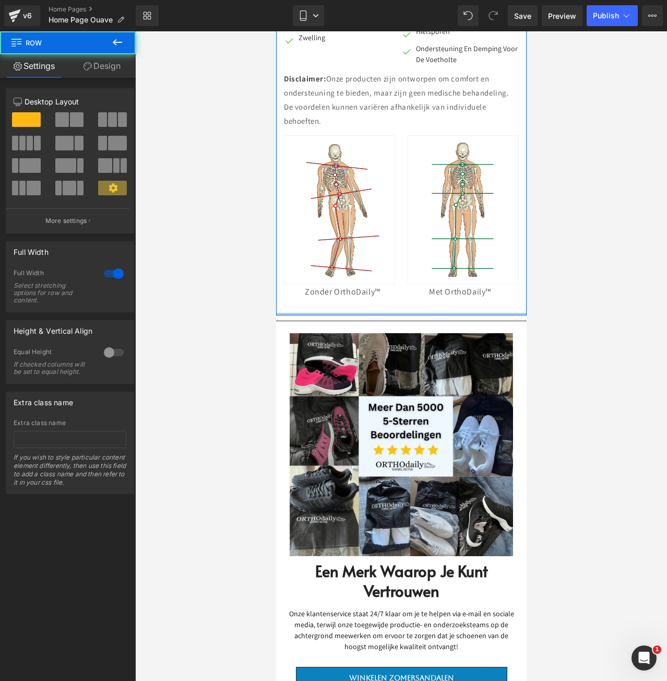
drag, startPoint x: 461, startPoint y: 297, endPoint x: 463, endPoint y: 290, distance: 7.5
click at [463, 290] on div "Een Goede Gewrichtsuitlijning Begint Bij [PERSON_NAME] Heading Onze unieke scho…" at bounding box center [401, 98] width 251 height 433
click at [588, 266] on div at bounding box center [401, 355] width 532 height 649
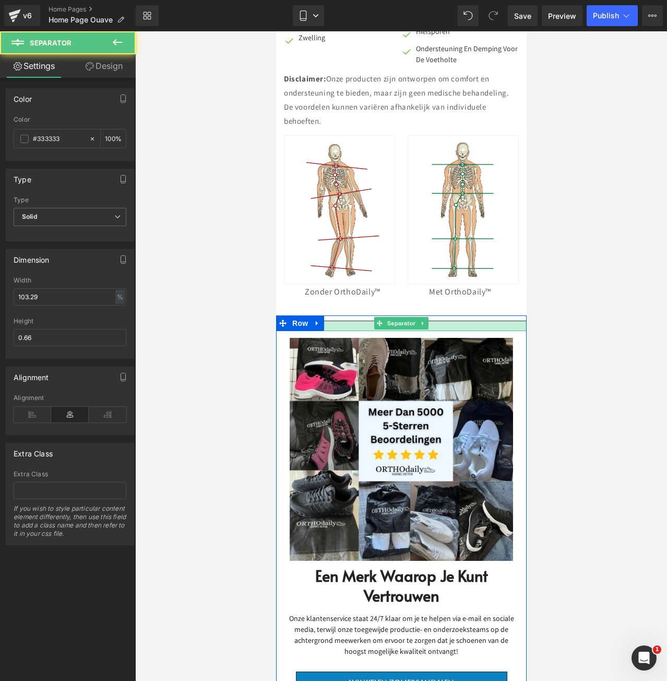
click at [485, 321] on div at bounding box center [401, 326] width 251 height 10
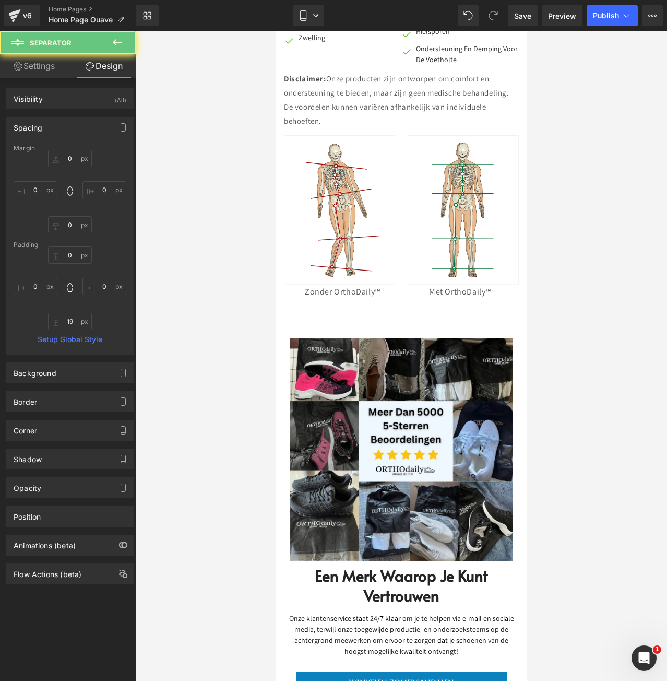
click at [554, 294] on div at bounding box center [401, 355] width 532 height 649
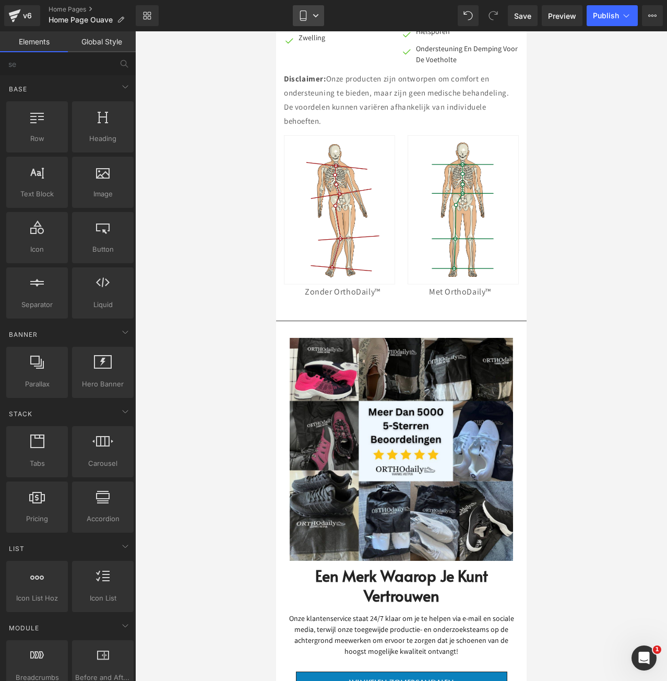
click at [316, 17] on icon at bounding box center [315, 15] width 5 height 3
click at [306, 50] on span "Desktop" at bounding box center [315, 49] width 29 height 9
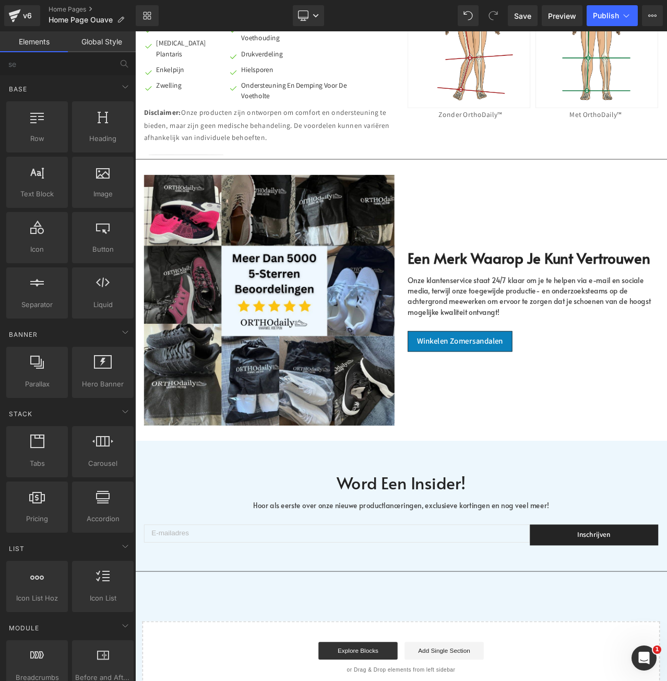
scroll to position [929, 0]
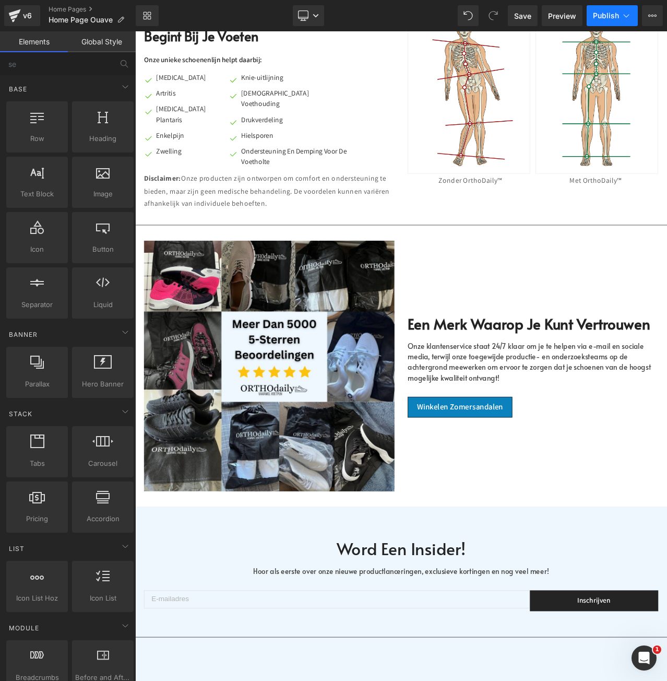
click at [612, 19] on span "Publish" at bounding box center [606, 15] width 26 height 8
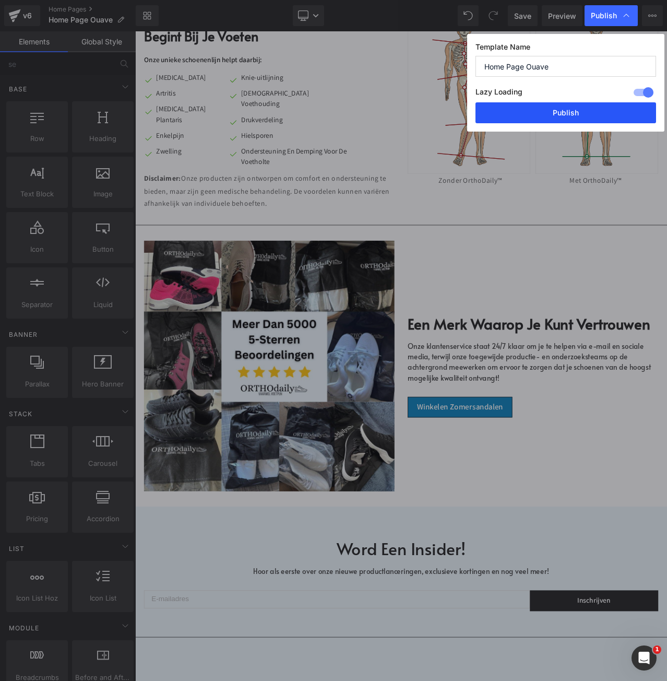
drag, startPoint x: 619, startPoint y: 115, endPoint x: 622, endPoint y: 63, distance: 52.3
click at [619, 115] on button "Publish" at bounding box center [565, 112] width 181 height 21
